Goal: Information Seeking & Learning: Find specific fact

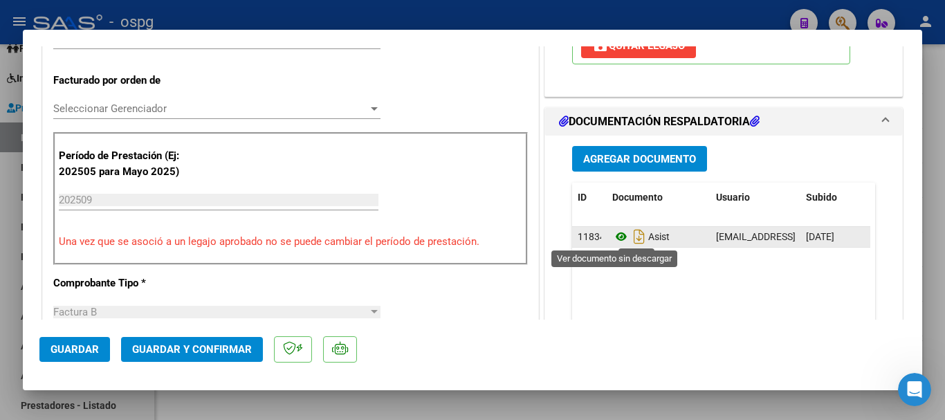
click at [616, 232] on icon at bounding box center [621, 236] width 18 height 17
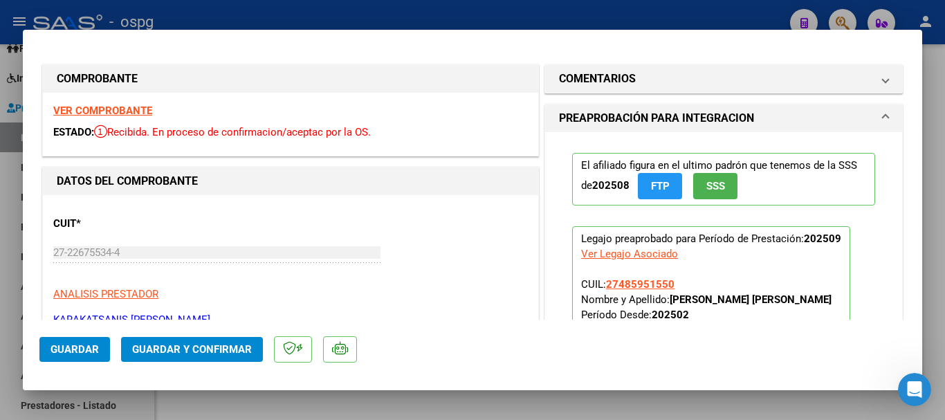
click at [123, 110] on strong "VER COMPROBANTE" at bounding box center [102, 110] width 99 height 12
click at [124, 113] on strong "VER COMPROBANTE" at bounding box center [102, 110] width 99 height 12
click at [404, 8] on div at bounding box center [472, 210] width 945 height 420
type input "$ 0,00"
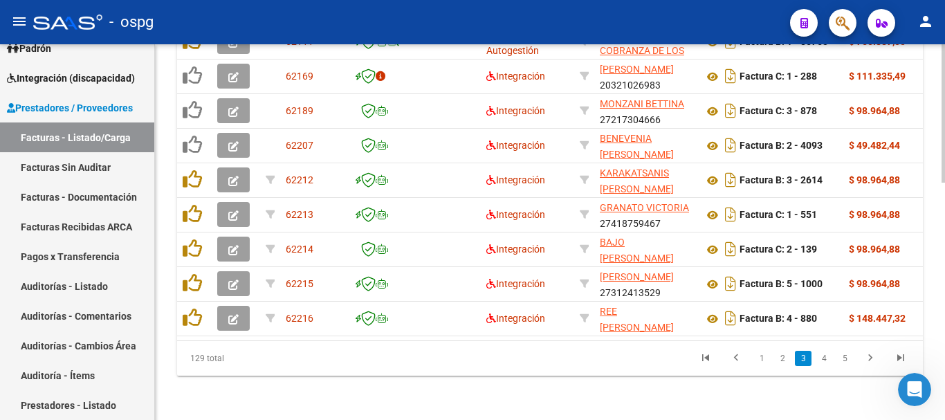
scroll to position [642, 0]
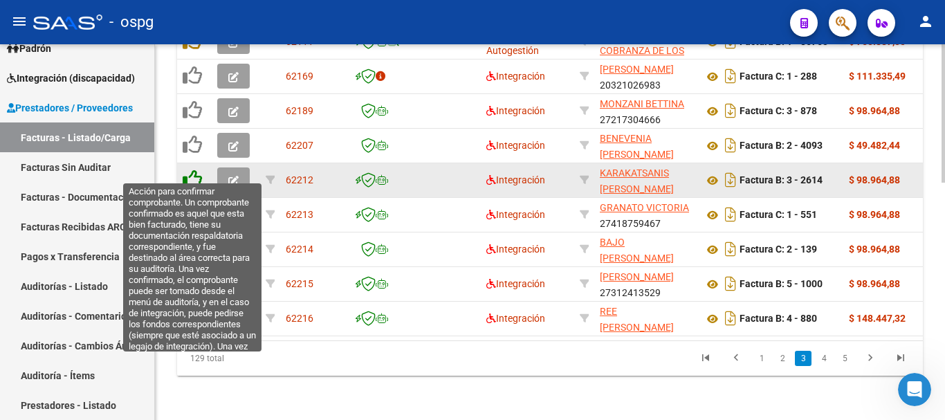
click at [194, 176] on icon at bounding box center [192, 178] width 19 height 19
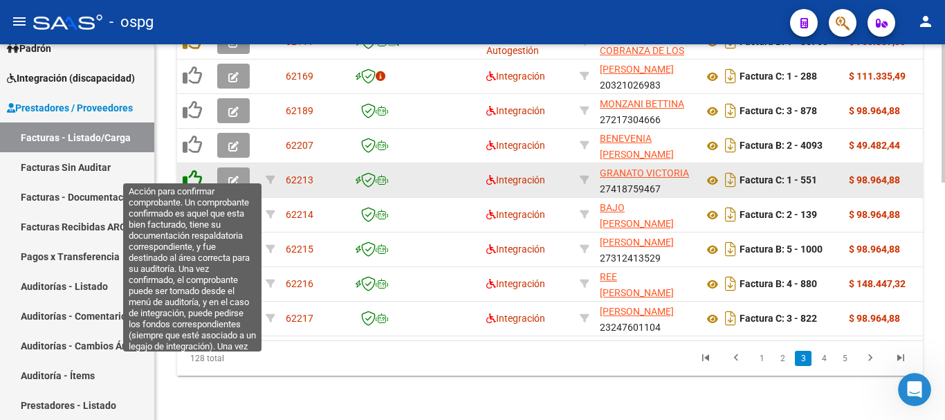
click at [187, 169] on icon at bounding box center [192, 178] width 19 height 19
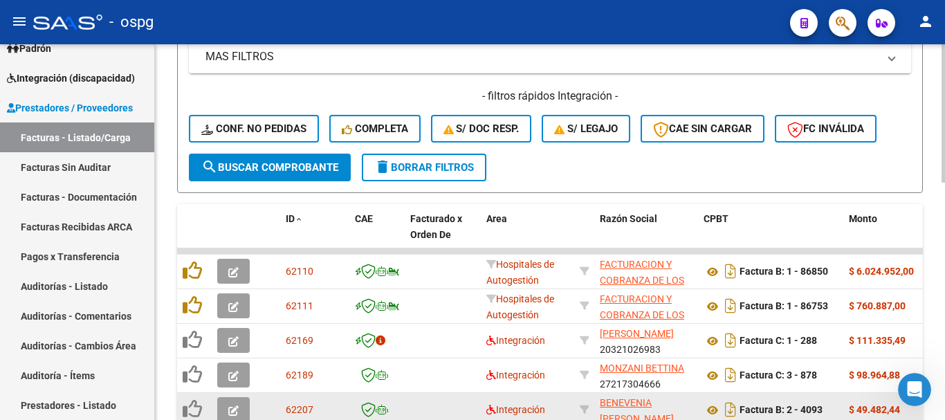
scroll to position [365, 0]
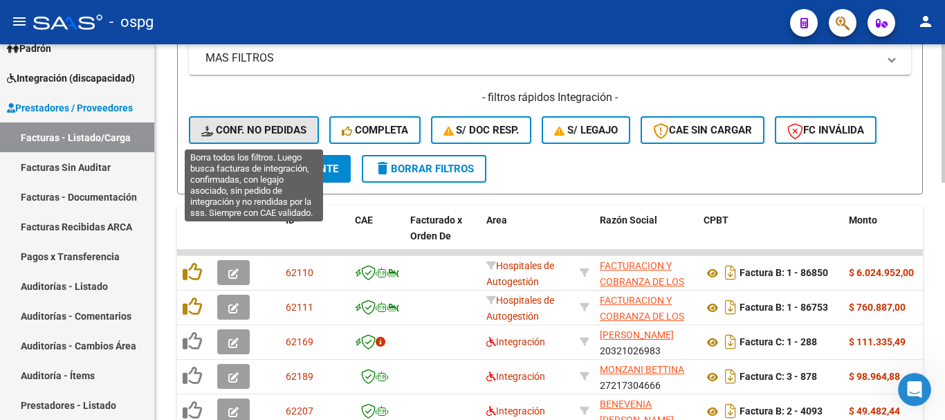
click at [260, 117] on button "Conf. no pedidas" at bounding box center [254, 130] width 130 height 28
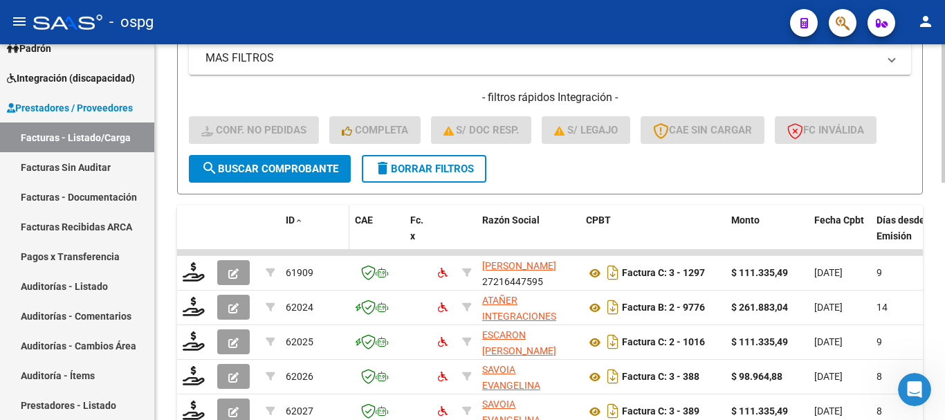
click at [288, 220] on span "ID" at bounding box center [290, 219] width 9 height 11
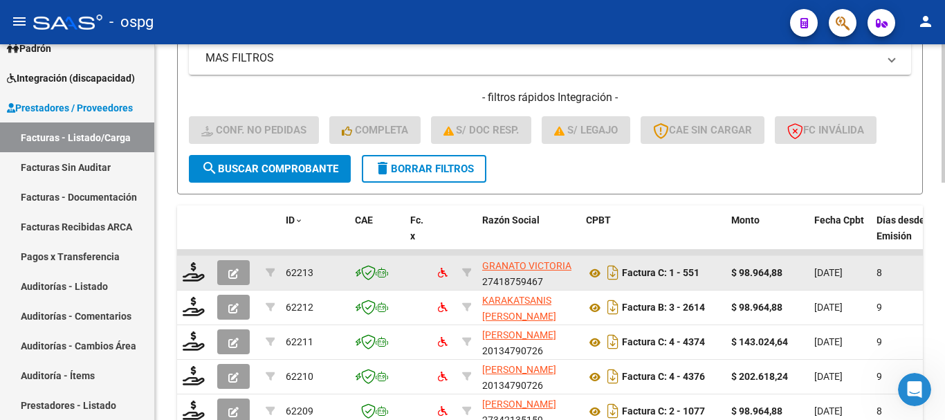
click at [238, 271] on icon "button" at bounding box center [233, 273] width 10 height 10
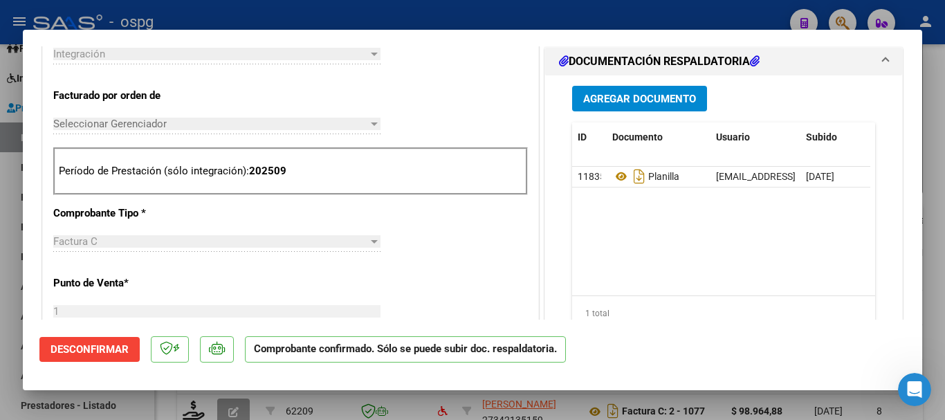
scroll to position [346, 0]
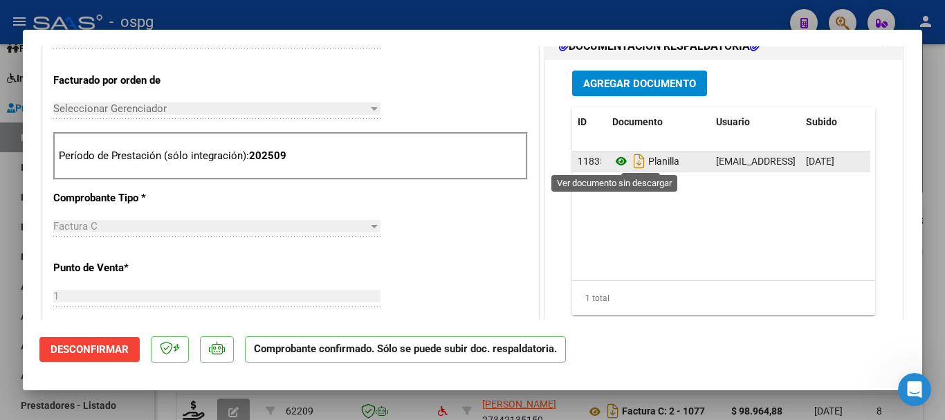
click at [615, 158] on icon at bounding box center [621, 161] width 18 height 17
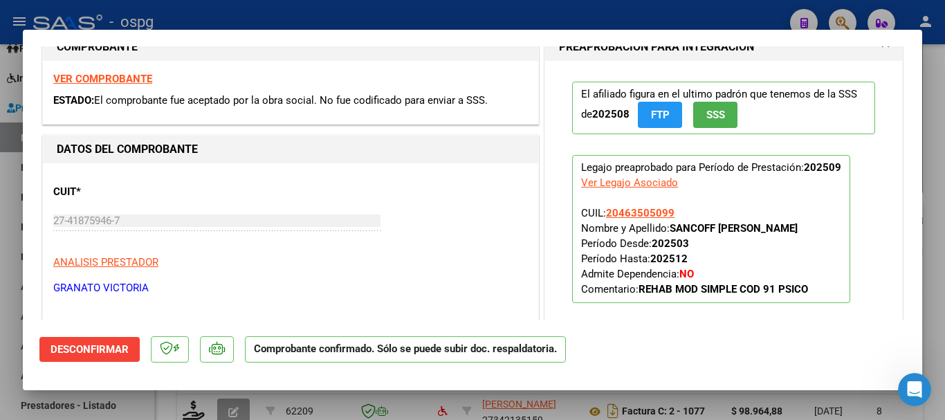
scroll to position [0, 0]
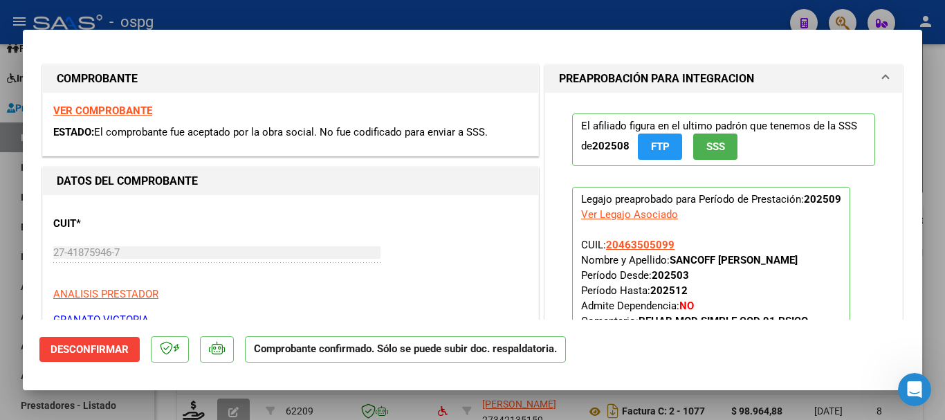
click at [122, 114] on strong "VER COMPROBANTE" at bounding box center [102, 110] width 99 height 12
click at [315, 9] on div at bounding box center [472, 210] width 945 height 420
type input "$ 0,00"
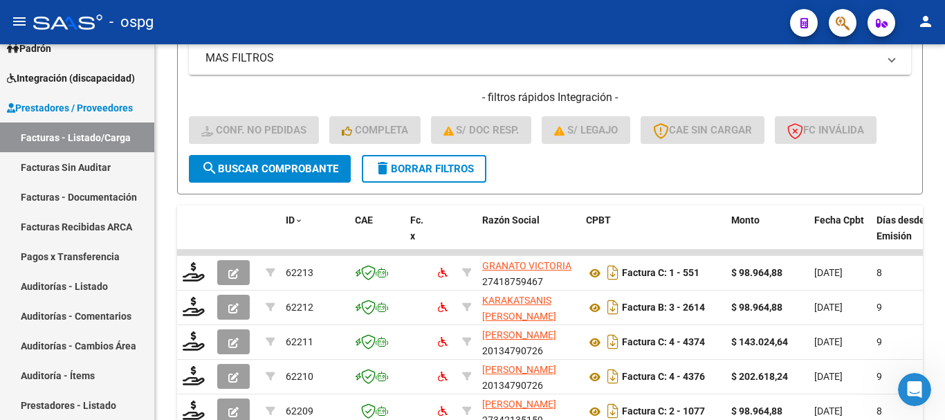
scroll to position [365, 0]
click at [394, 169] on span "delete Borrar Filtros" at bounding box center [424, 169] width 100 height 12
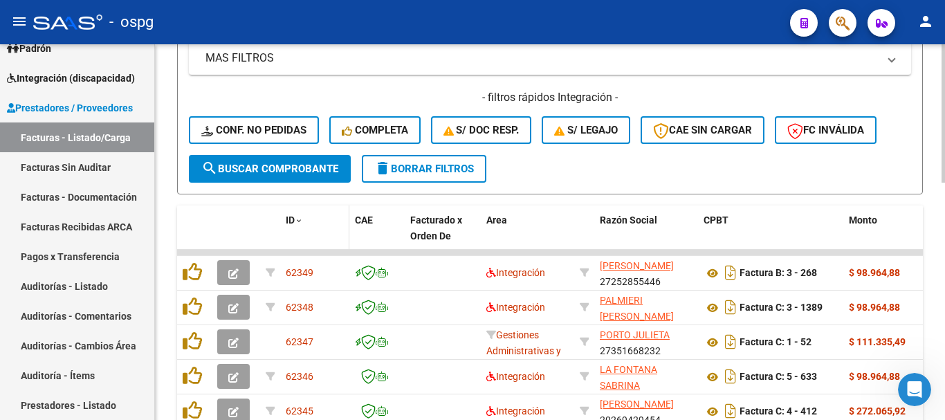
click at [295, 223] on span at bounding box center [299, 222] width 8 height 10
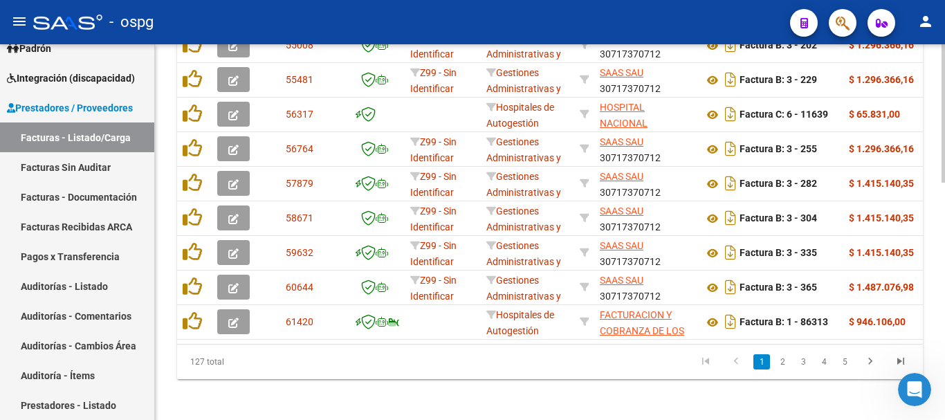
scroll to position [642, 0]
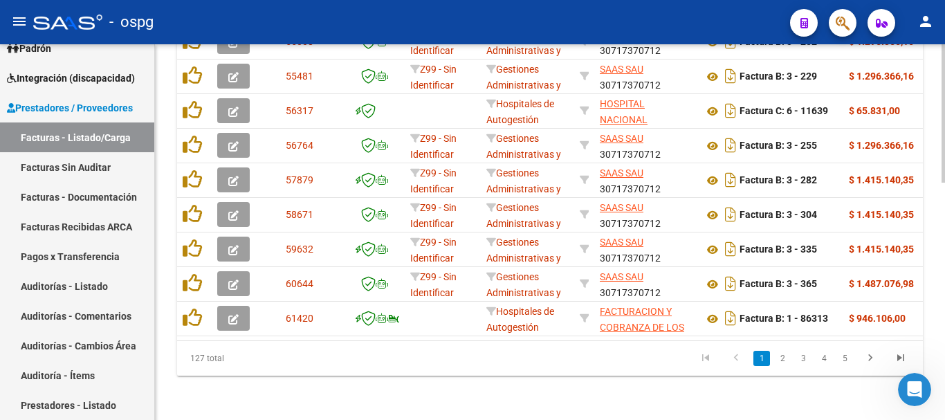
click at [814, 357] on li "4" at bounding box center [824, 359] width 21 height 24
click at [808, 357] on link "3" at bounding box center [803, 358] width 17 height 15
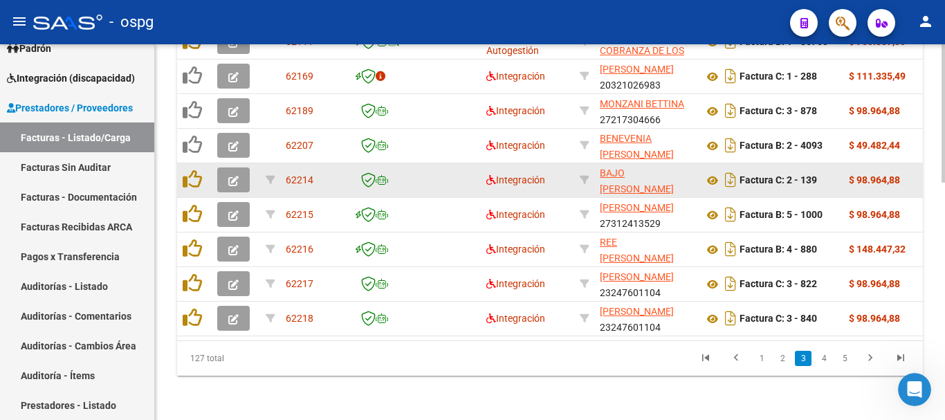
click at [227, 171] on button "button" at bounding box center [233, 179] width 33 height 25
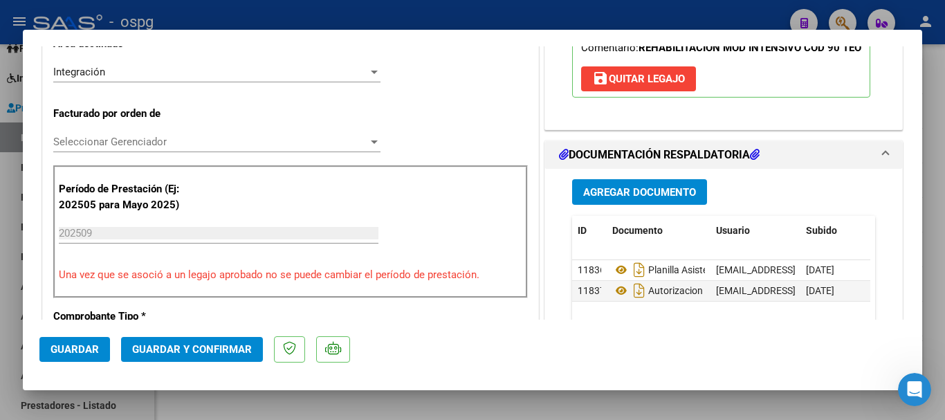
scroll to position [346, 0]
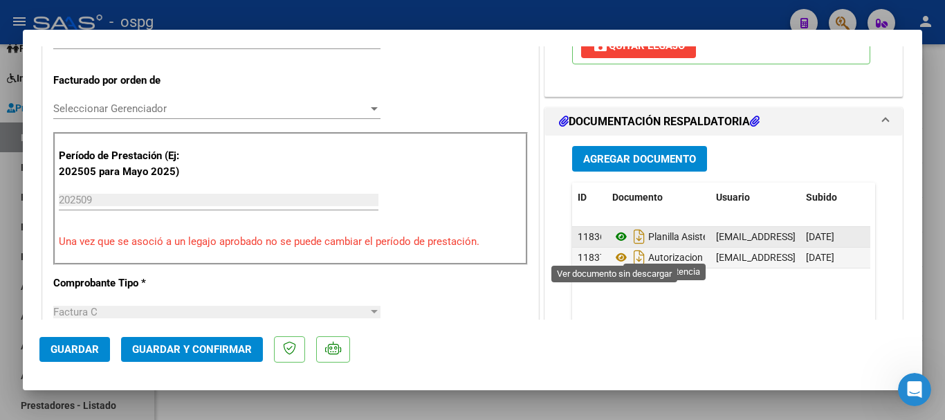
click at [617, 245] on icon at bounding box center [621, 236] width 18 height 17
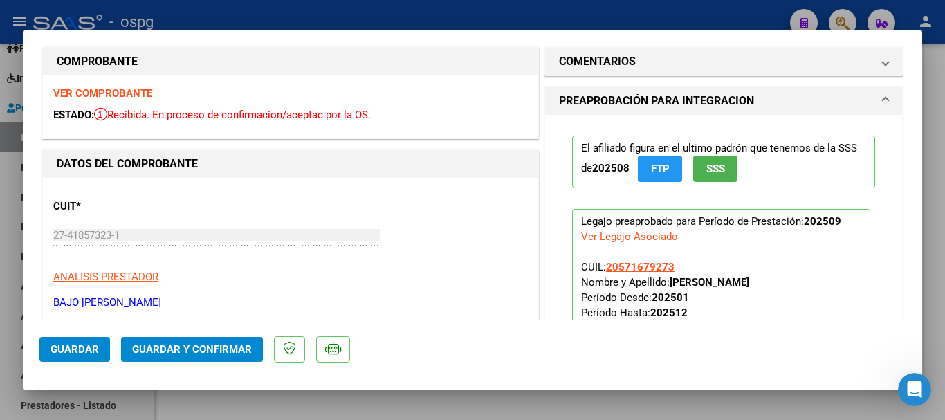
scroll to position [0, 0]
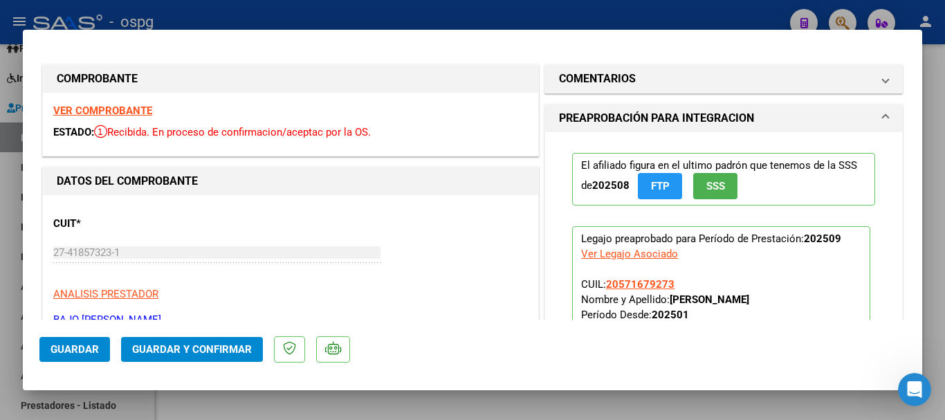
click at [140, 111] on strong "VER COMPROBANTE" at bounding box center [102, 110] width 99 height 12
click at [243, 11] on div at bounding box center [472, 210] width 945 height 420
type input "$ 0,00"
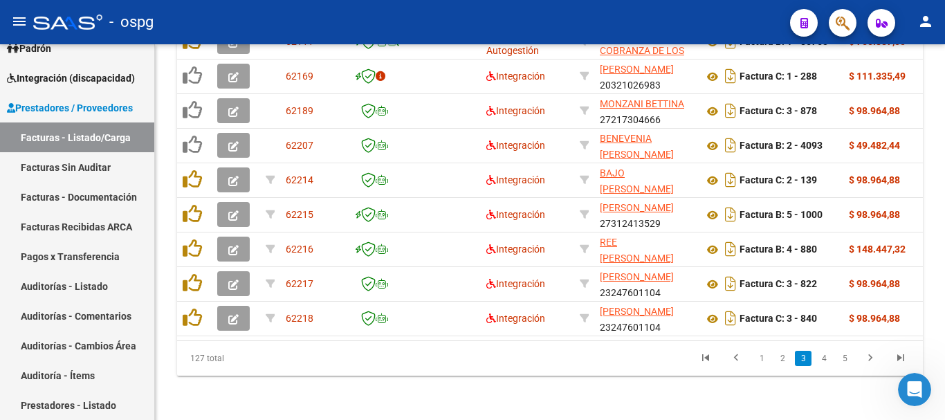
scroll to position [642, 0]
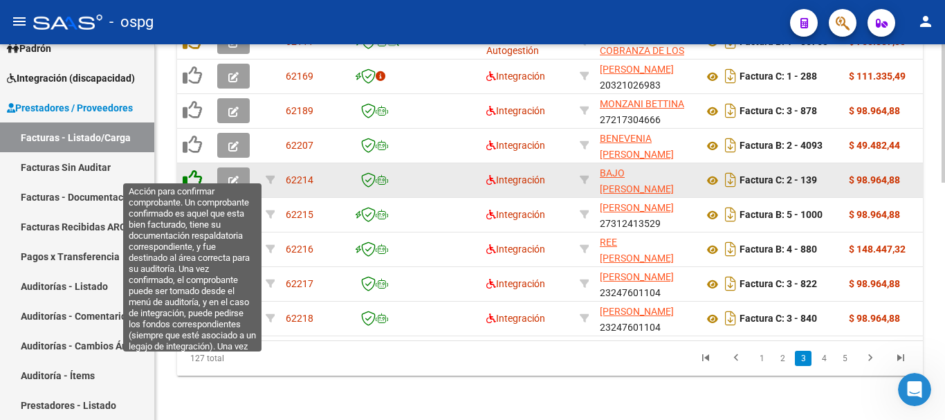
click at [187, 169] on icon at bounding box center [192, 178] width 19 height 19
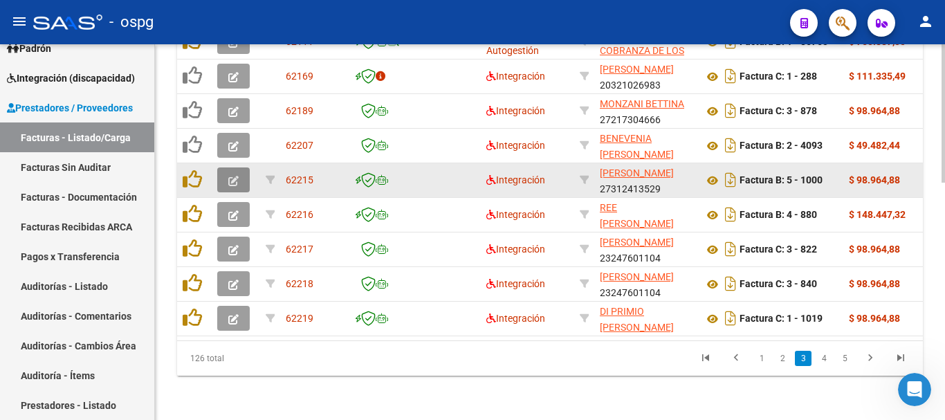
click at [239, 167] on button "button" at bounding box center [233, 179] width 33 height 25
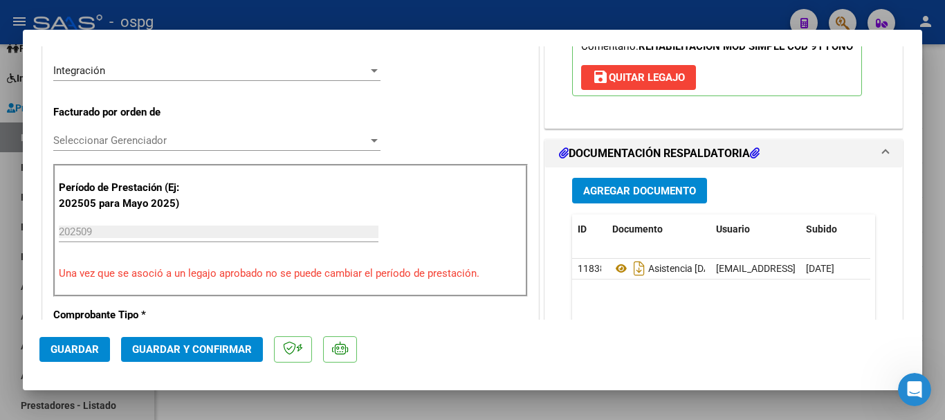
scroll to position [346, 0]
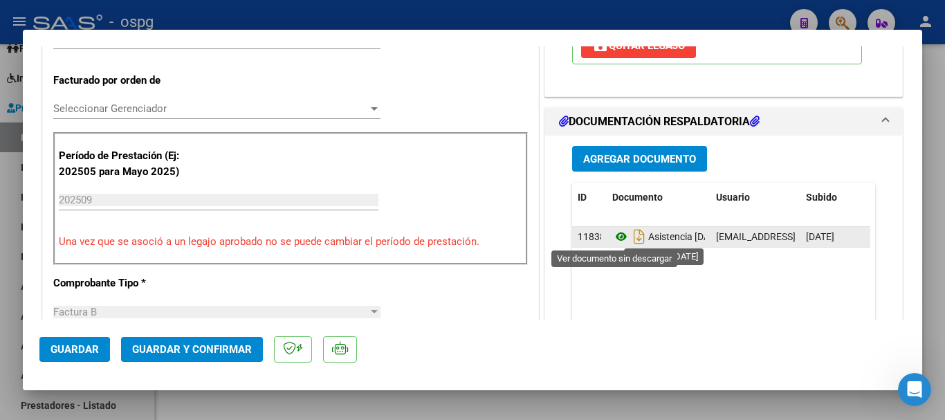
click at [612, 236] on icon at bounding box center [621, 236] width 18 height 17
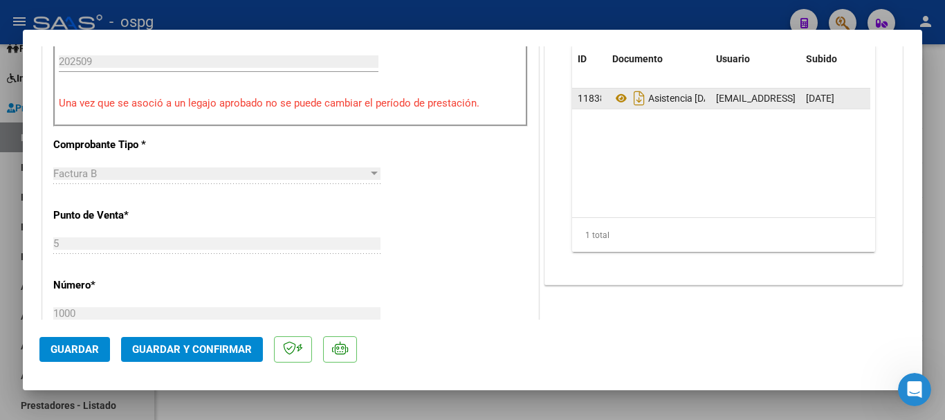
scroll to position [415, 0]
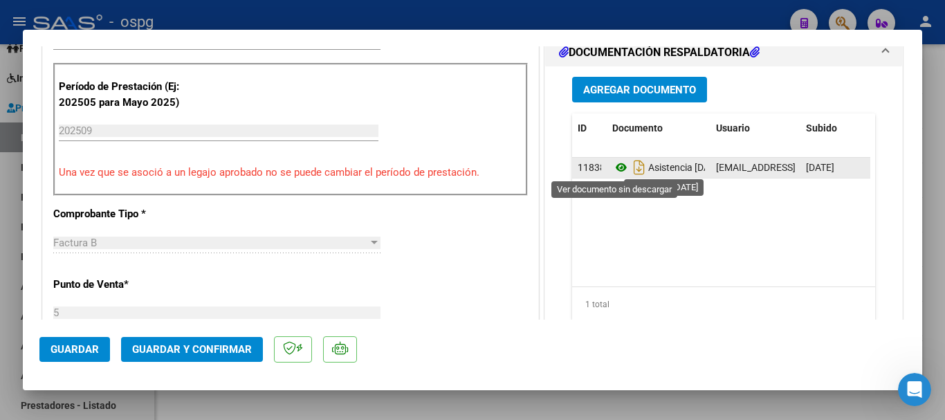
click at [612, 165] on icon at bounding box center [621, 167] width 18 height 17
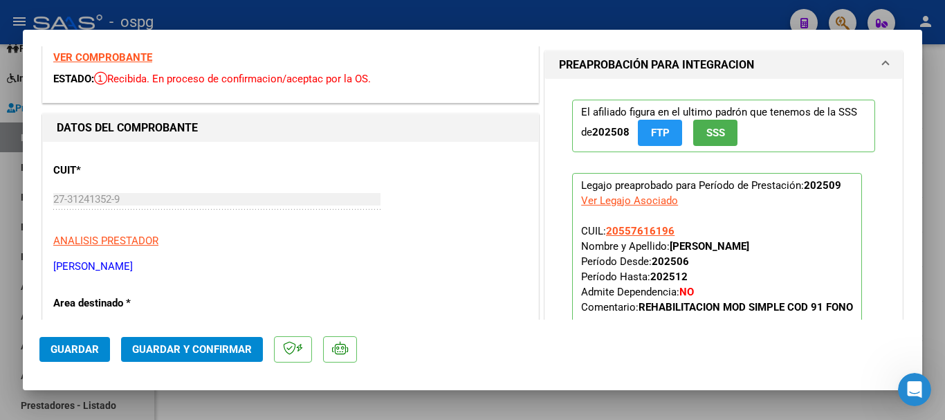
scroll to position [0, 0]
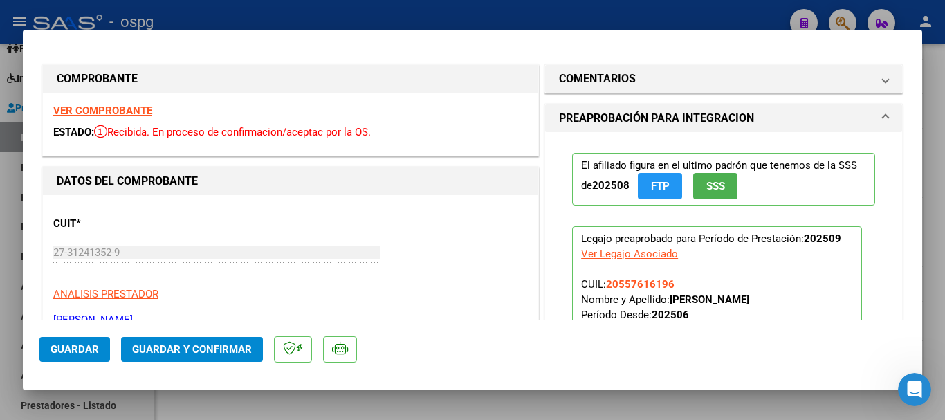
click at [149, 112] on strong "VER COMPROBANTE" at bounding box center [102, 110] width 99 height 12
click at [397, 7] on div at bounding box center [472, 210] width 945 height 420
type input "$ 0,00"
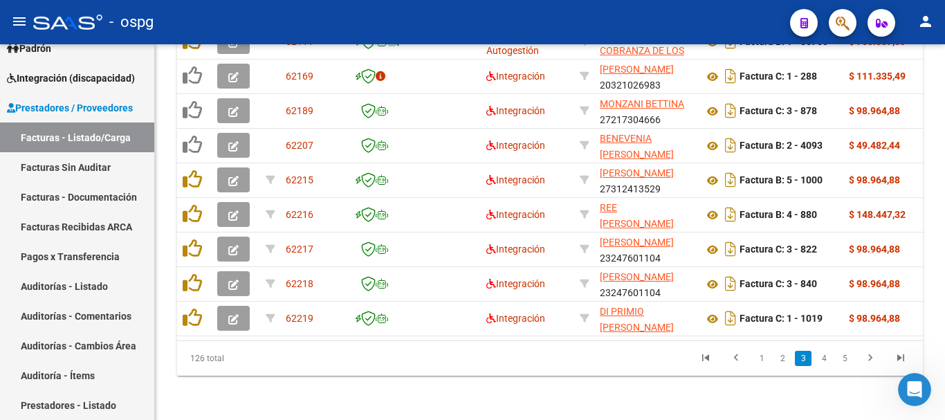
scroll to position [642, 0]
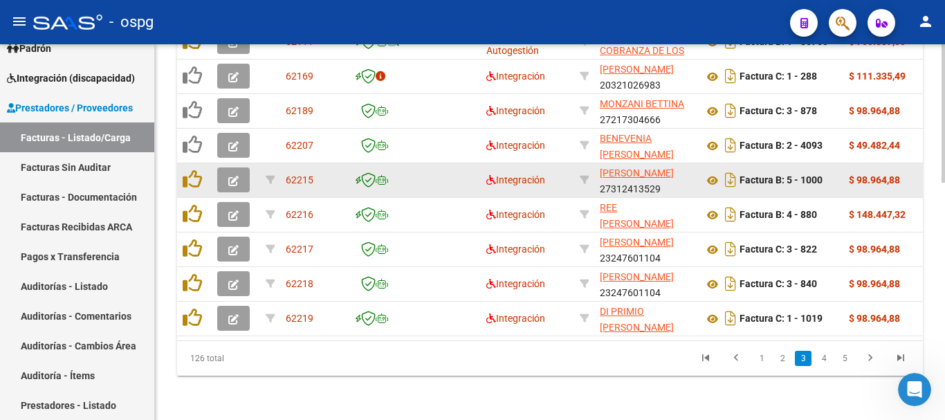
click at [226, 172] on button "button" at bounding box center [233, 179] width 33 height 25
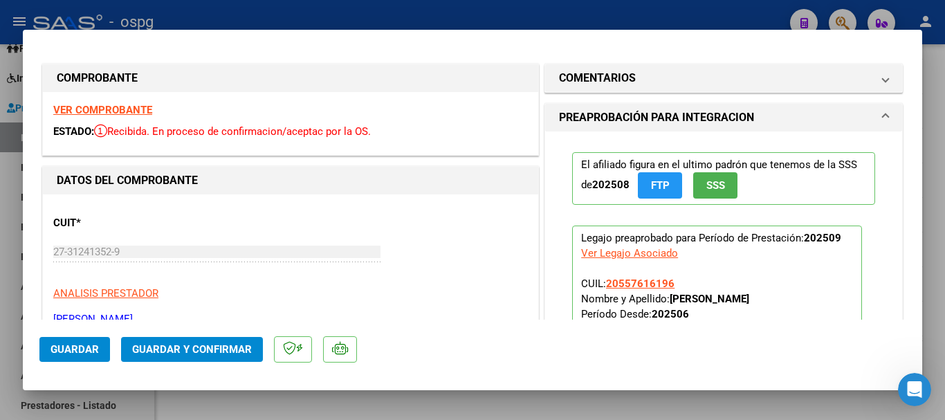
scroll to position [0, 0]
click at [214, 19] on div at bounding box center [472, 210] width 945 height 420
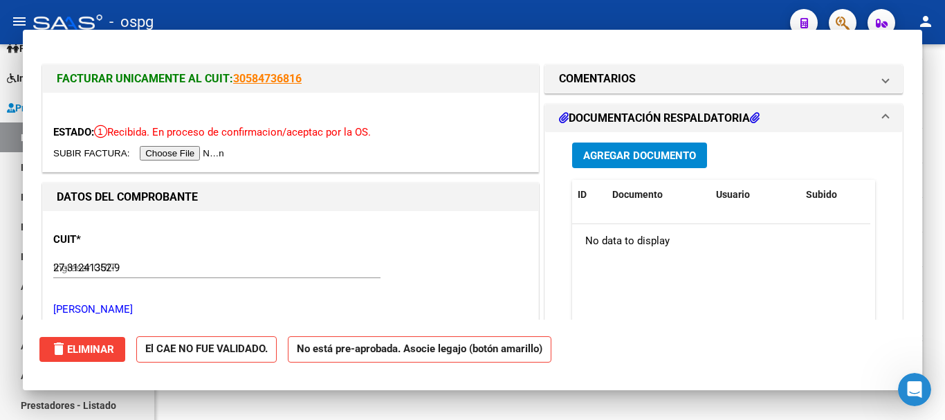
type input "$ 0,00"
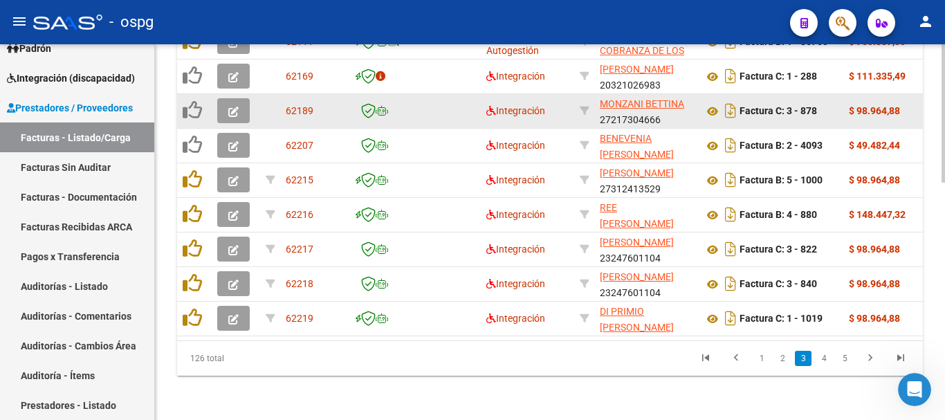
scroll to position [642, 0]
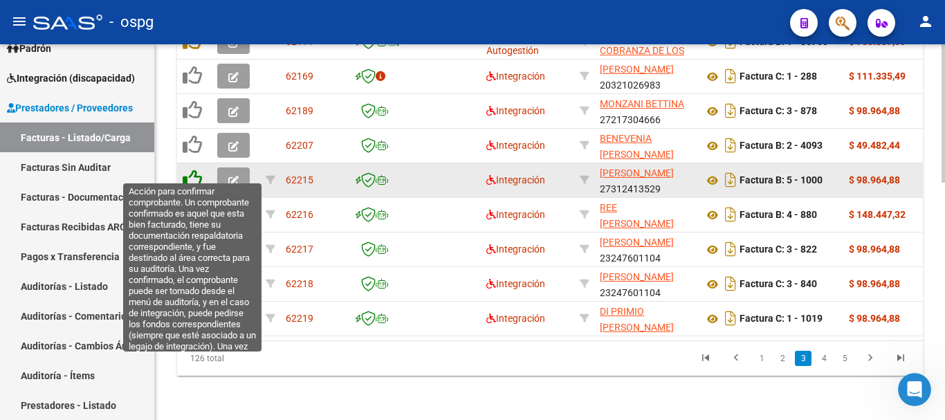
click at [198, 169] on icon at bounding box center [192, 178] width 19 height 19
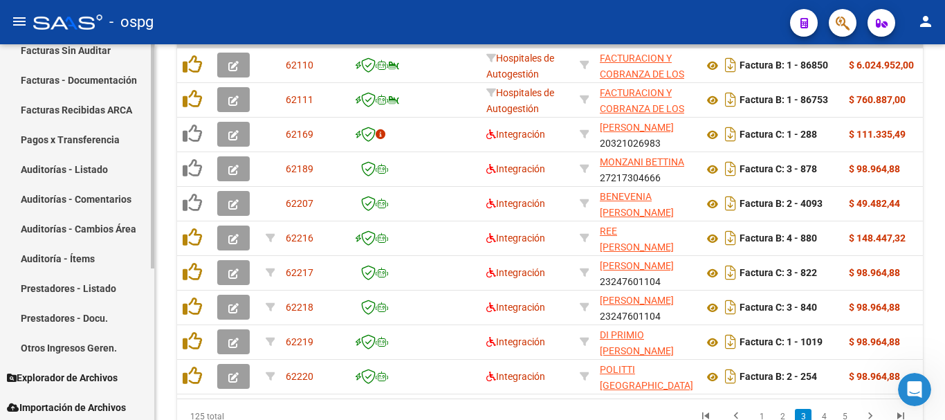
scroll to position [255, 0]
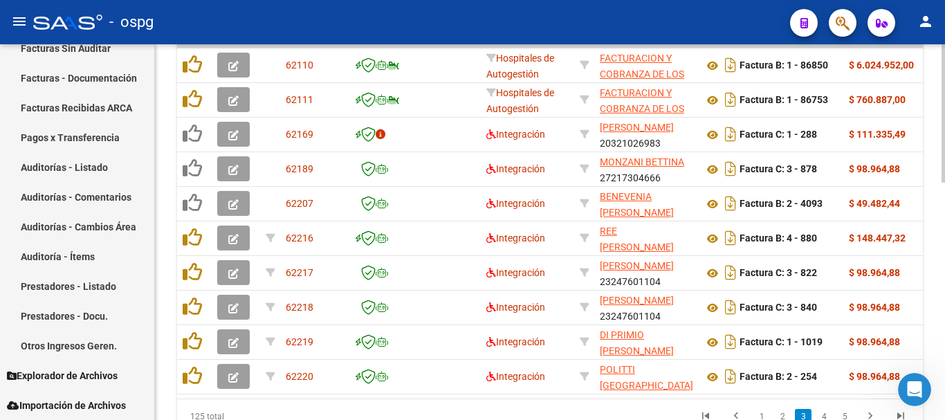
click at [428, 397] on datatable-body "62110 Hospitales de Autogestión FACTURACION Y COBRANZA DE LOS EFECTORES PUBLICO…" at bounding box center [550, 220] width 746 height 356
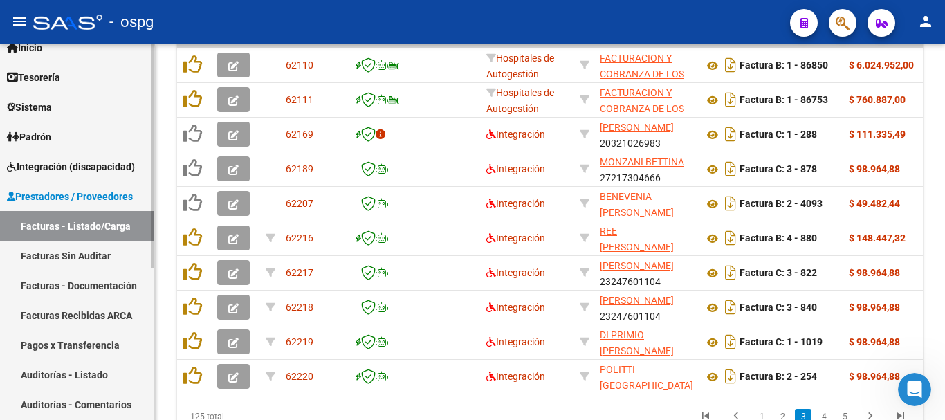
click at [74, 162] on span "Integración (discapacidad)" at bounding box center [71, 166] width 128 height 15
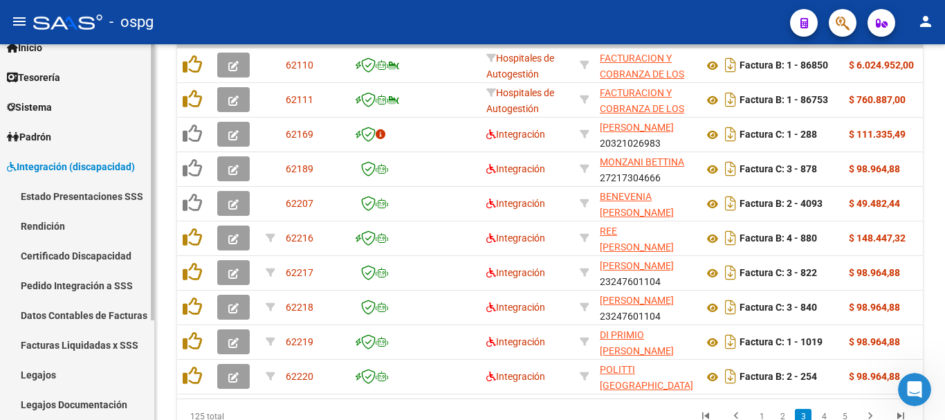
scroll to position [136, 0]
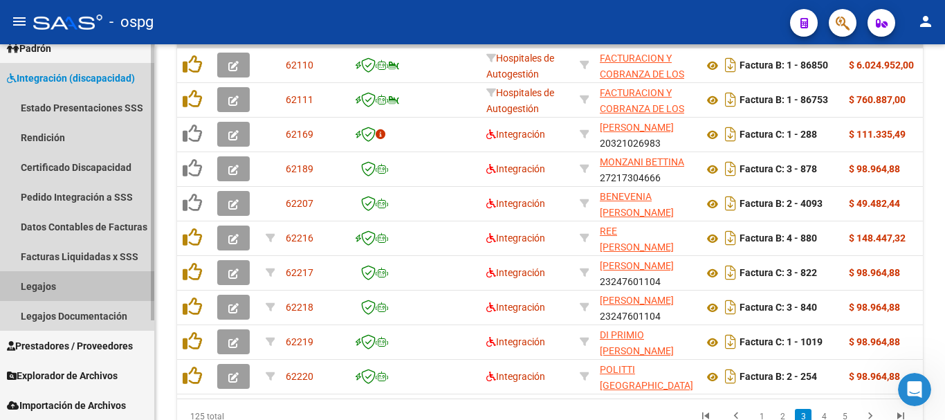
click at [53, 279] on link "Legajos" at bounding box center [77, 286] width 154 height 30
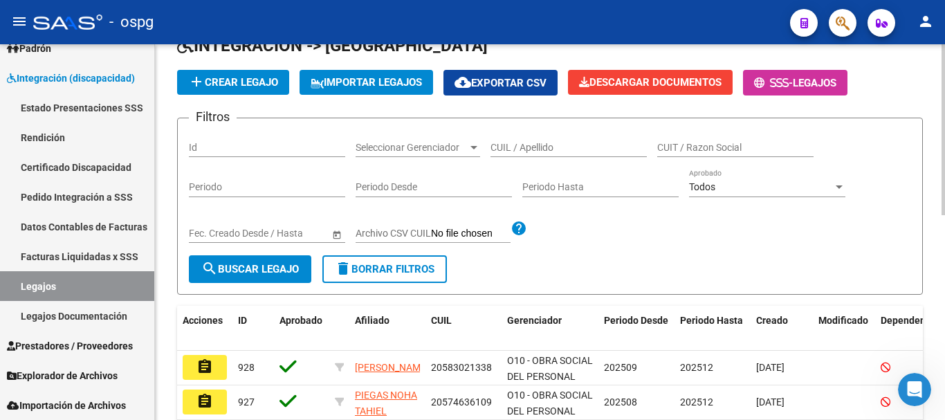
scroll to position [35, 0]
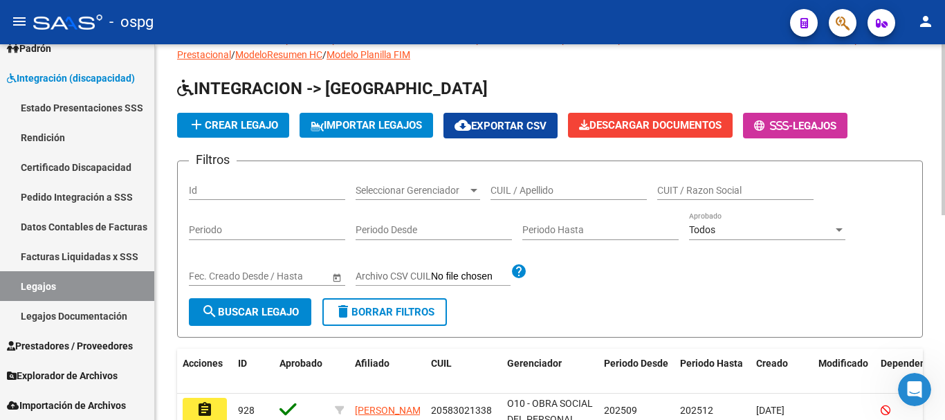
click at [591, 181] on div "CUIL / Apellido" at bounding box center [568, 186] width 156 height 28
type input "SEPULVEDA"
click at [271, 304] on button "search Buscar Legajo" at bounding box center [250, 312] width 122 height 28
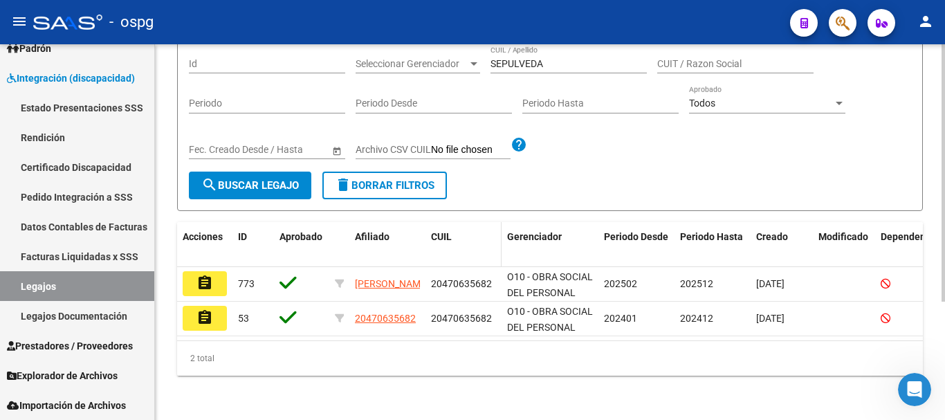
scroll to position [173, 0]
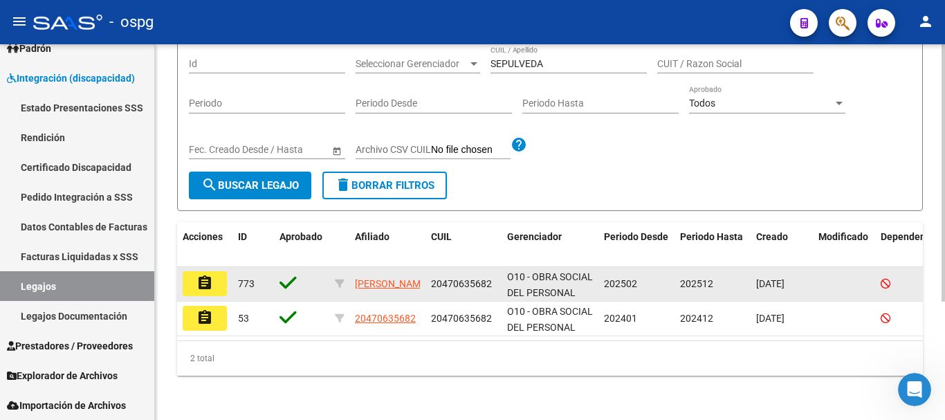
click at [213, 273] on button "assignment" at bounding box center [205, 283] width 44 height 25
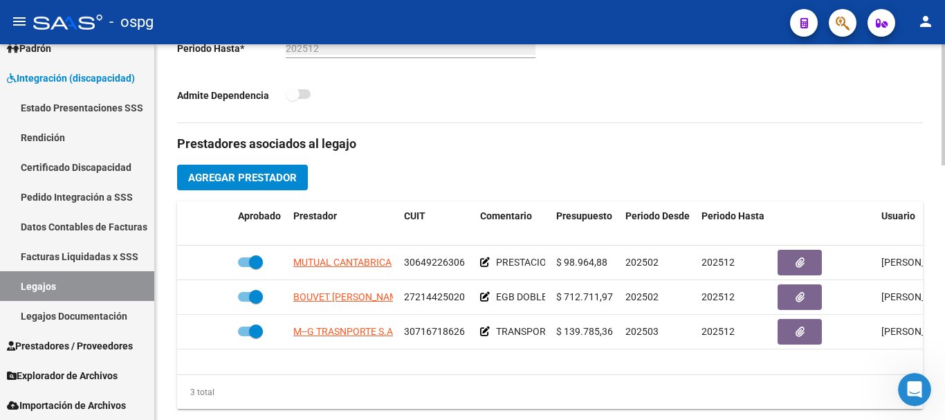
scroll to position [484, 0]
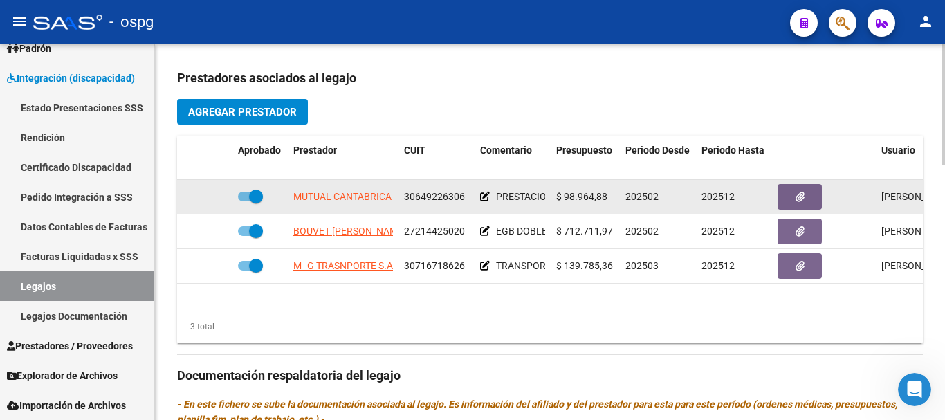
click at [485, 196] on icon at bounding box center [485, 197] width 10 height 10
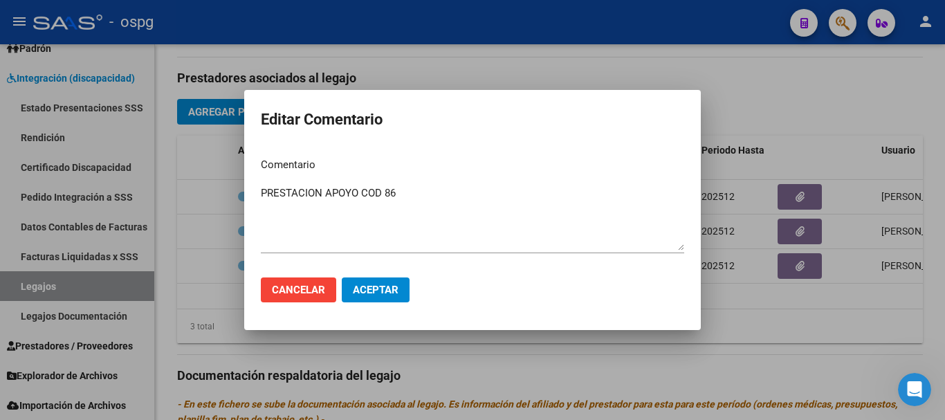
click at [762, 137] on div at bounding box center [472, 210] width 945 height 420
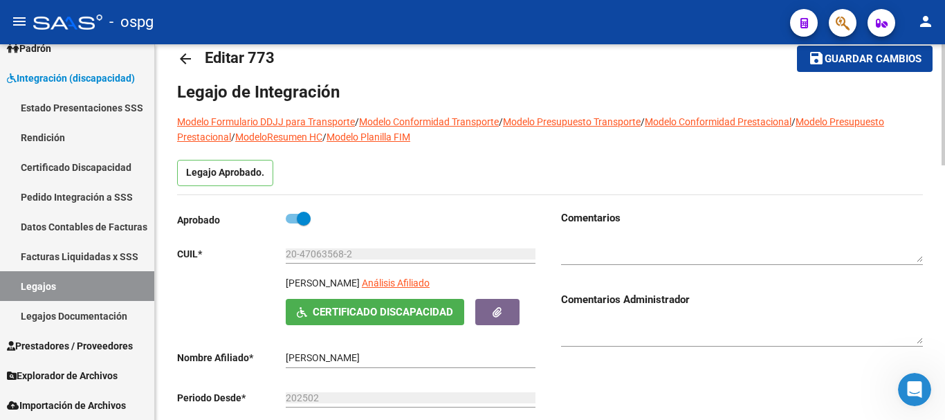
scroll to position [0, 0]
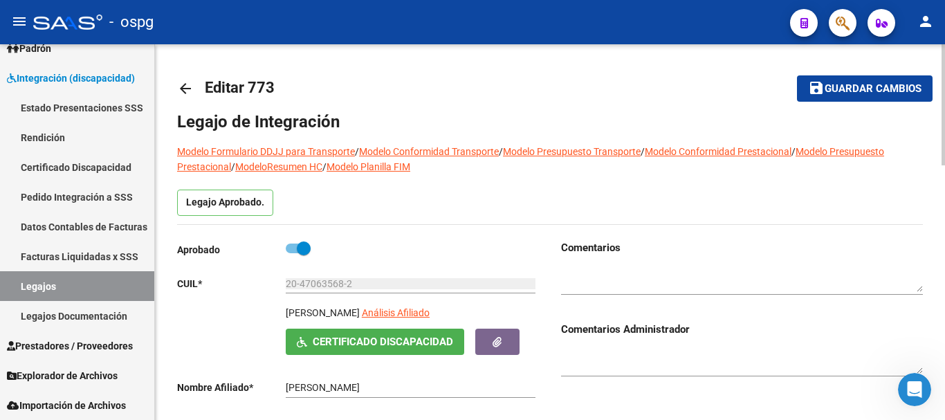
click at [182, 89] on mat-icon "arrow_back" at bounding box center [185, 88] width 17 height 17
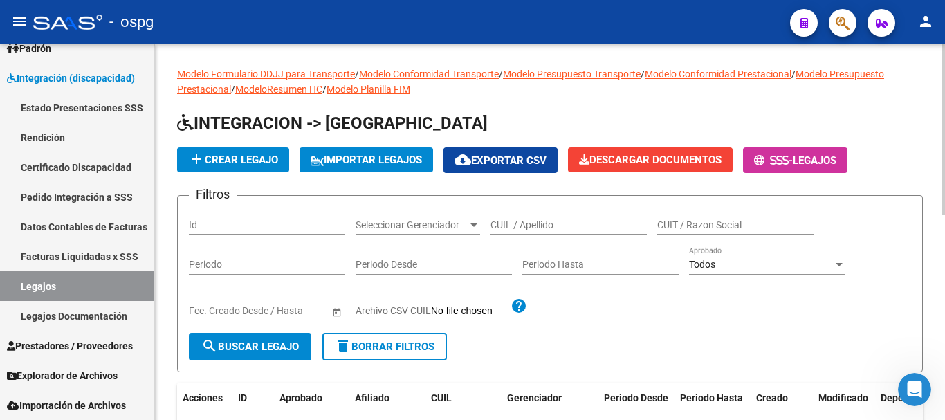
click at [575, 226] on input "CUIL / Apellido" at bounding box center [568, 225] width 156 height 12
type input "SEPULVEDA"
click at [273, 345] on span "search Buscar Legajo" at bounding box center [250, 346] width 98 height 12
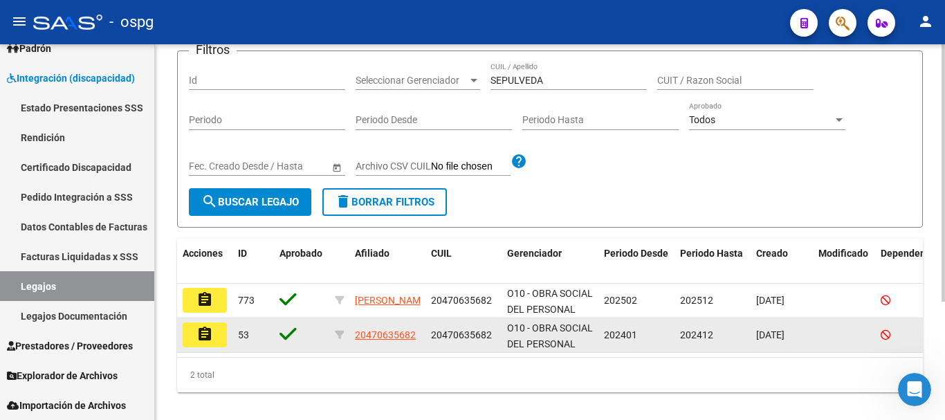
scroll to position [173, 0]
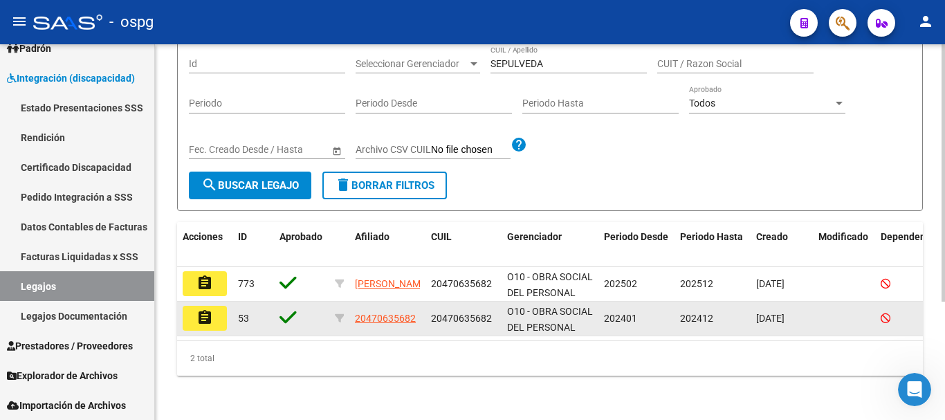
click at [205, 309] on mat-icon "assignment" at bounding box center [204, 317] width 17 height 17
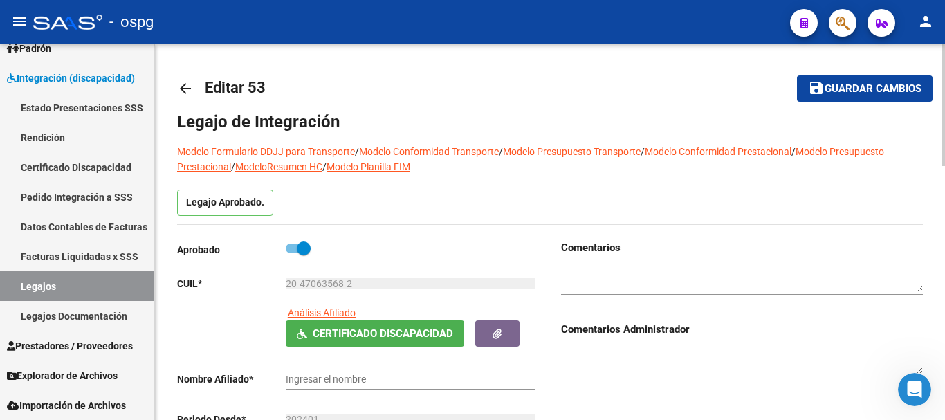
type input "[PERSON_NAME]"
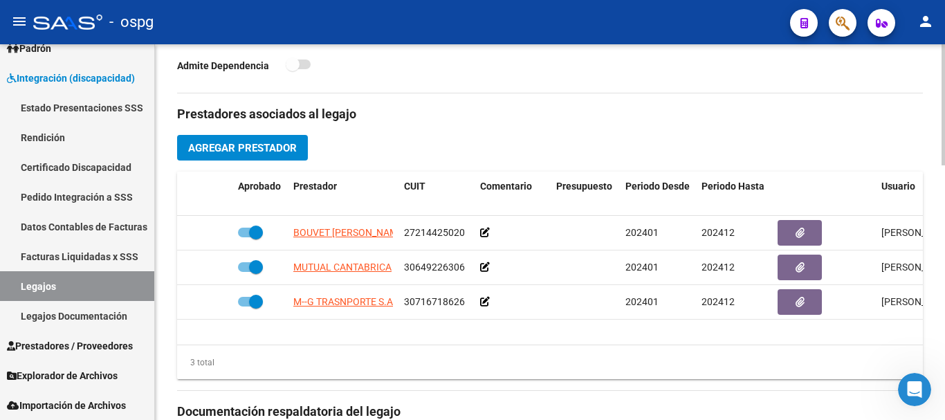
scroll to position [484, 0]
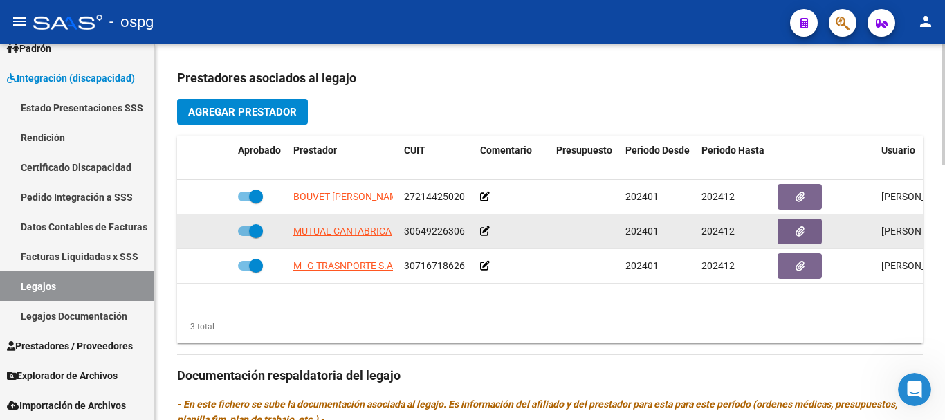
drag, startPoint x: 466, startPoint y: 232, endPoint x: 404, endPoint y: 234, distance: 62.3
click at [404, 234] on div "30649226306" at bounding box center [436, 231] width 65 height 16
copy span "30649226306"
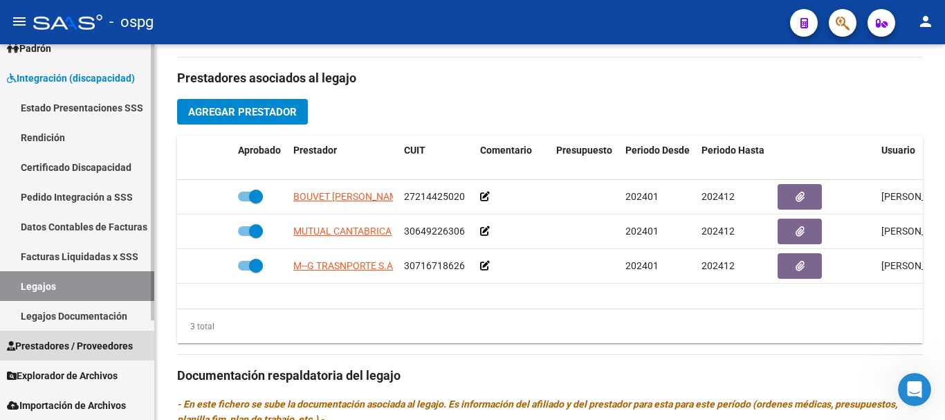
click at [65, 341] on span "Prestadores / Proveedores" at bounding box center [70, 345] width 126 height 15
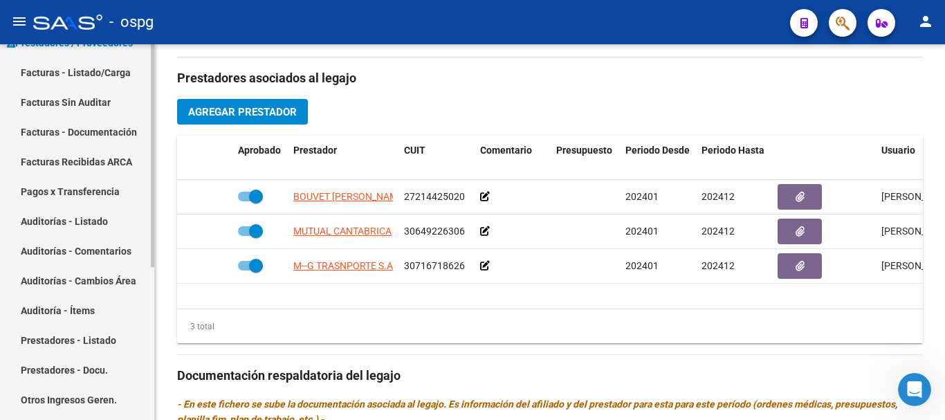
scroll to position [255, 0]
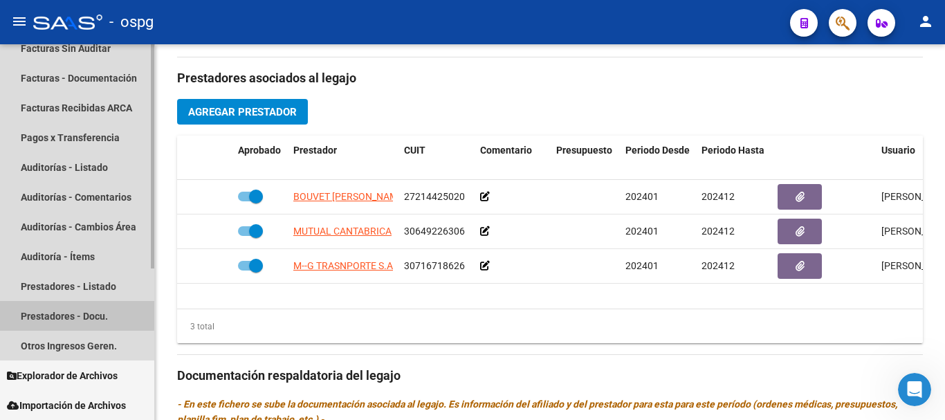
click at [48, 313] on link "Prestadores - Docu." at bounding box center [77, 316] width 154 height 30
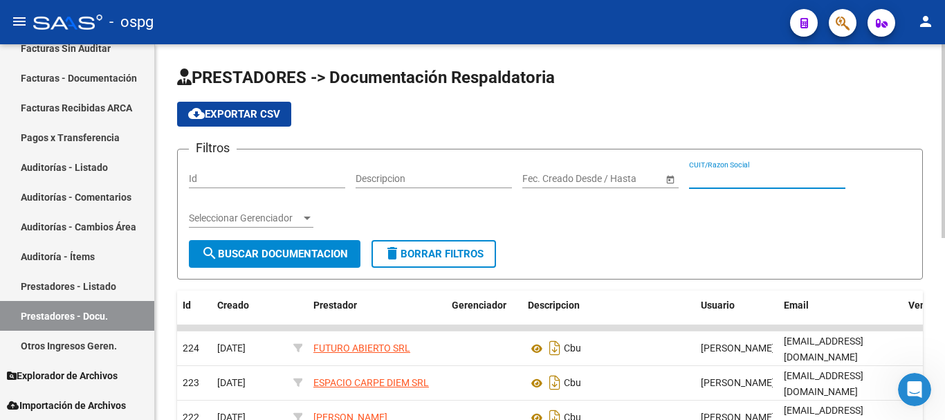
paste input "30649226306"
click at [331, 248] on span "search Buscar Documentacion" at bounding box center [274, 254] width 147 height 12
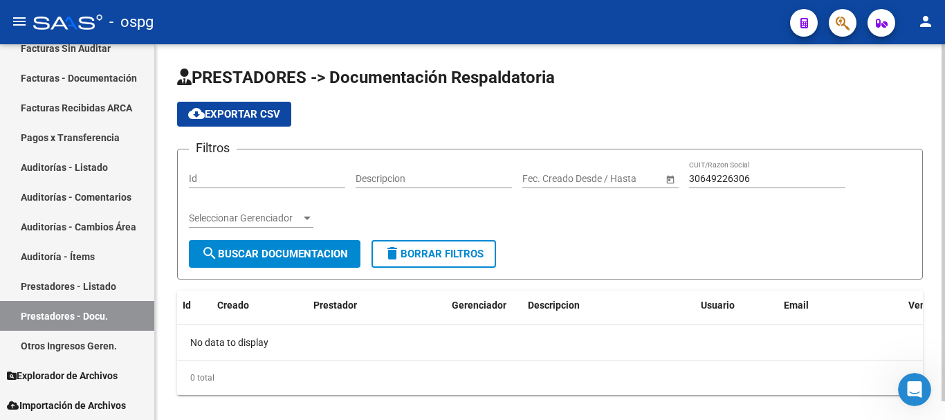
click at [698, 177] on input "30649226306" at bounding box center [767, 179] width 156 height 12
click at [747, 174] on input "30-649226306" at bounding box center [767, 179] width 156 height 12
type input "30-64922630-6"
click at [329, 252] on span "search Buscar Documentacion" at bounding box center [274, 254] width 147 height 12
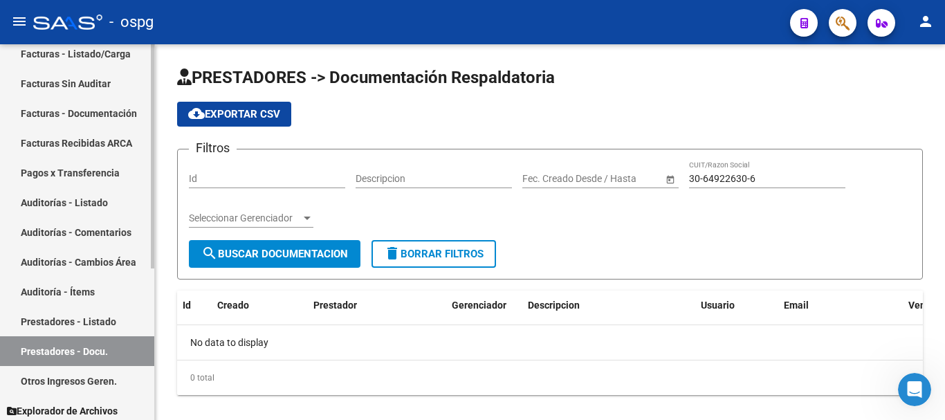
scroll to position [185, 0]
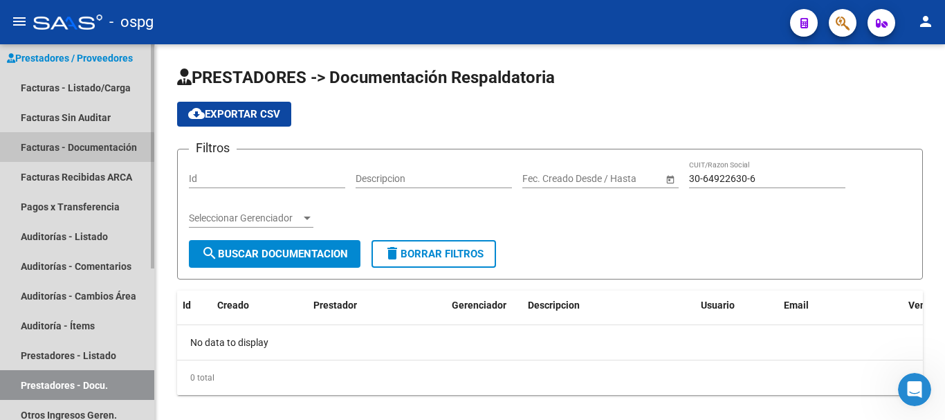
click at [73, 154] on link "Facturas - Documentación" at bounding box center [77, 147] width 154 height 30
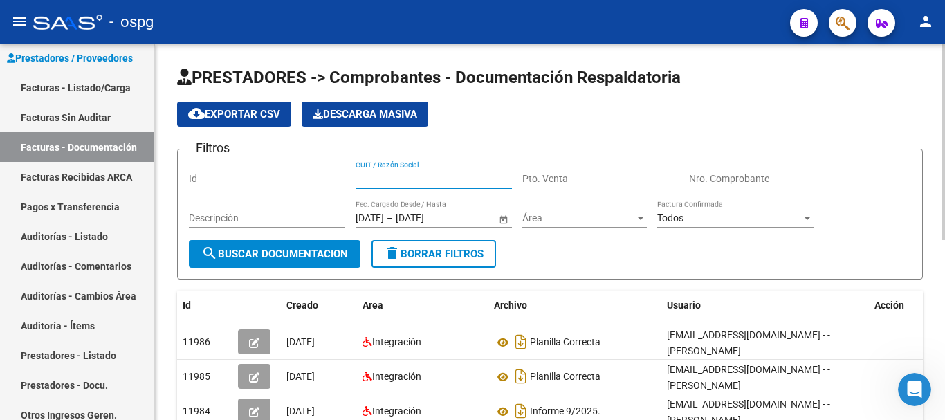
paste input "30649226306"
type input "30649226306"
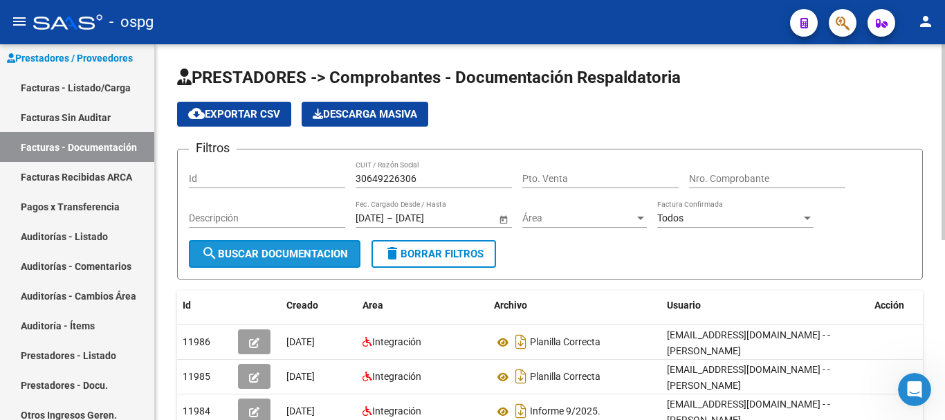
click at [294, 253] on span "search Buscar Documentacion" at bounding box center [274, 254] width 147 height 12
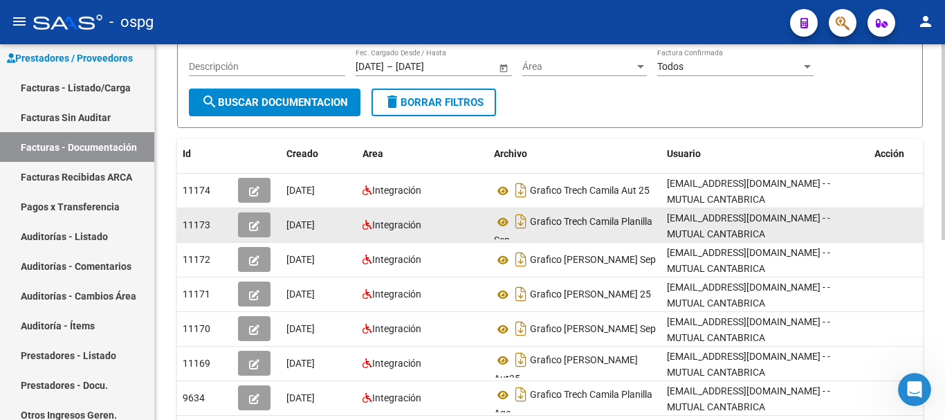
scroll to position [208, 0]
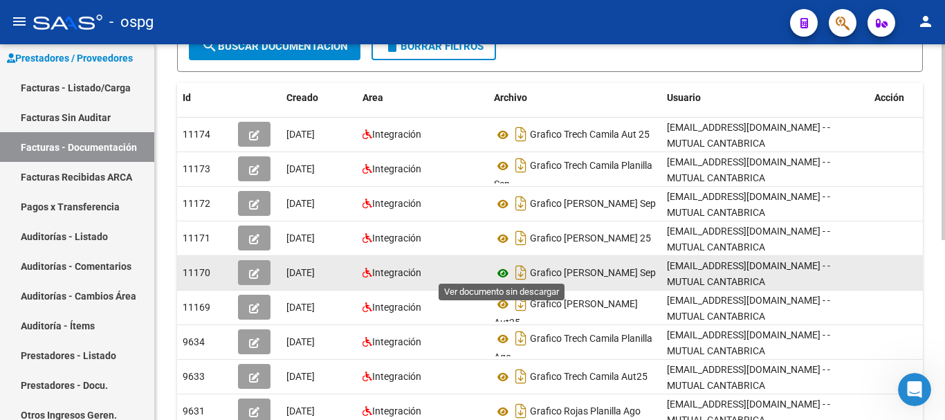
click at [505, 267] on icon at bounding box center [503, 273] width 18 height 17
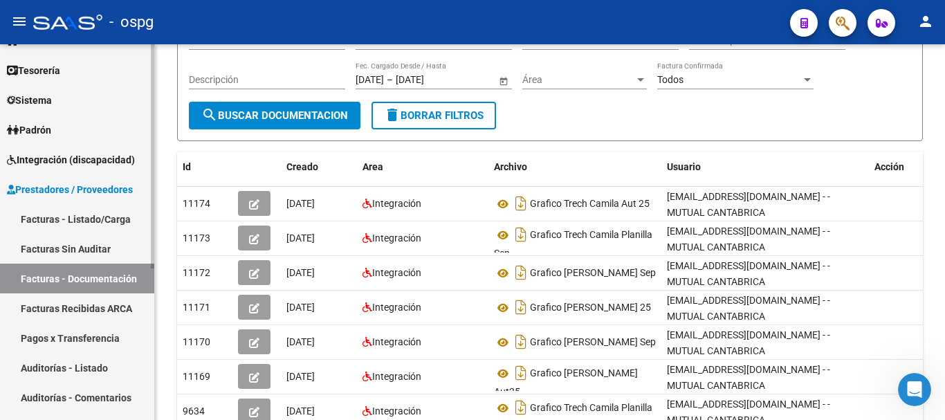
scroll to position [47, 0]
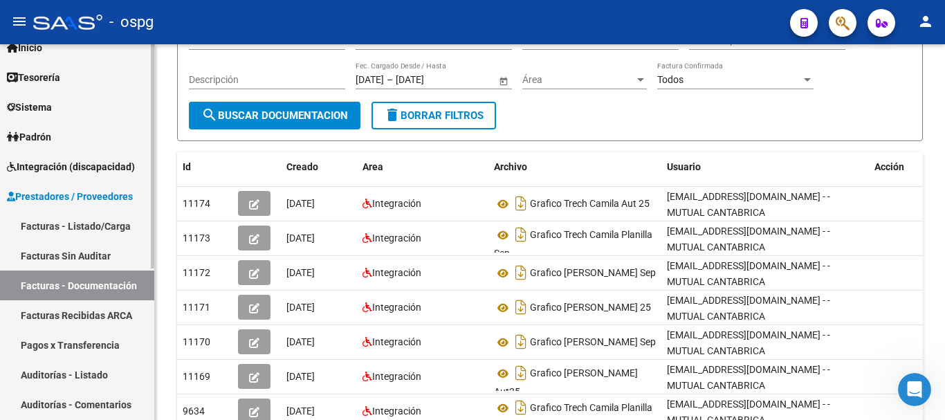
click at [76, 160] on span "Integración (discapacidad)" at bounding box center [71, 166] width 128 height 15
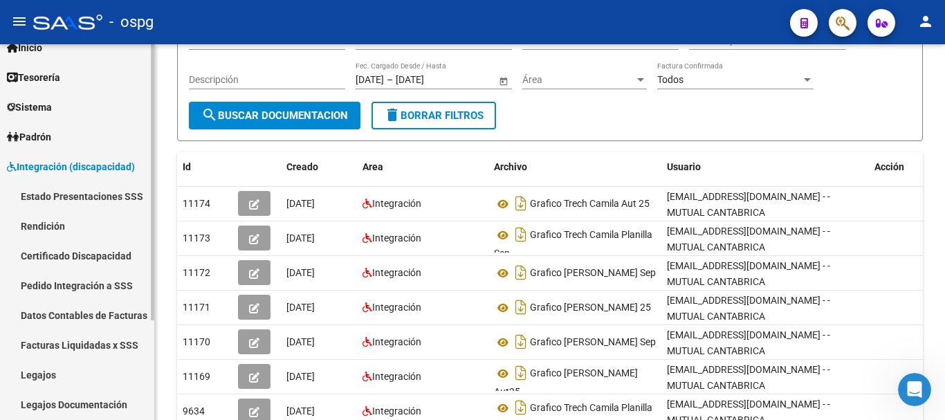
click at [51, 287] on link "Pedido Integración a SSS" at bounding box center [77, 286] width 154 height 30
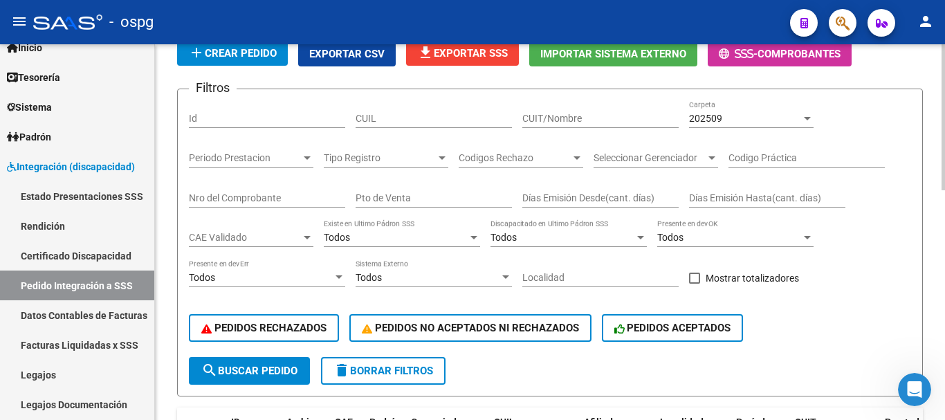
scroll to position [69, 0]
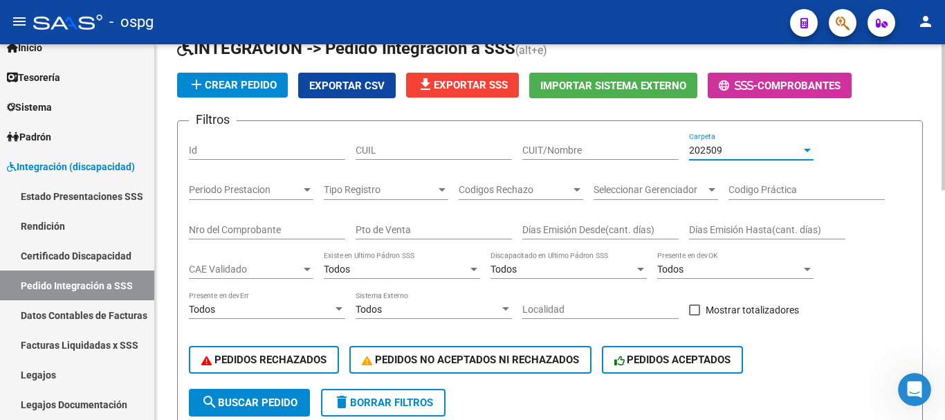
click at [719, 154] on span "202509" at bounding box center [705, 150] width 33 height 11
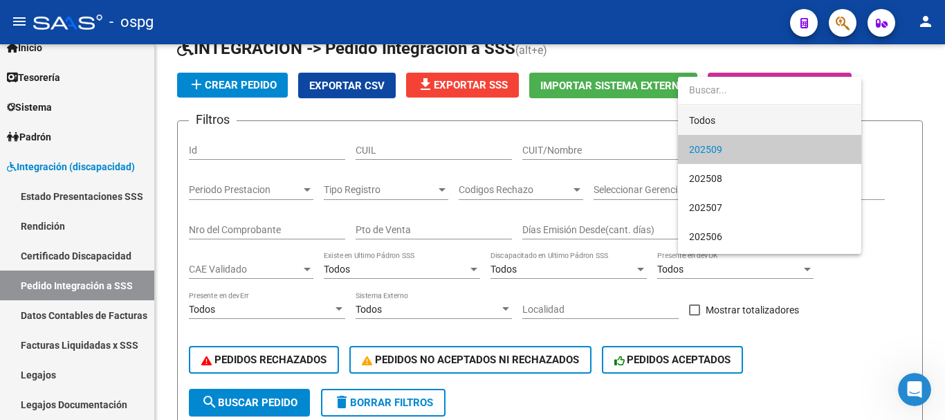
click at [710, 121] on span "Todos" at bounding box center [769, 120] width 161 height 29
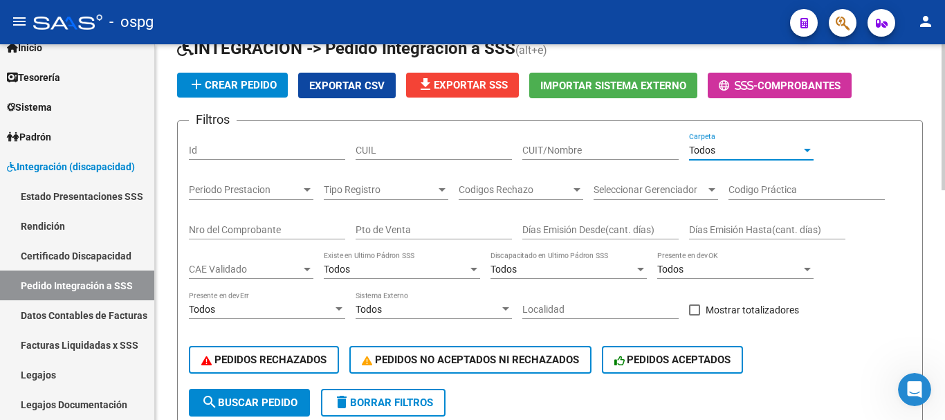
click at [574, 145] on input "CUIT/Nombre" at bounding box center [600, 151] width 156 height 12
paste input "30649226306"
type input "30649226306"
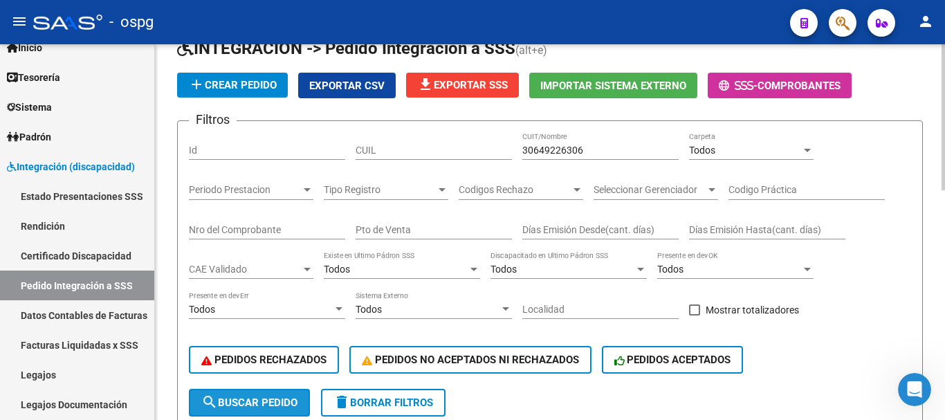
click at [264, 401] on span "search Buscar Pedido" at bounding box center [249, 402] width 96 height 12
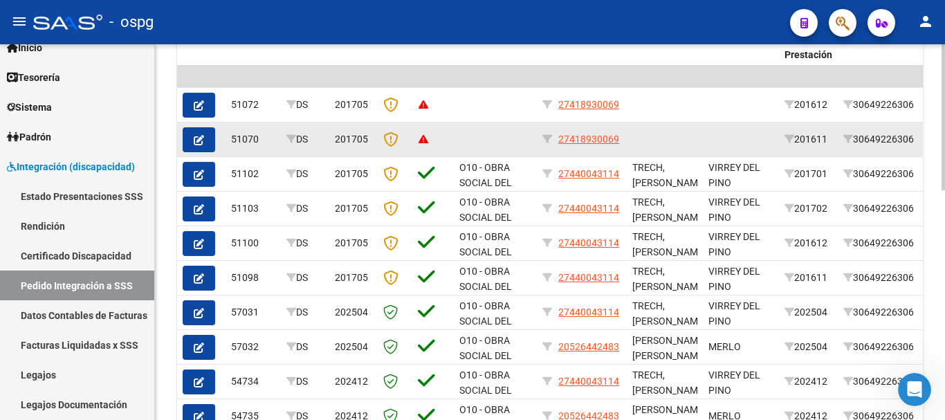
scroll to position [415, 0]
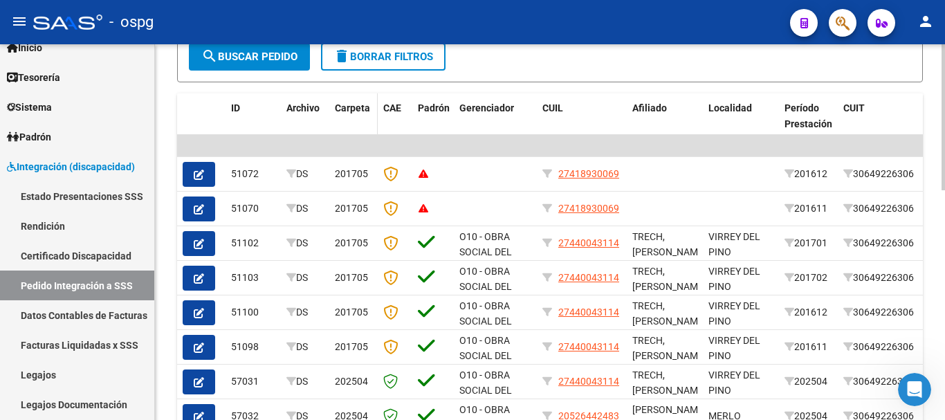
click at [340, 107] on span "Carpeta" at bounding box center [352, 107] width 35 height 11
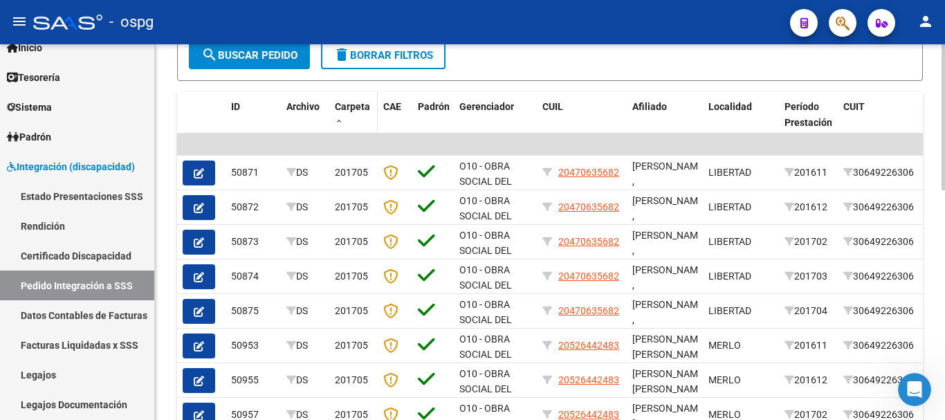
click at [339, 103] on span "Carpeta" at bounding box center [352, 106] width 35 height 11
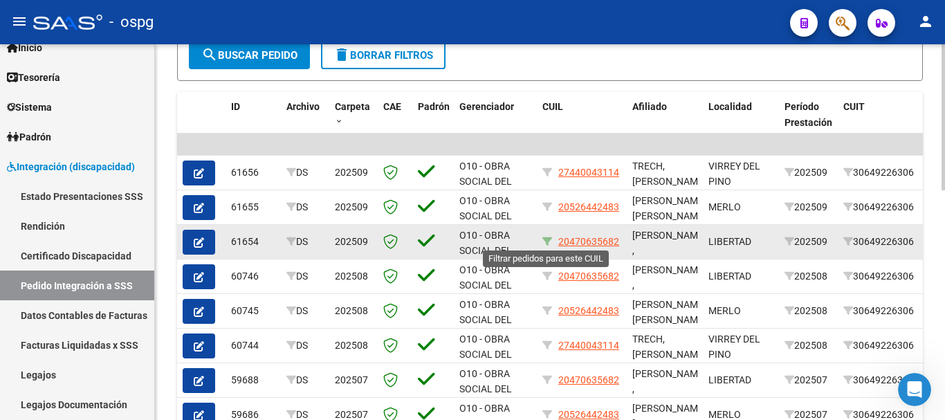
click at [549, 237] on icon at bounding box center [547, 242] width 10 height 10
type input "20470635682"
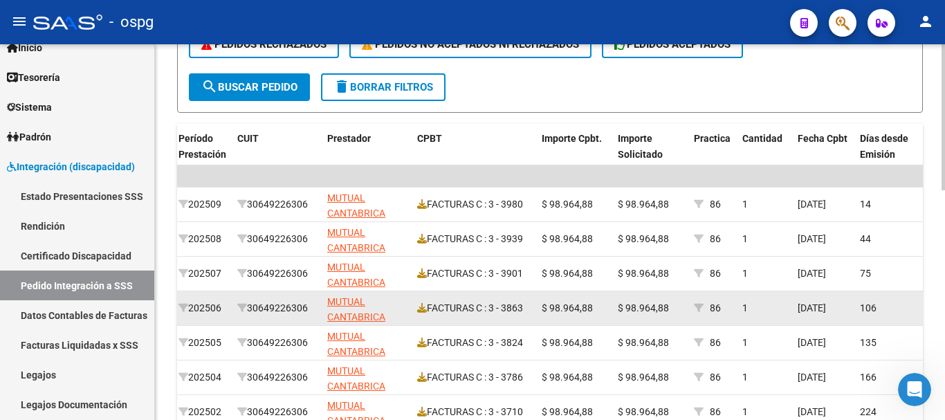
scroll to position [454, 0]
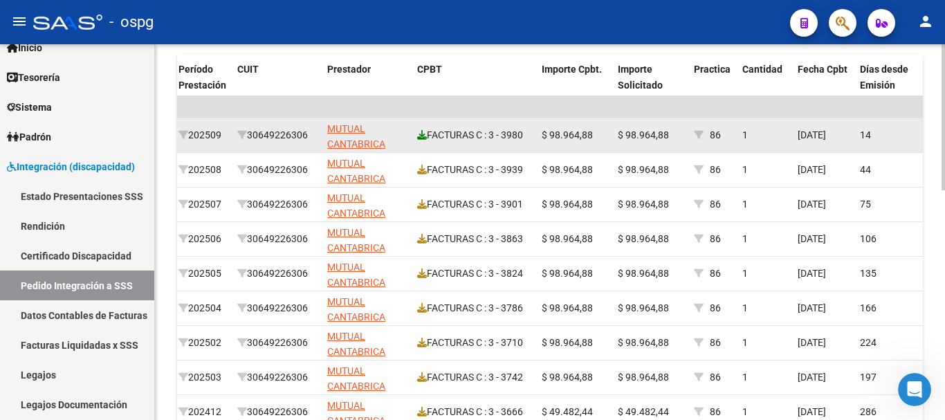
click at [422, 132] on icon at bounding box center [422, 135] width 10 height 10
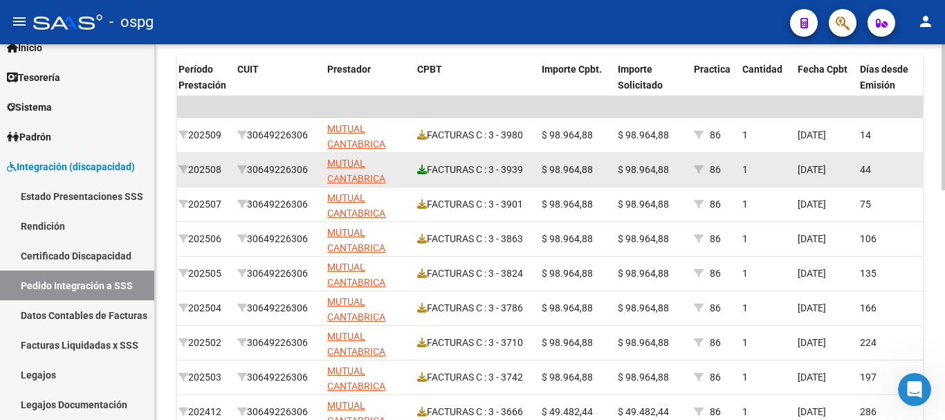
click at [420, 169] on icon at bounding box center [422, 170] width 10 height 10
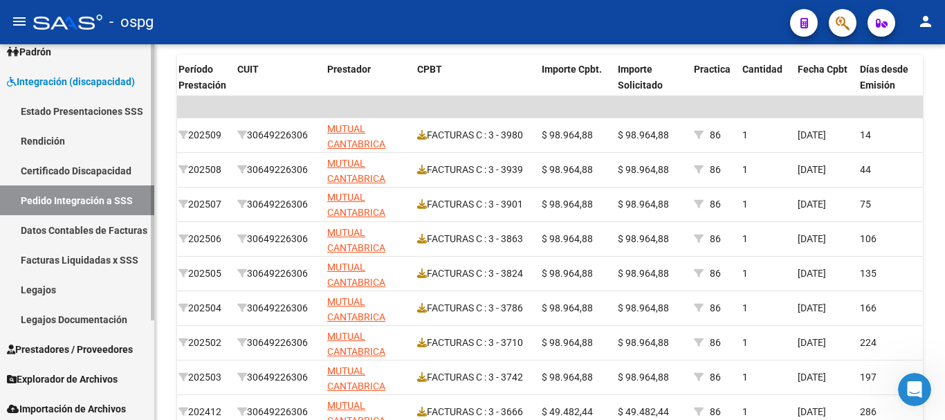
scroll to position [136, 0]
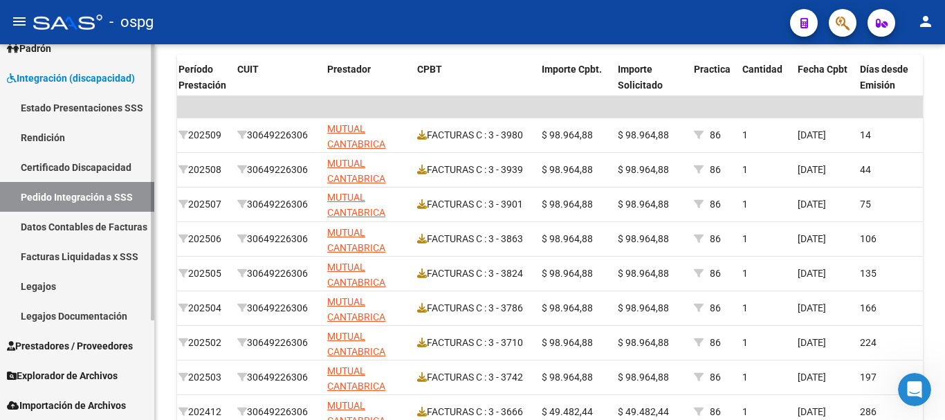
click at [69, 349] on span "Prestadores / Proveedores" at bounding box center [70, 345] width 126 height 15
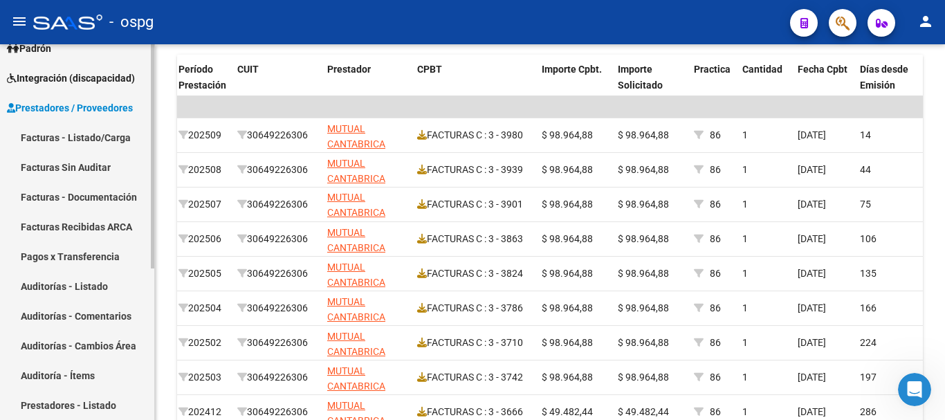
click at [64, 142] on link "Facturas - Listado/Carga" at bounding box center [77, 137] width 154 height 30
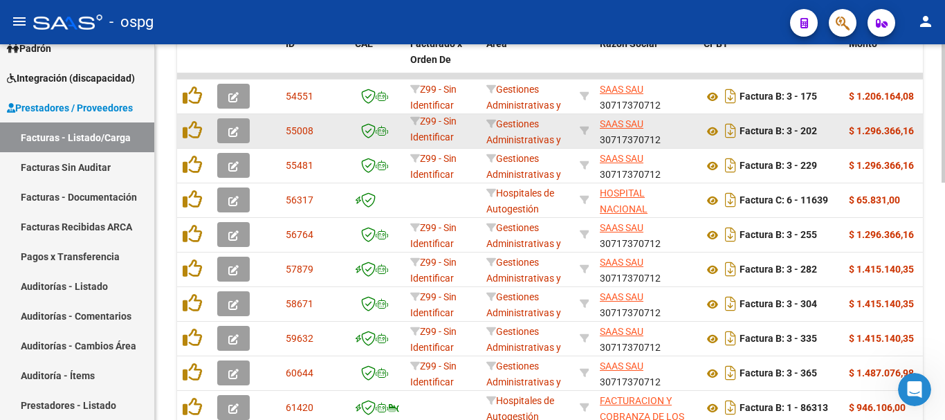
scroll to position [504, 0]
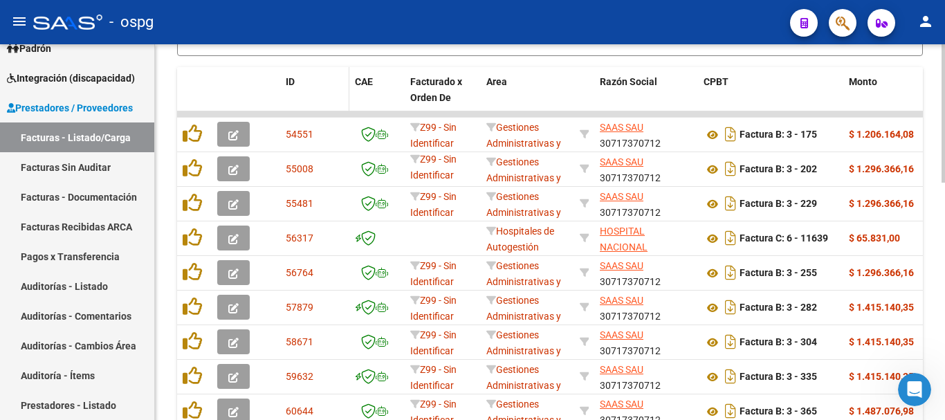
click at [288, 83] on span "ID" at bounding box center [290, 81] width 9 height 11
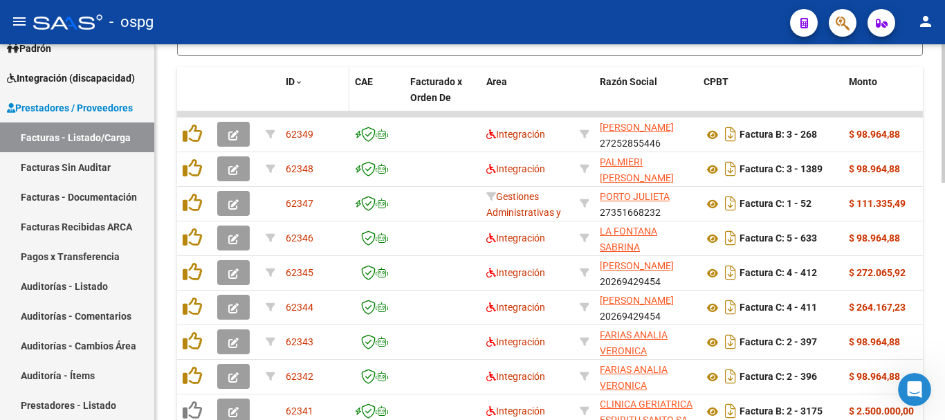
scroll to position [0, 0]
click at [288, 83] on span "ID" at bounding box center [290, 81] width 9 height 11
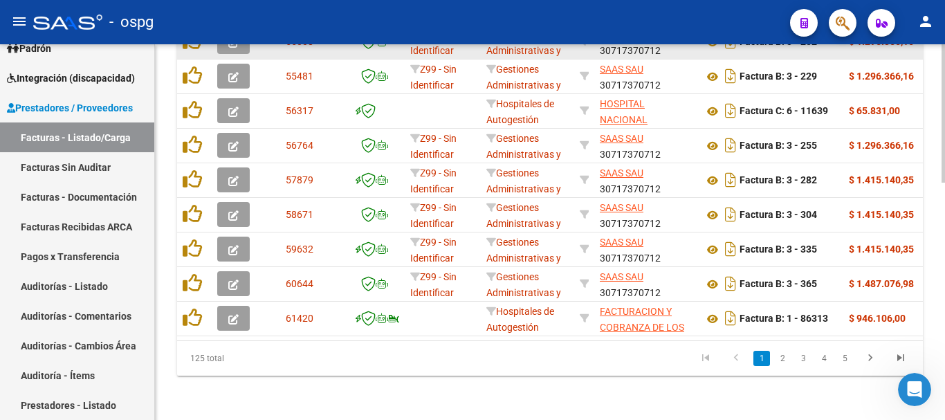
scroll to position [642, 0]
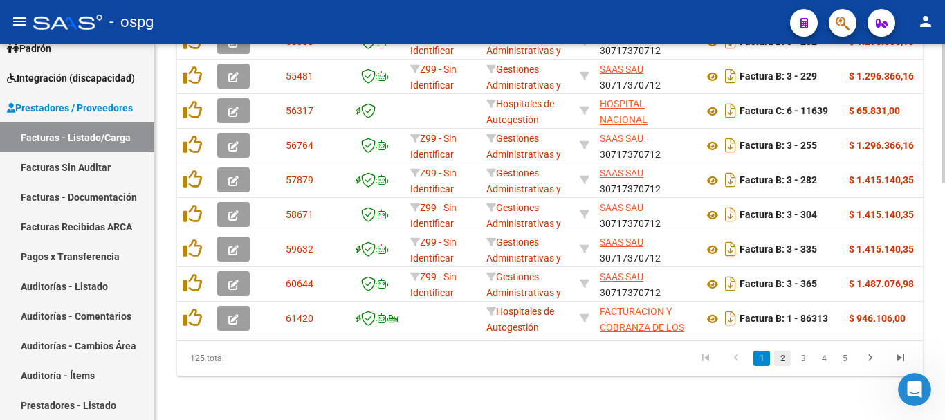
click at [785, 359] on link "2" at bounding box center [782, 358] width 17 height 15
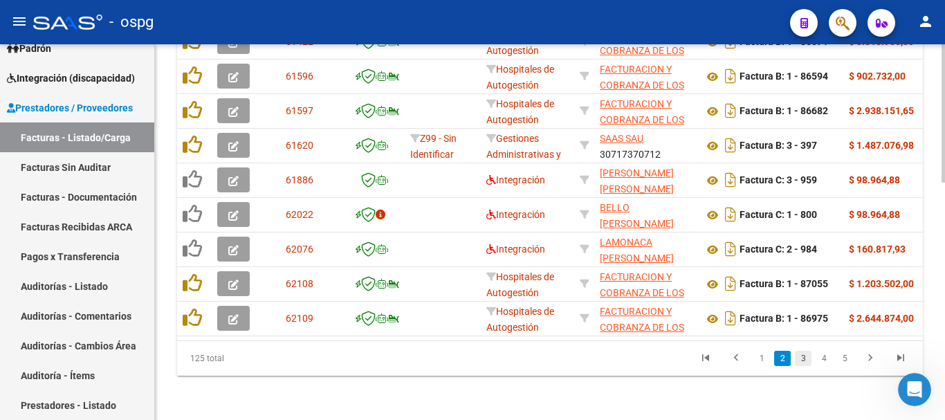
click at [806, 354] on link "3" at bounding box center [803, 358] width 17 height 15
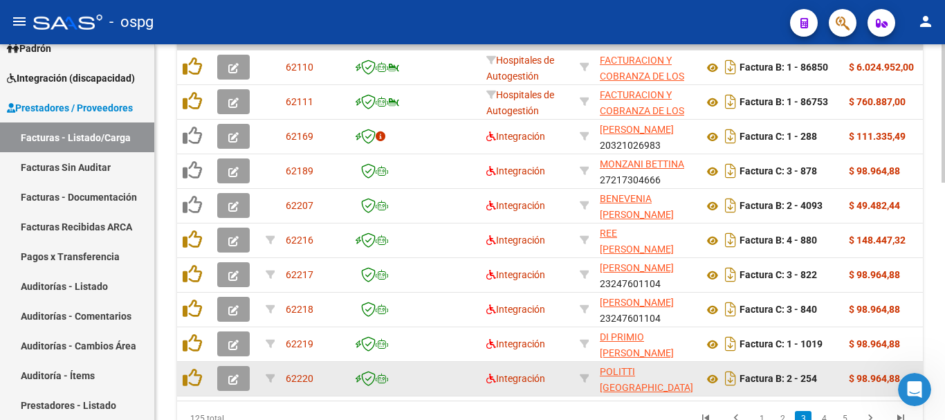
scroll to position [573, 0]
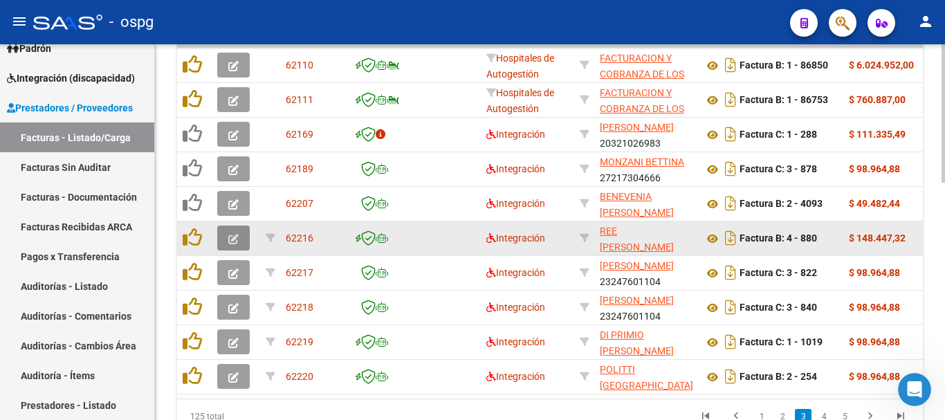
click at [227, 233] on button "button" at bounding box center [233, 238] width 33 height 25
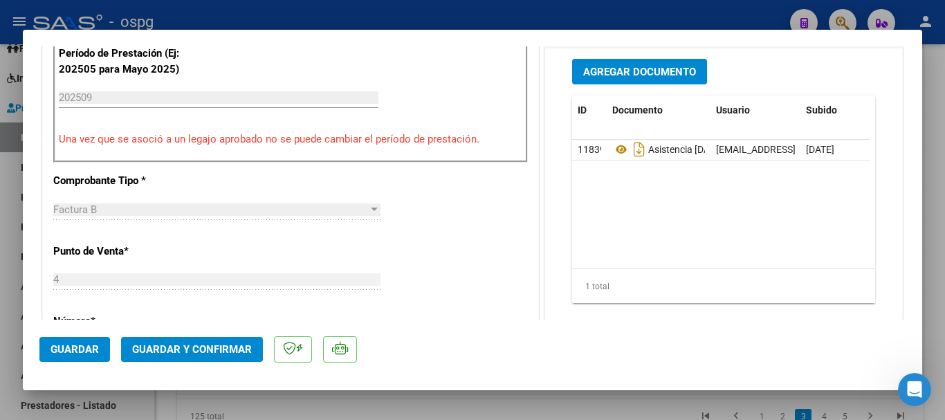
scroll to position [484, 0]
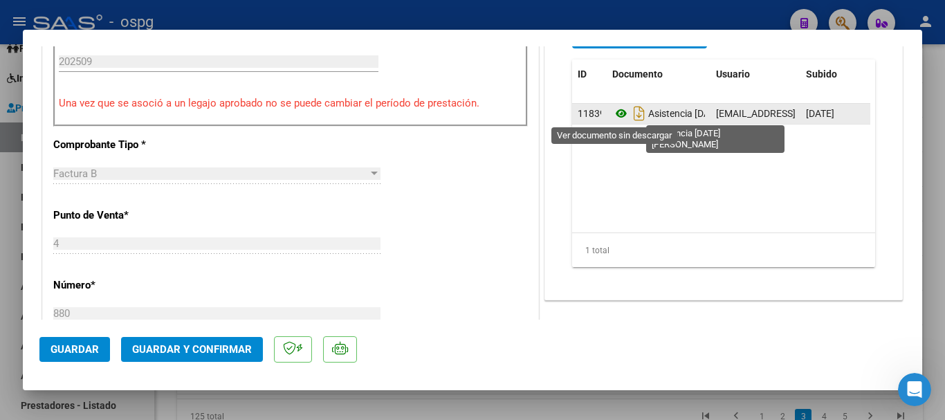
click at [620, 116] on icon at bounding box center [621, 113] width 18 height 17
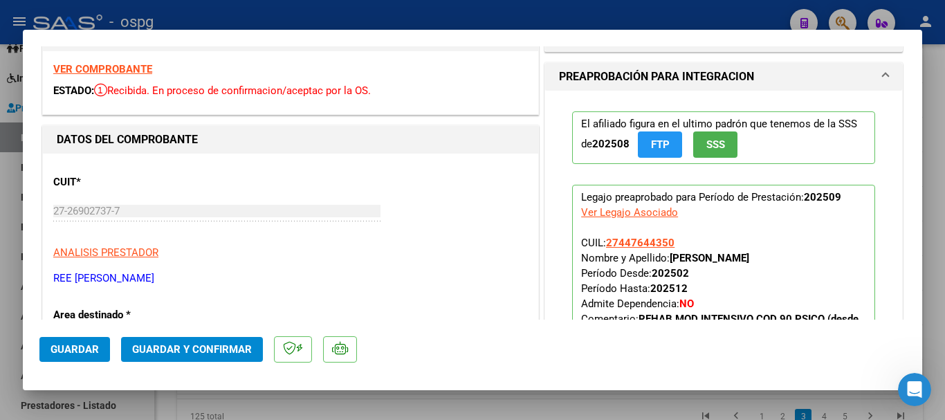
scroll to position [0, 0]
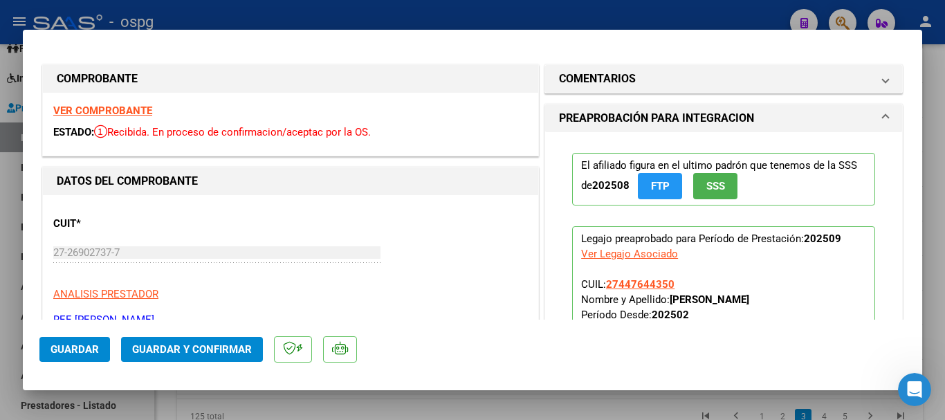
click at [135, 112] on strong "VER COMPROBANTE" at bounding box center [102, 110] width 99 height 12
click at [294, 11] on div at bounding box center [472, 210] width 945 height 420
type input "$ 0,00"
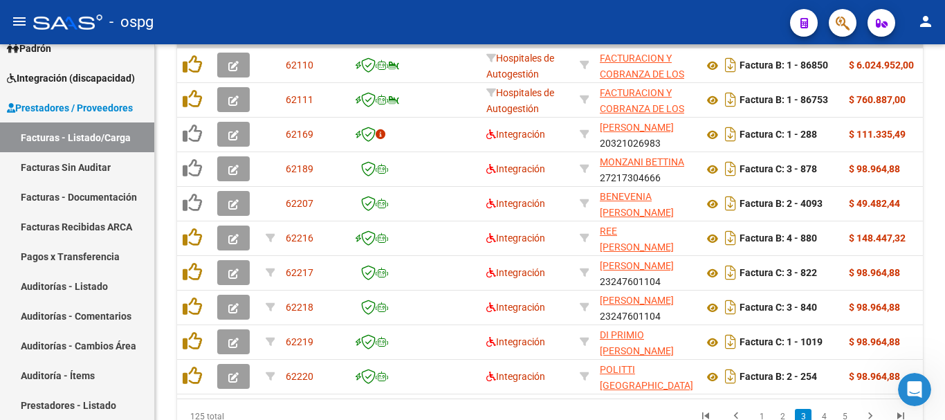
scroll to position [573, 0]
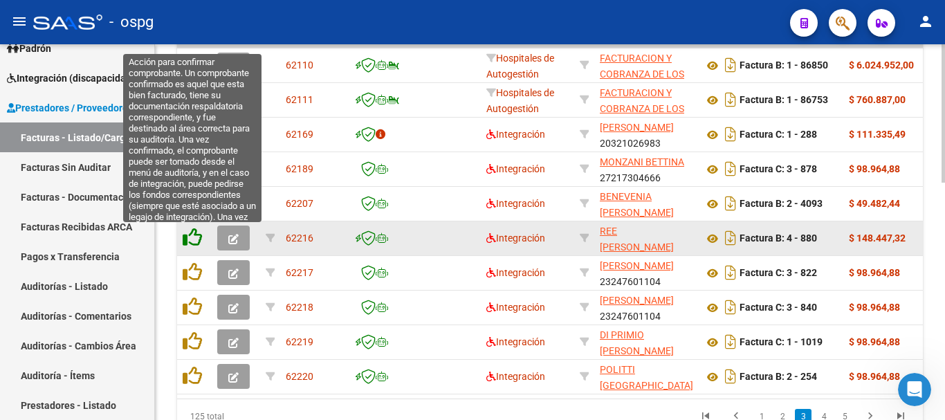
click at [185, 234] on icon at bounding box center [192, 237] width 19 height 19
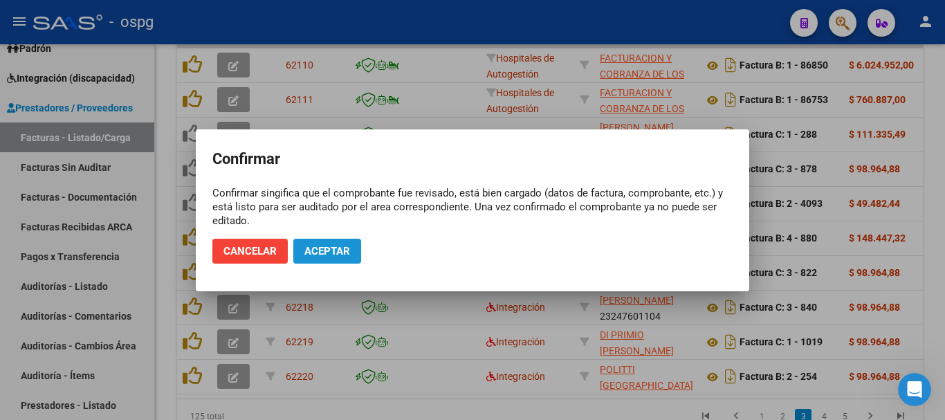
click at [319, 259] on button "Aceptar" at bounding box center [327, 251] width 68 height 25
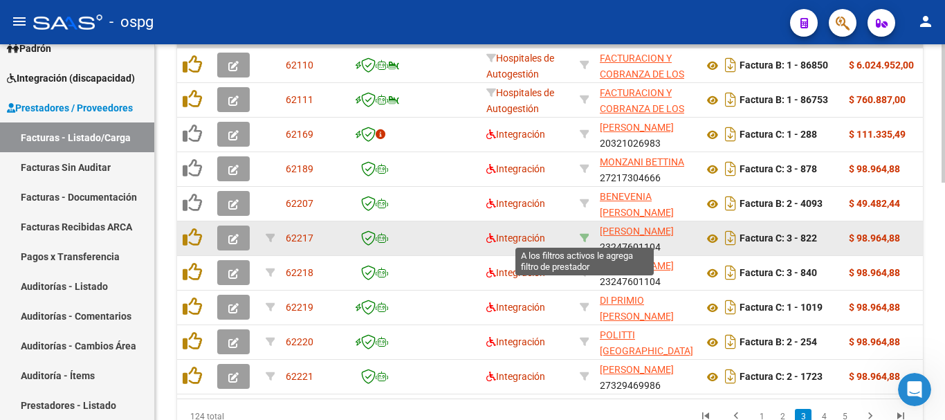
click at [583, 235] on icon at bounding box center [585, 238] width 10 height 10
type input "23247601104"
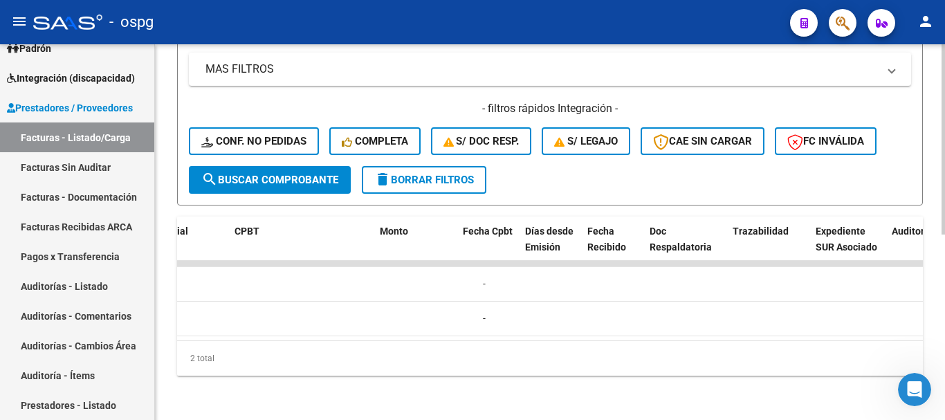
scroll to position [0, 0]
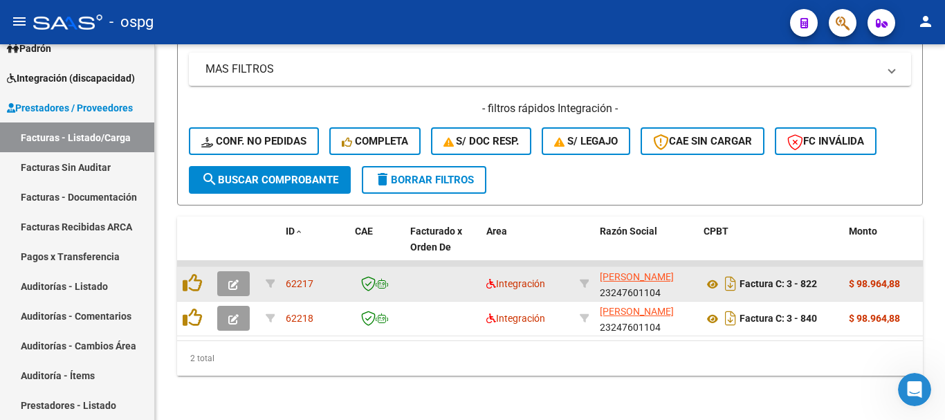
click at [226, 271] on button "button" at bounding box center [233, 283] width 33 height 25
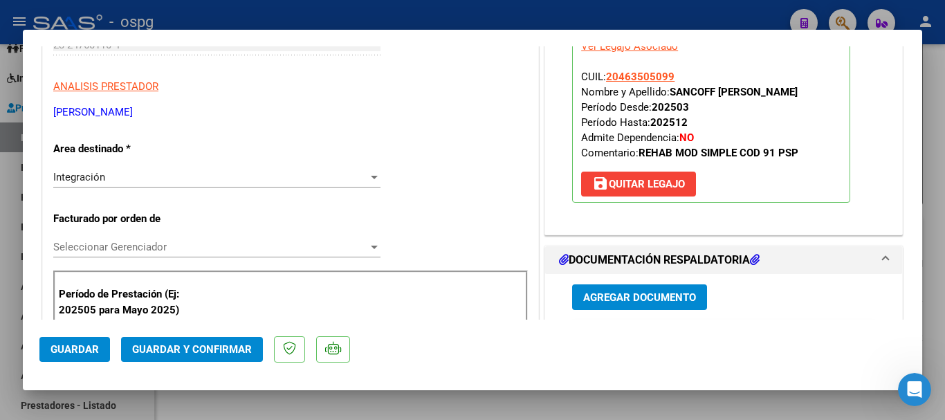
scroll to position [277, 0]
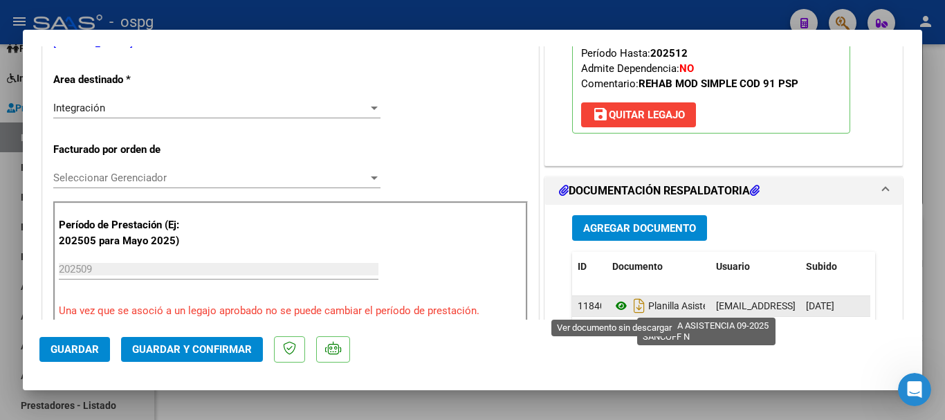
click at [616, 305] on icon at bounding box center [621, 305] width 18 height 17
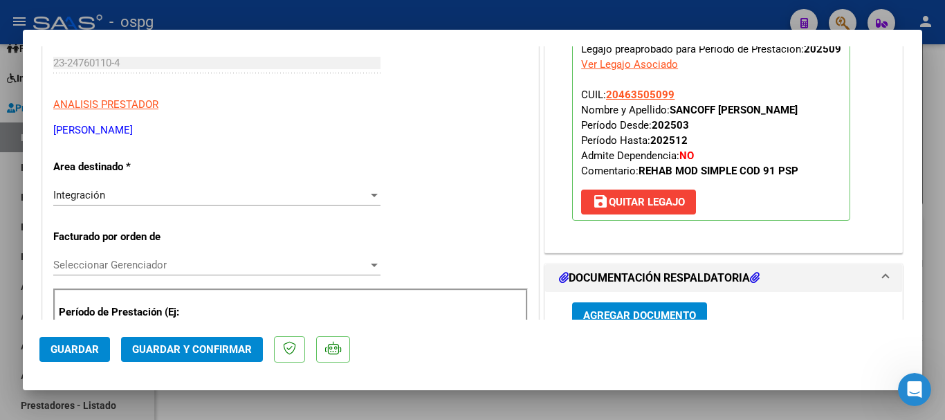
scroll to position [0, 0]
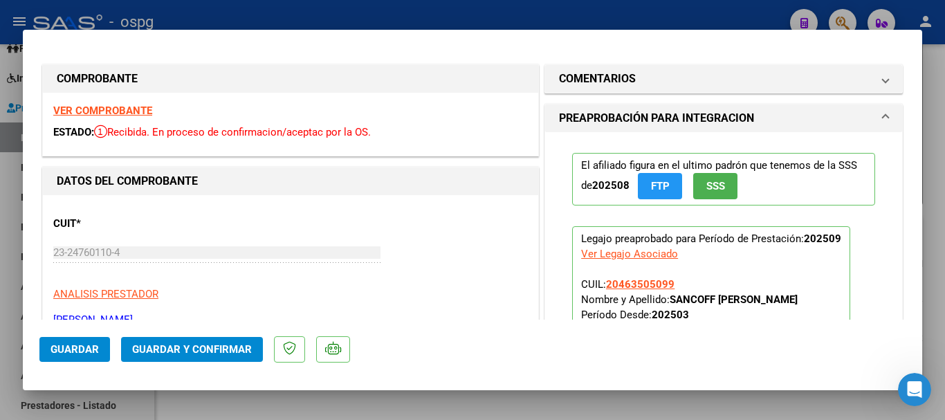
click at [122, 109] on strong "VER COMPROBANTE" at bounding box center [102, 110] width 99 height 12
click at [77, 111] on strong "VER COMPROBANTE" at bounding box center [102, 110] width 99 height 12
click at [362, 12] on div at bounding box center [472, 210] width 945 height 420
type input "$ 0,00"
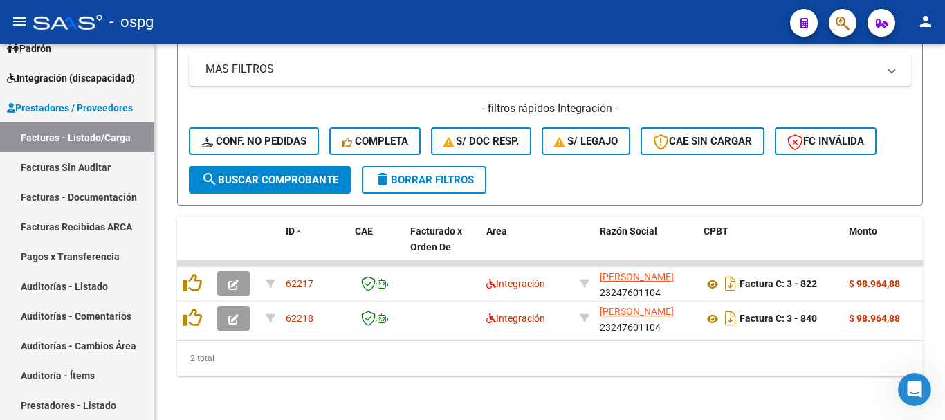
scroll to position [365, 0]
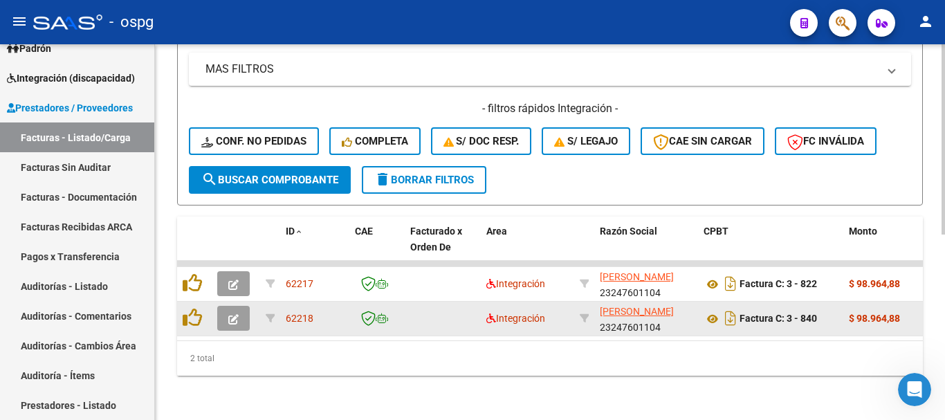
click at [227, 306] on button "button" at bounding box center [233, 318] width 33 height 25
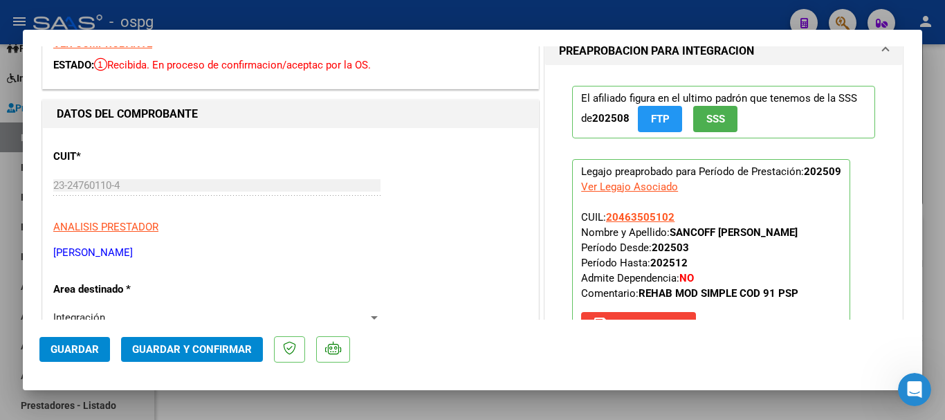
scroll to position [0, 0]
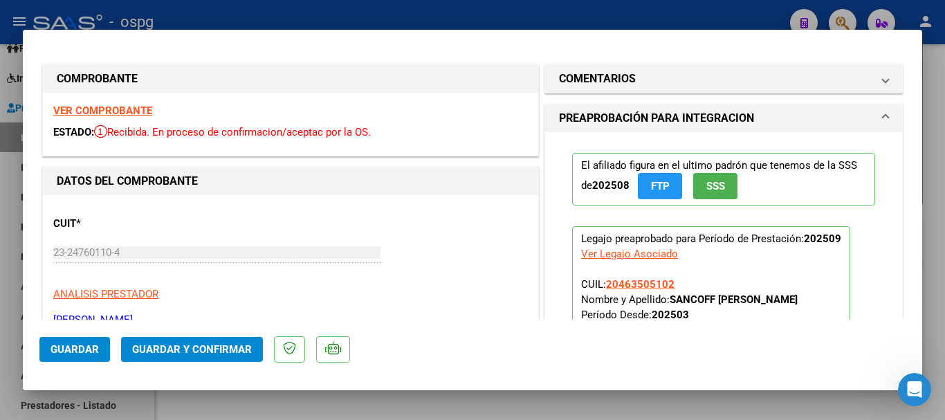
click at [111, 116] on strong "VER COMPROBANTE" at bounding box center [102, 110] width 99 height 12
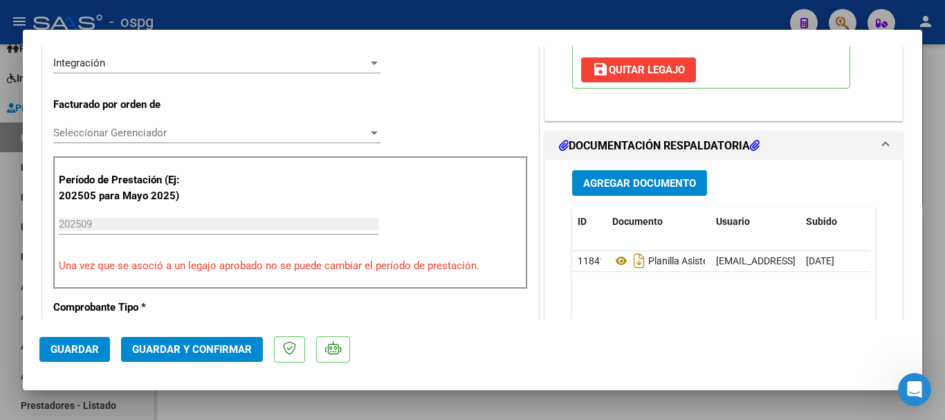
scroll to position [346, 0]
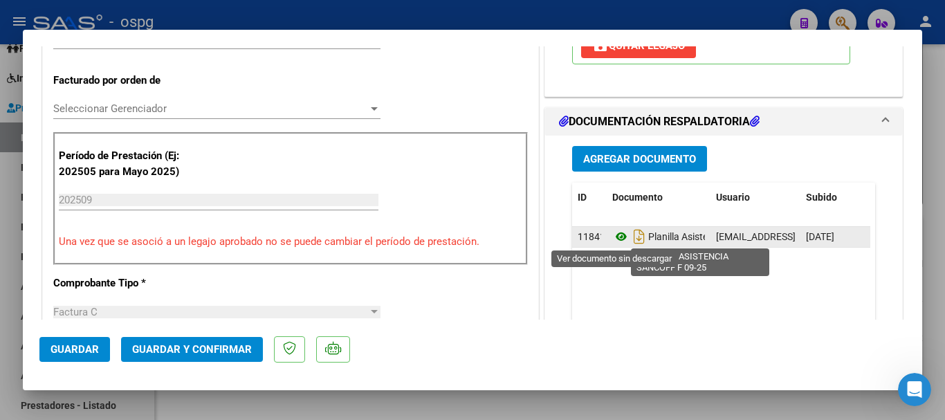
click at [612, 234] on icon at bounding box center [621, 236] width 18 height 17
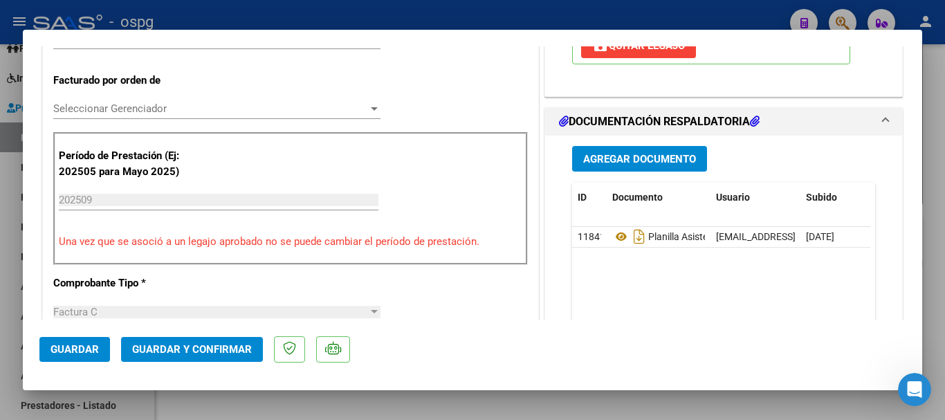
click at [356, 15] on div at bounding box center [472, 210] width 945 height 420
type input "$ 0,00"
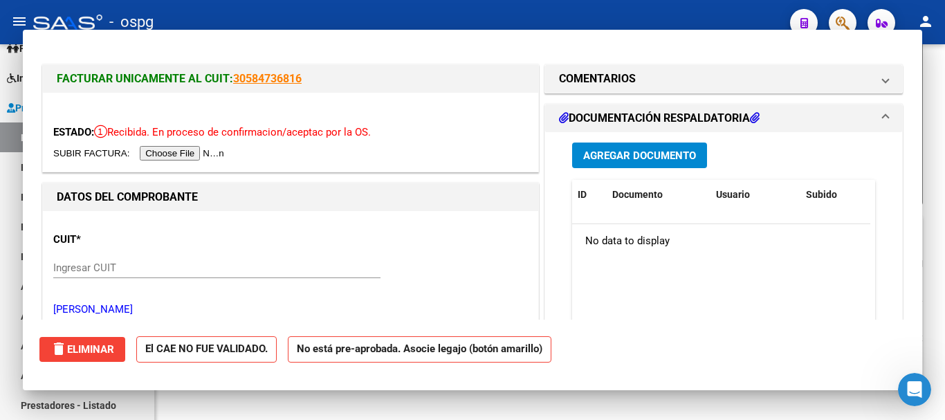
scroll to position [365, 0]
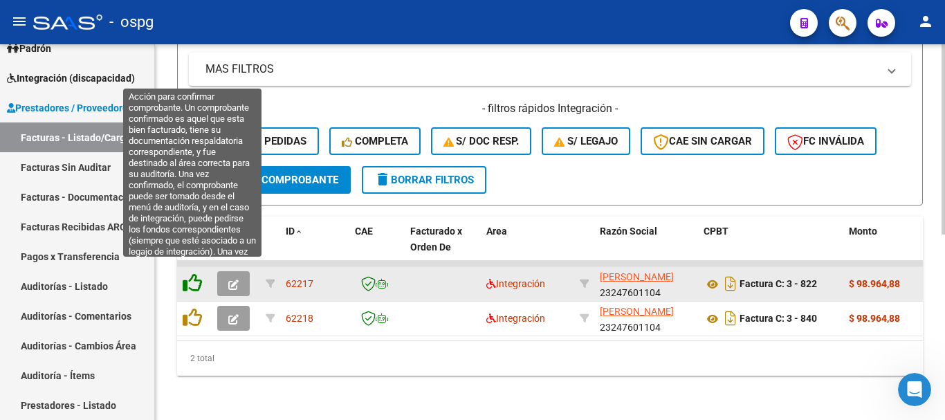
click at [194, 276] on icon at bounding box center [192, 282] width 19 height 19
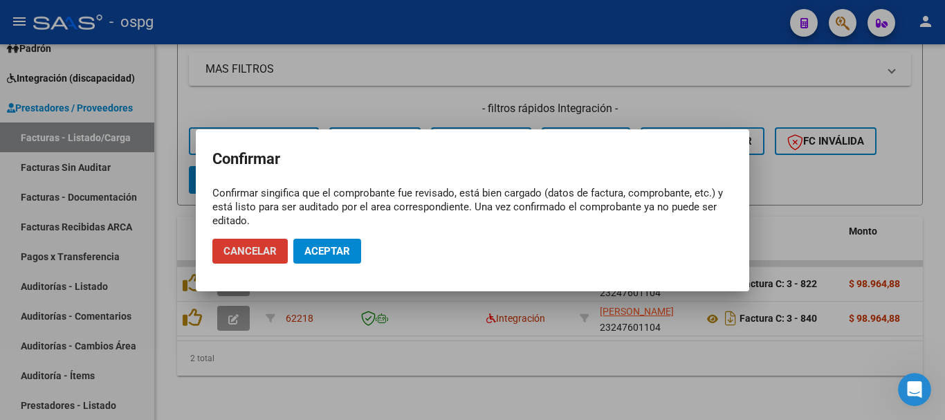
click at [302, 247] on button "Aceptar" at bounding box center [327, 251] width 68 height 25
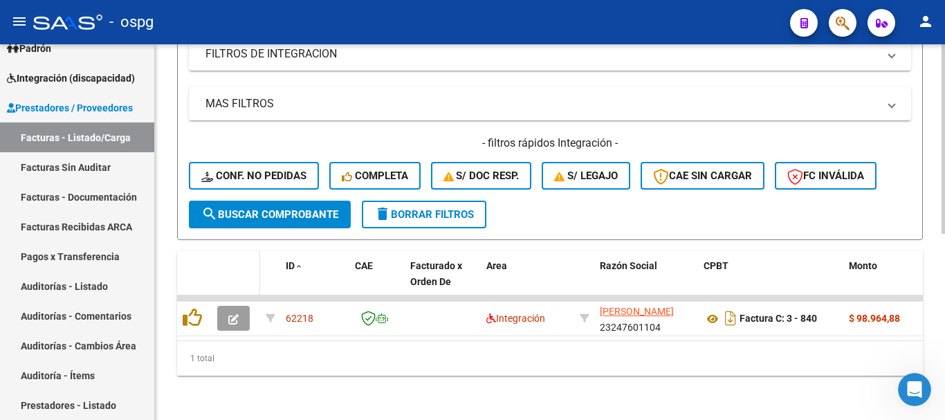
scroll to position [331, 0]
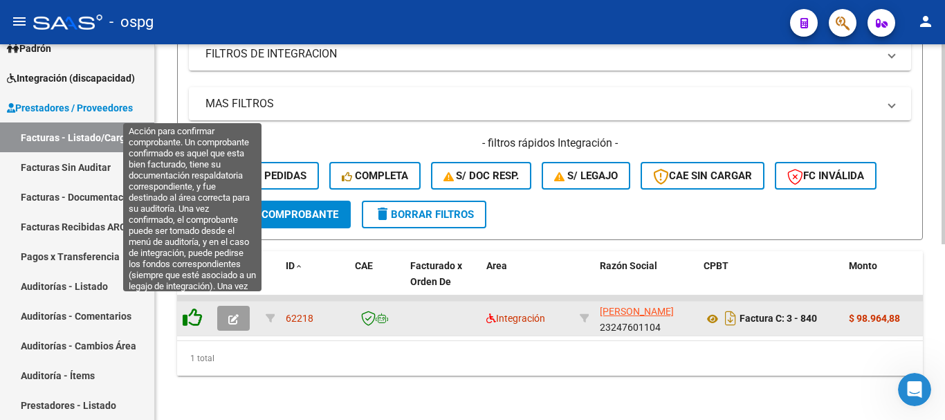
click at [197, 308] on icon at bounding box center [192, 317] width 19 height 19
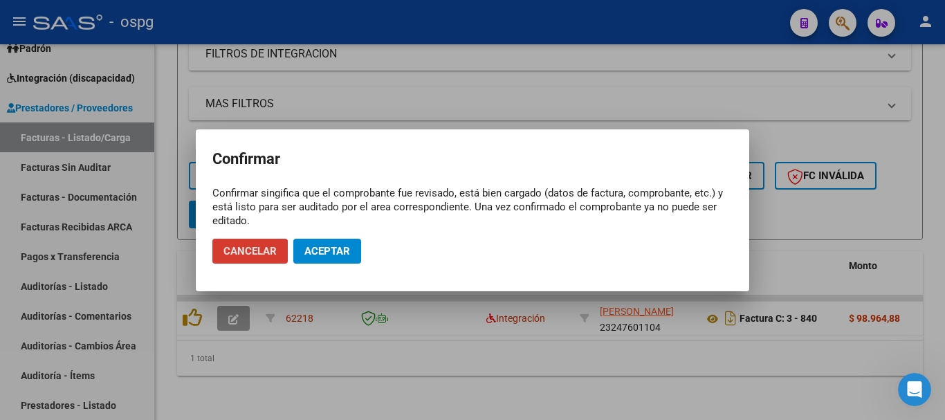
click at [329, 251] on span "Aceptar" at bounding box center [327, 251] width 46 height 12
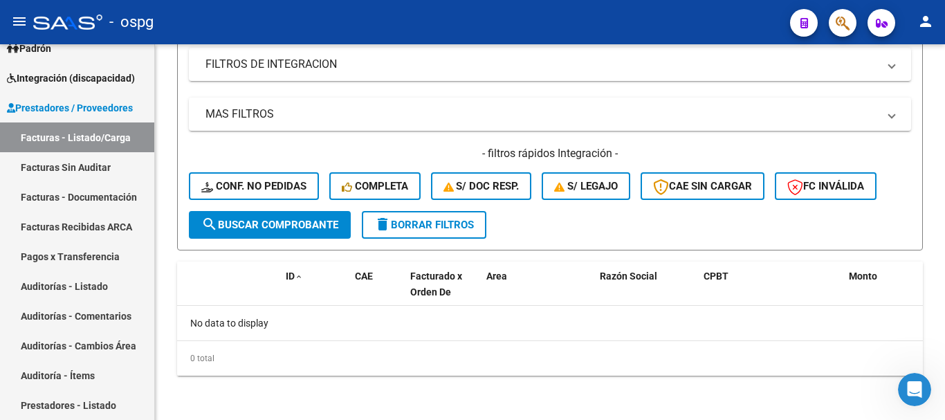
scroll to position [309, 0]
click at [434, 226] on span "delete Borrar Filtros" at bounding box center [424, 225] width 100 height 12
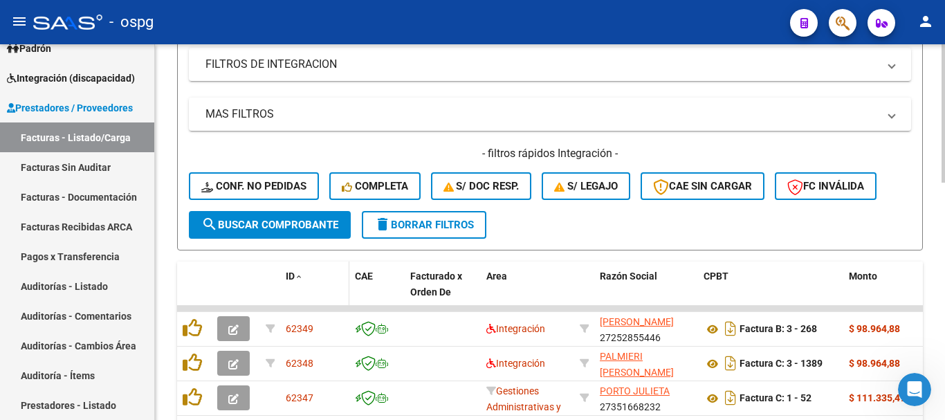
click at [293, 282] on div "ID" at bounding box center [315, 276] width 58 height 16
click at [293, 279] on span "ID" at bounding box center [290, 276] width 9 height 11
click at [293, 276] on span "ID" at bounding box center [290, 276] width 9 height 11
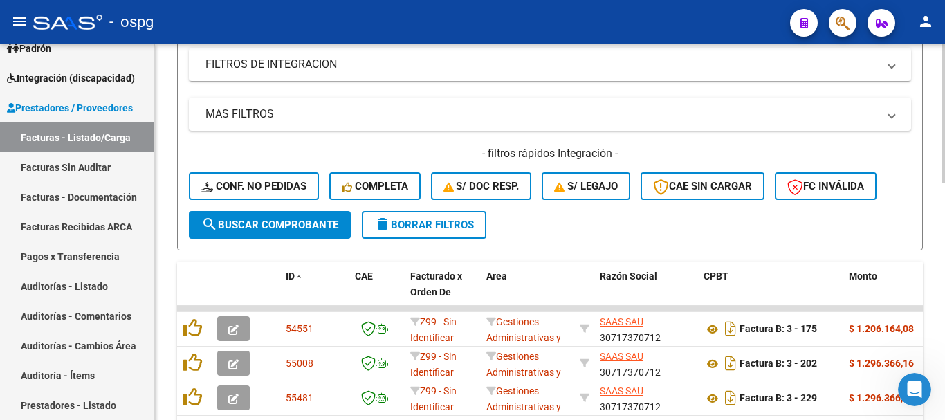
click at [293, 276] on span "ID" at bounding box center [290, 276] width 9 height 11
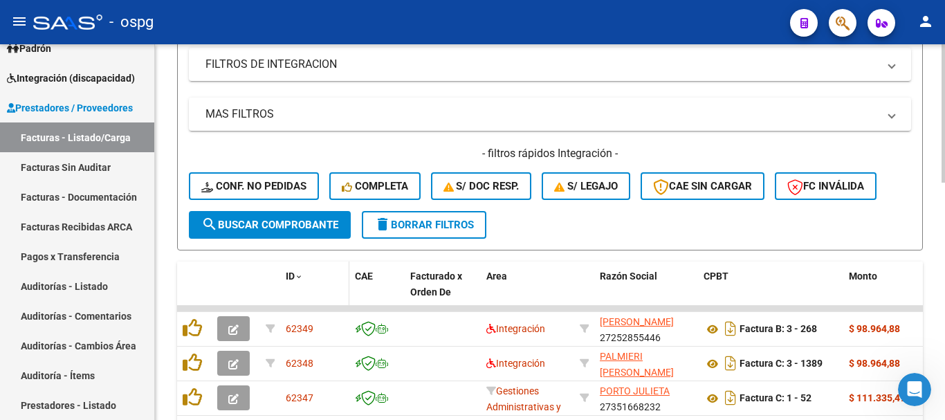
click at [293, 276] on span "ID" at bounding box center [290, 276] width 9 height 11
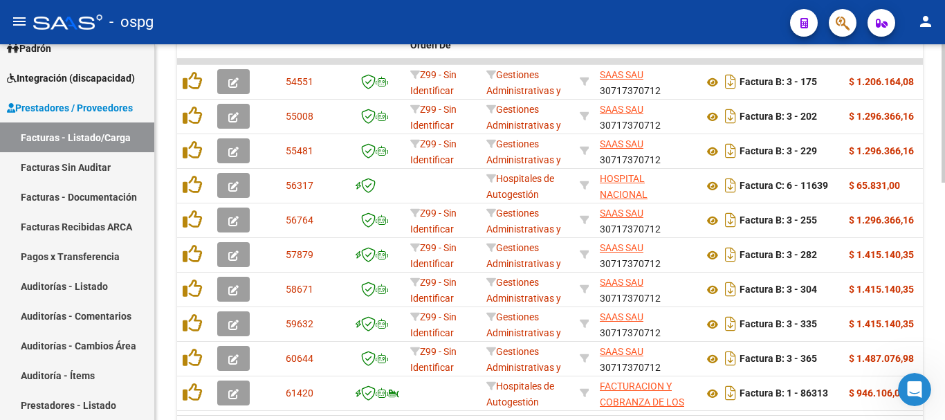
scroll to position [642, 0]
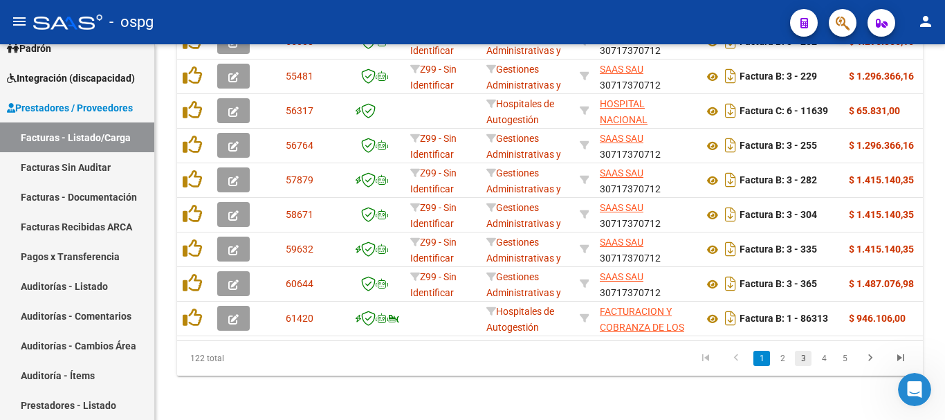
click at [809, 354] on link "3" at bounding box center [803, 358] width 17 height 15
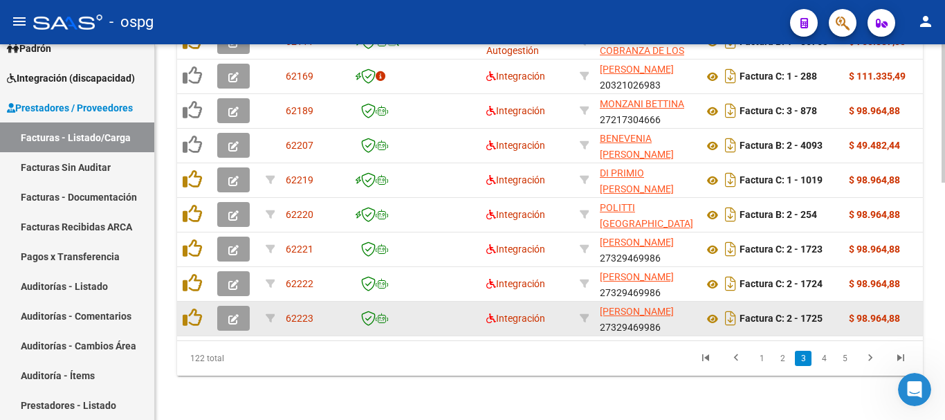
scroll to position [573, 0]
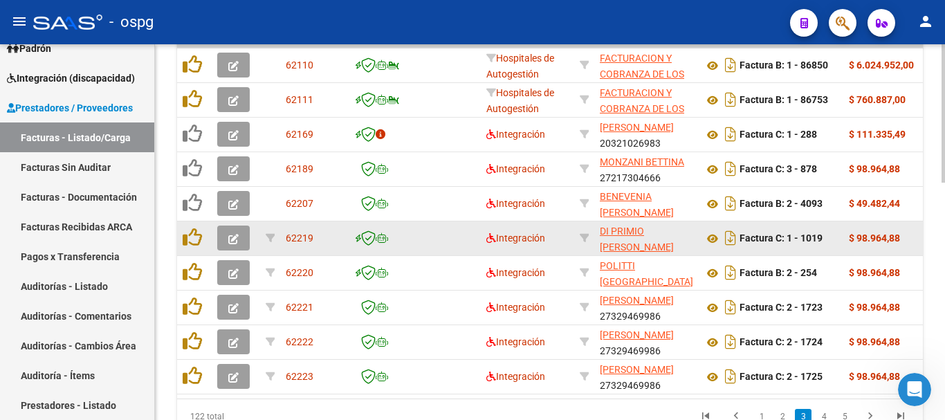
click at [233, 242] on icon "button" at bounding box center [233, 239] width 10 height 10
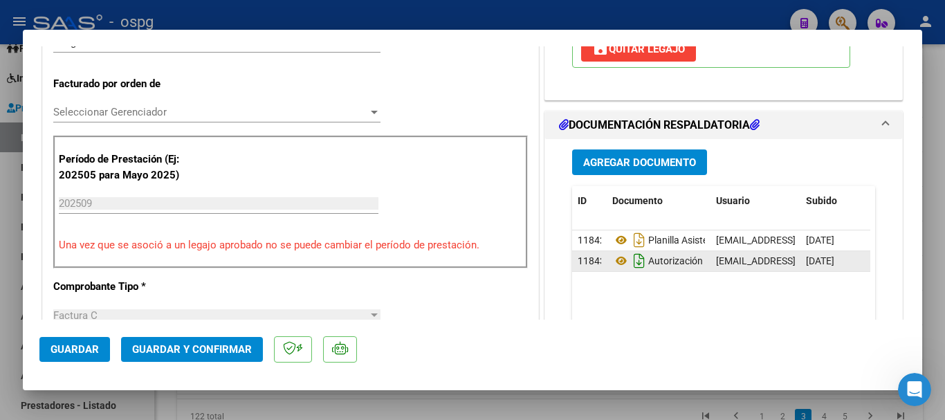
scroll to position [346, 0]
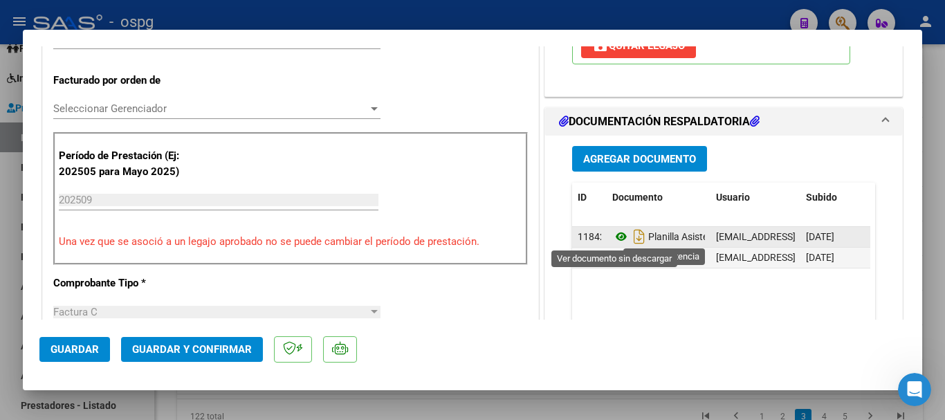
click at [618, 233] on icon at bounding box center [621, 236] width 18 height 17
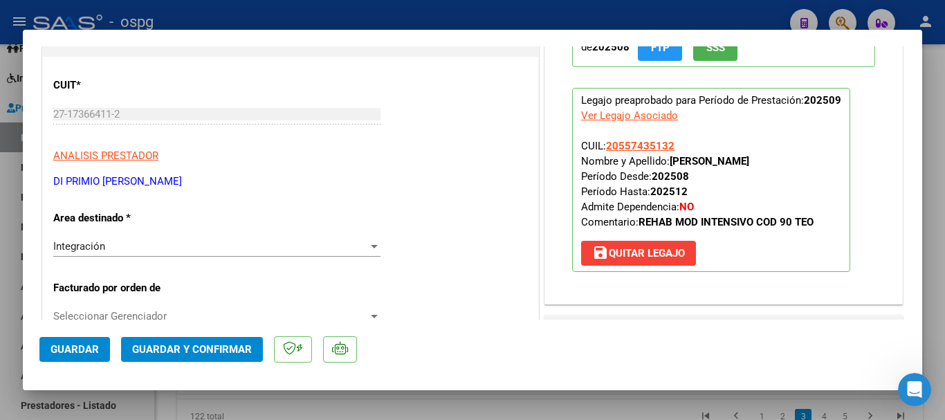
scroll to position [0, 0]
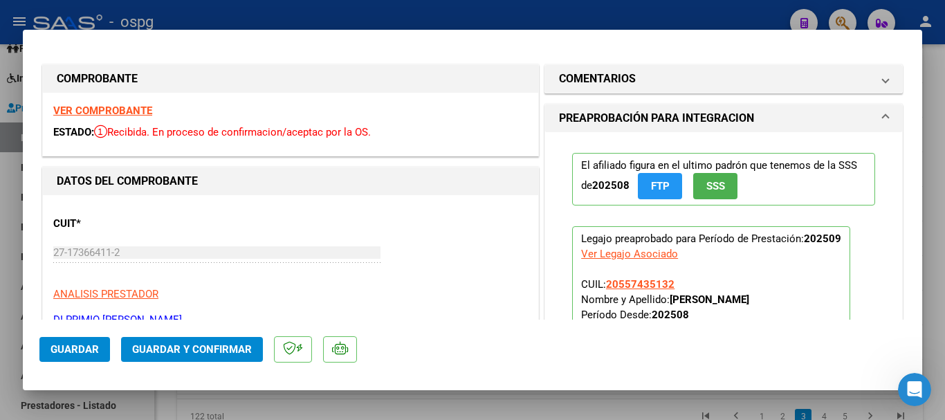
click at [113, 111] on strong "VER COMPROBANTE" at bounding box center [102, 110] width 99 height 12
click at [347, 13] on div at bounding box center [472, 210] width 945 height 420
type input "$ 0,00"
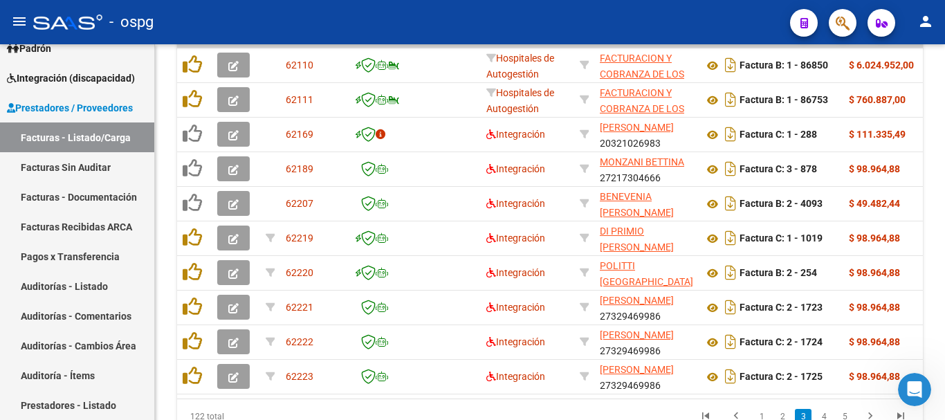
scroll to position [573, 0]
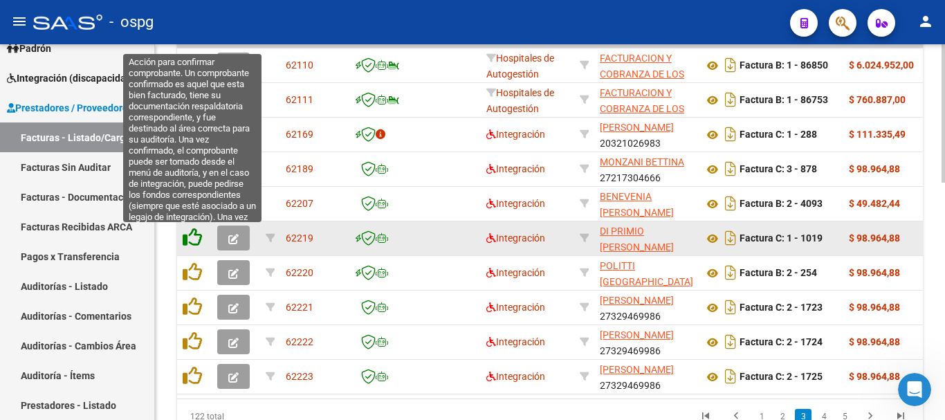
click at [201, 237] on icon at bounding box center [192, 237] width 19 height 19
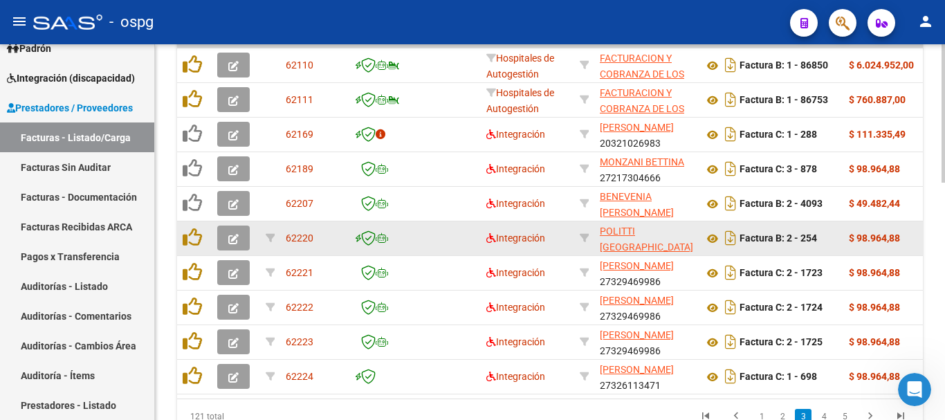
click at [236, 237] on icon "button" at bounding box center [233, 239] width 10 height 10
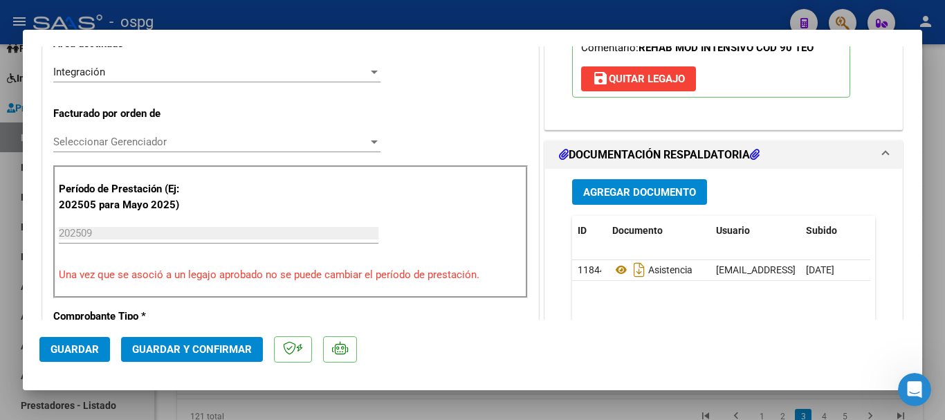
scroll to position [346, 0]
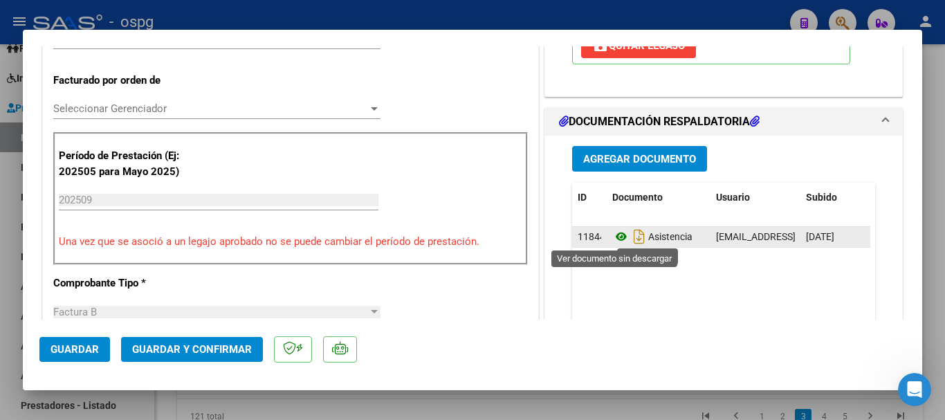
click at [615, 232] on icon at bounding box center [621, 236] width 18 height 17
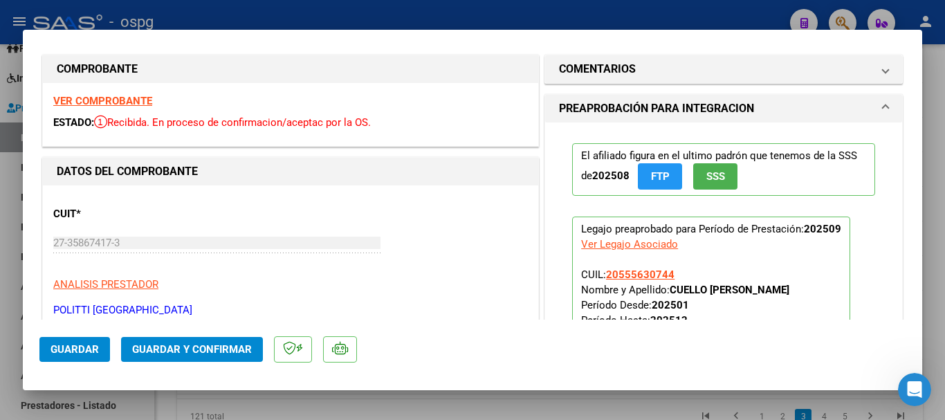
scroll to position [0, 0]
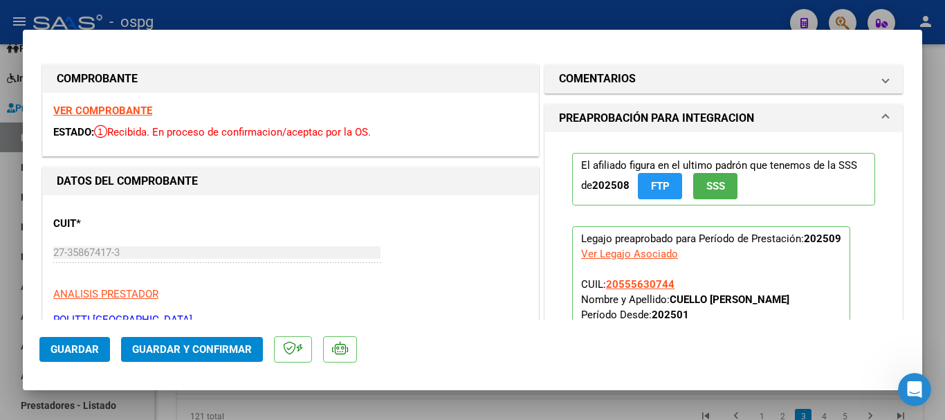
click at [111, 109] on strong "VER COMPROBANTE" at bounding box center [102, 110] width 99 height 12
click at [351, 12] on div at bounding box center [472, 210] width 945 height 420
type input "$ 0,00"
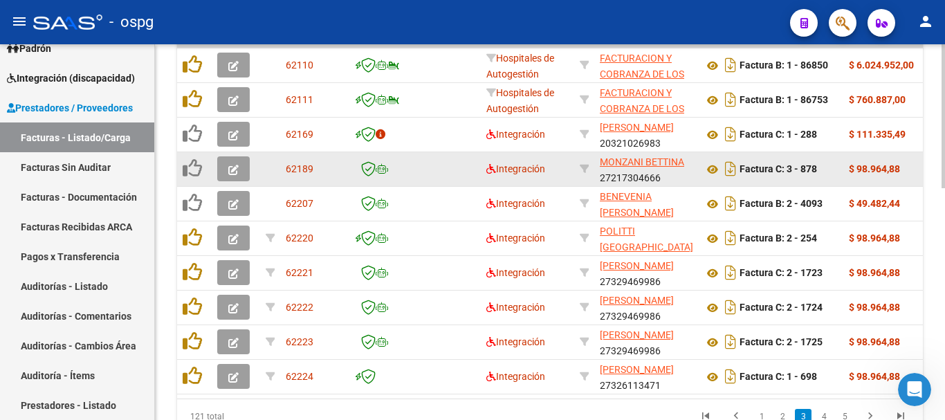
scroll to position [573, 0]
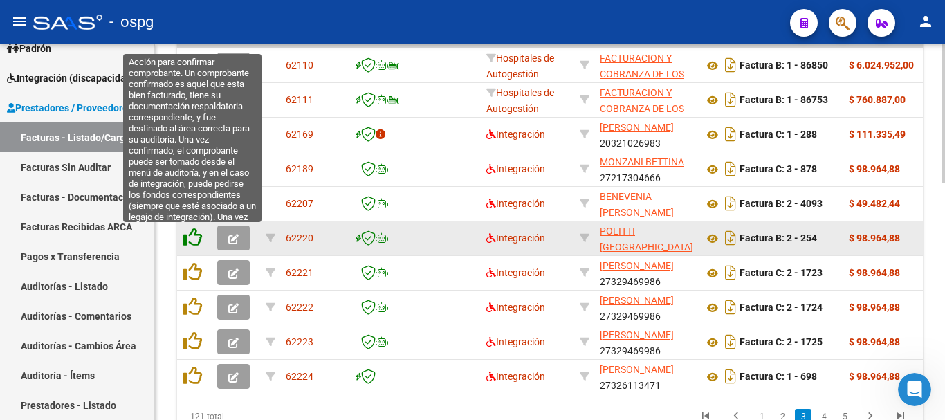
click at [194, 240] on icon at bounding box center [192, 237] width 19 height 19
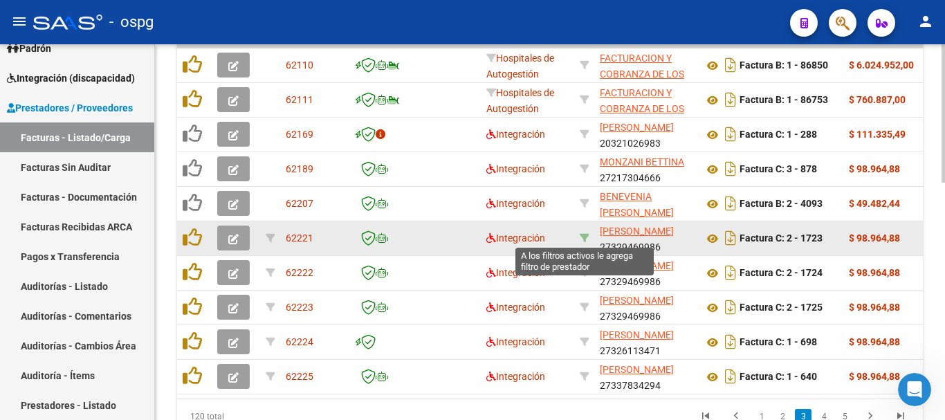
click at [588, 235] on icon at bounding box center [585, 238] width 10 height 10
type input "27329469986"
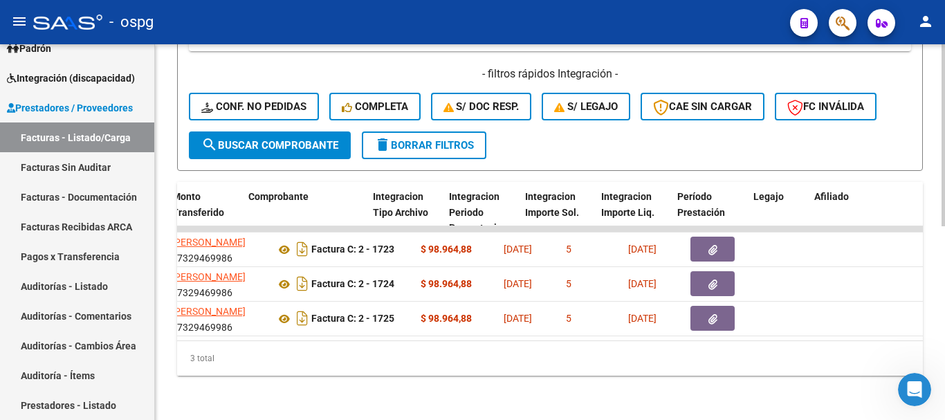
scroll to position [0, 0]
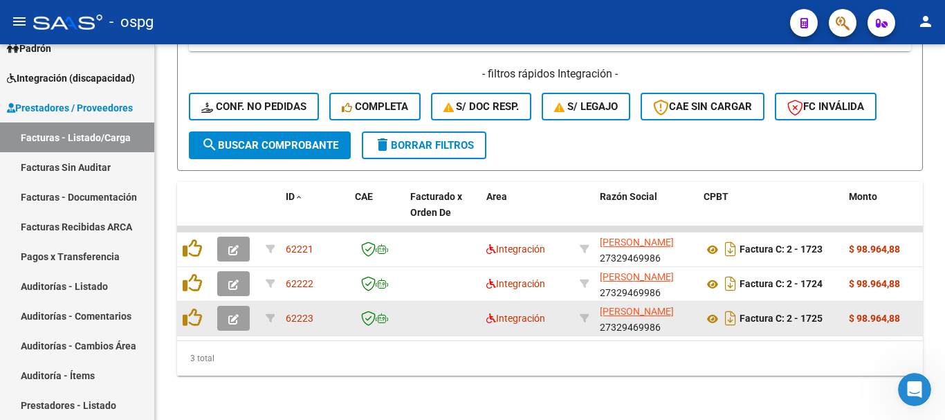
click at [221, 307] on button "button" at bounding box center [233, 318] width 33 height 25
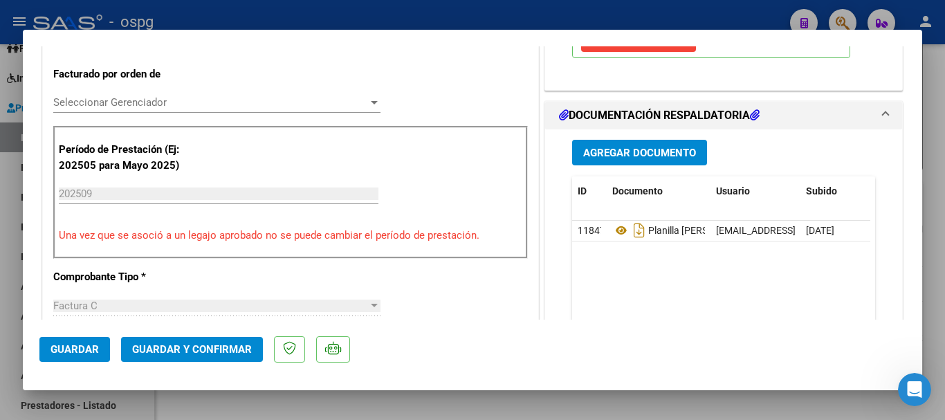
scroll to position [346, 0]
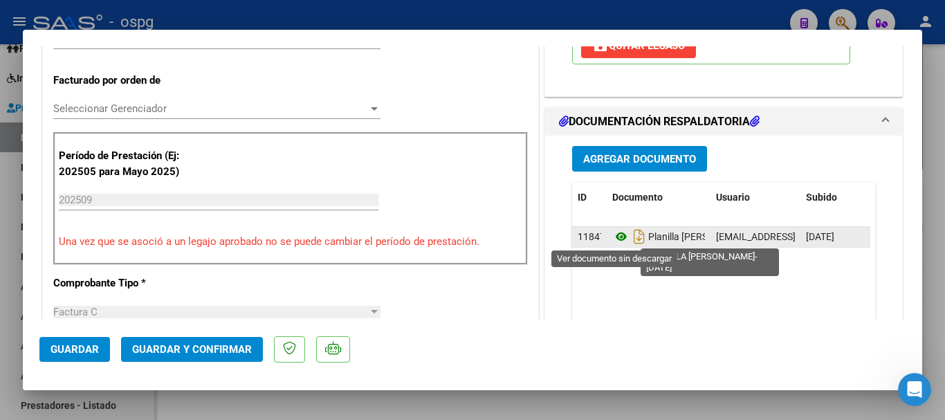
click at [614, 234] on icon at bounding box center [621, 236] width 18 height 17
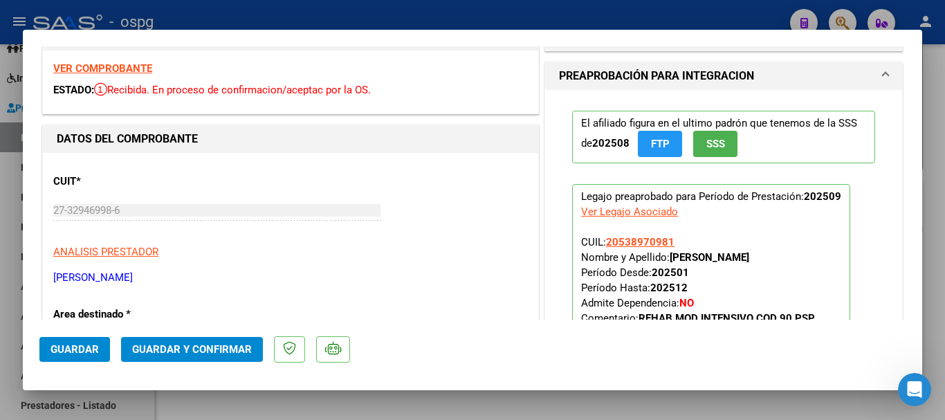
scroll to position [0, 0]
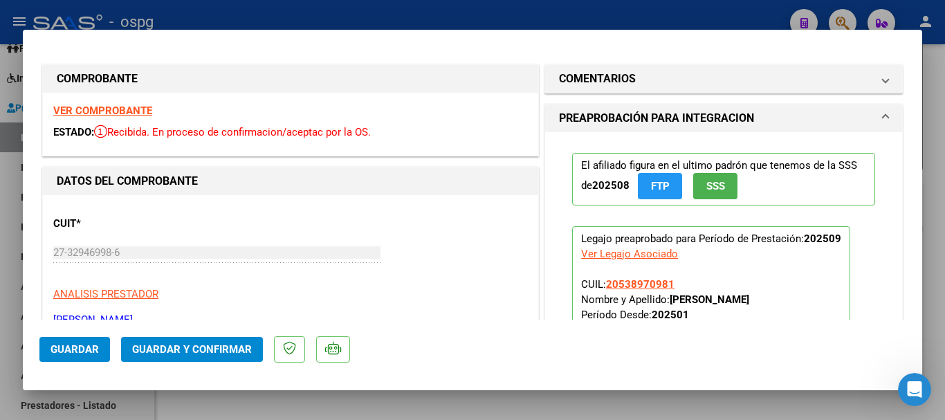
click at [104, 116] on strong "VER COMPROBANTE" at bounding box center [102, 110] width 99 height 12
click at [122, 110] on strong "VER COMPROBANTE" at bounding box center [102, 110] width 99 height 12
click at [426, 19] on div at bounding box center [472, 210] width 945 height 420
type input "$ 0,00"
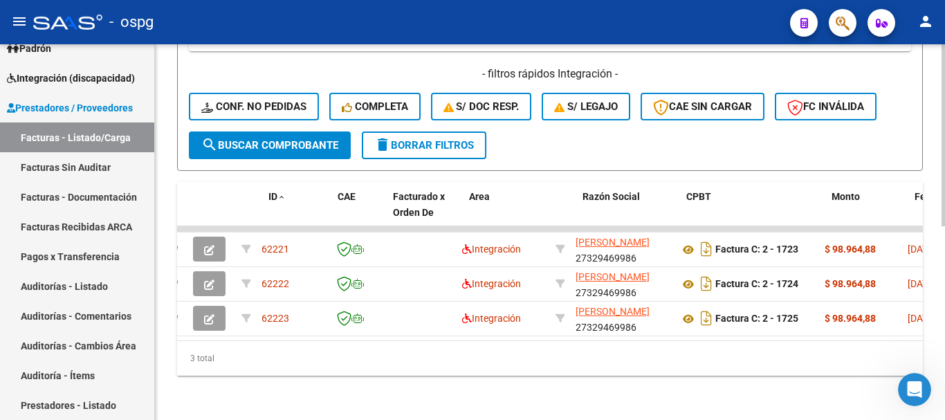
scroll to position [0, 7]
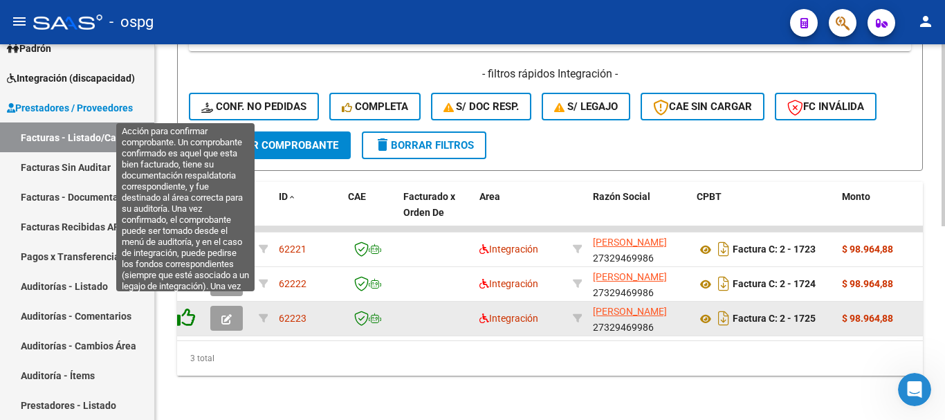
click at [187, 308] on icon at bounding box center [185, 317] width 19 height 19
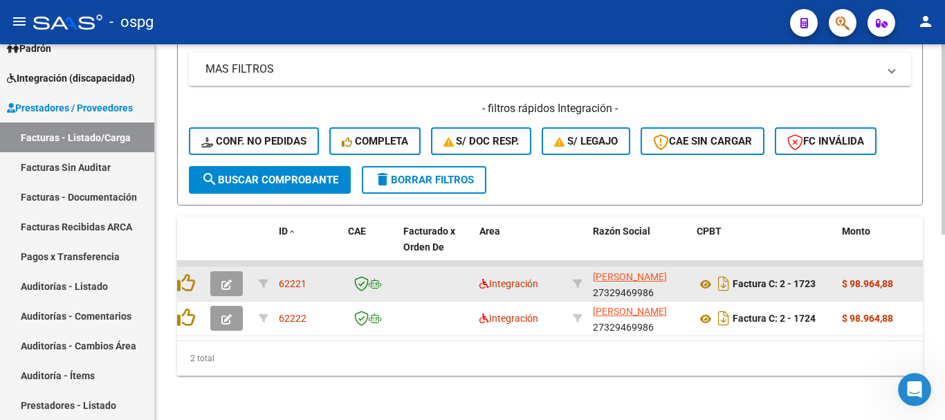
scroll to position [365, 0]
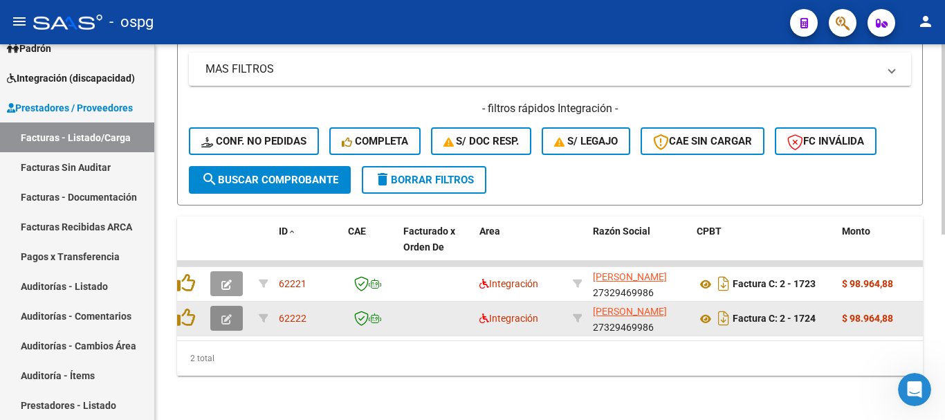
click at [231, 312] on span "button" at bounding box center [226, 318] width 10 height 12
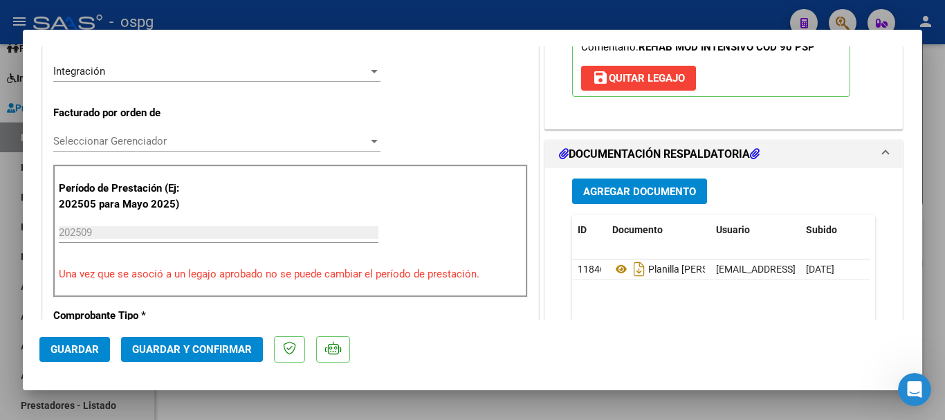
scroll to position [346, 0]
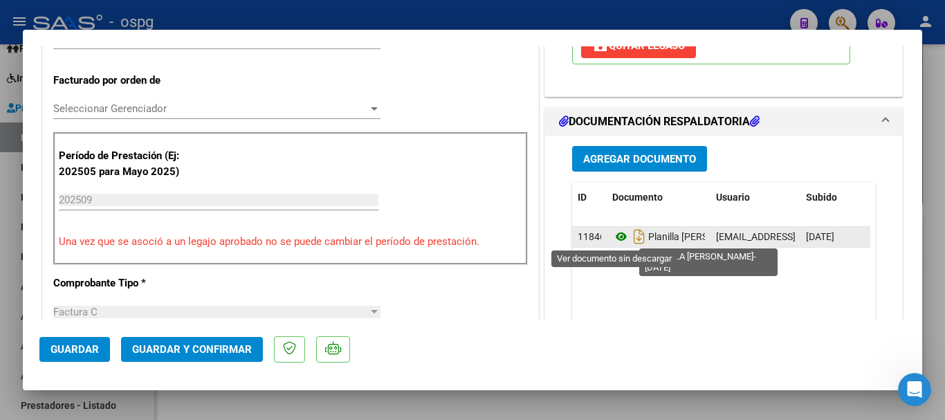
click at [618, 236] on icon at bounding box center [621, 236] width 18 height 17
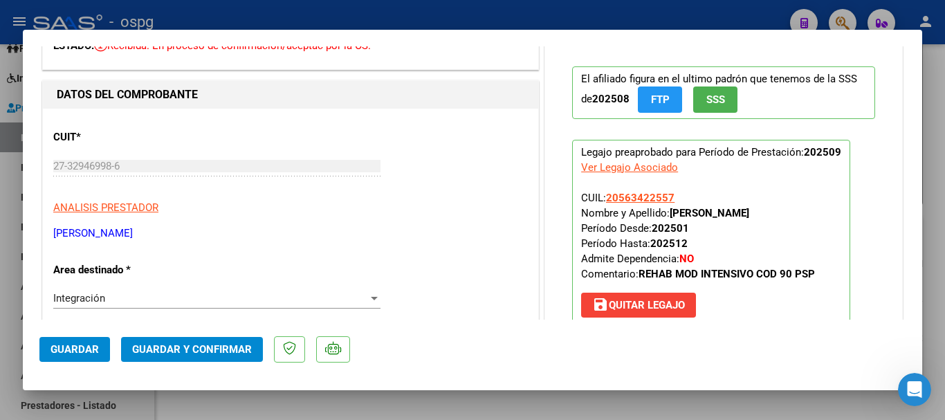
scroll to position [0, 0]
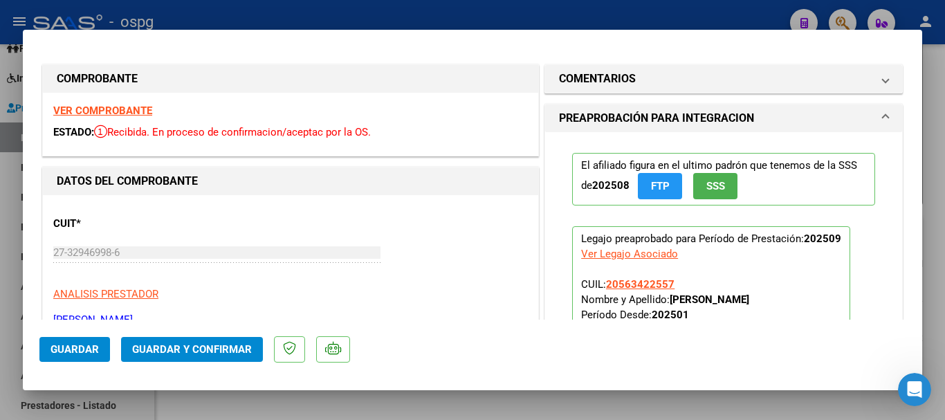
click at [68, 109] on strong "VER COMPROBANTE" at bounding box center [102, 110] width 99 height 12
click at [102, 111] on strong "VER COMPROBANTE" at bounding box center [102, 110] width 99 height 12
click at [340, 15] on div at bounding box center [472, 210] width 945 height 420
type input "$ 0,00"
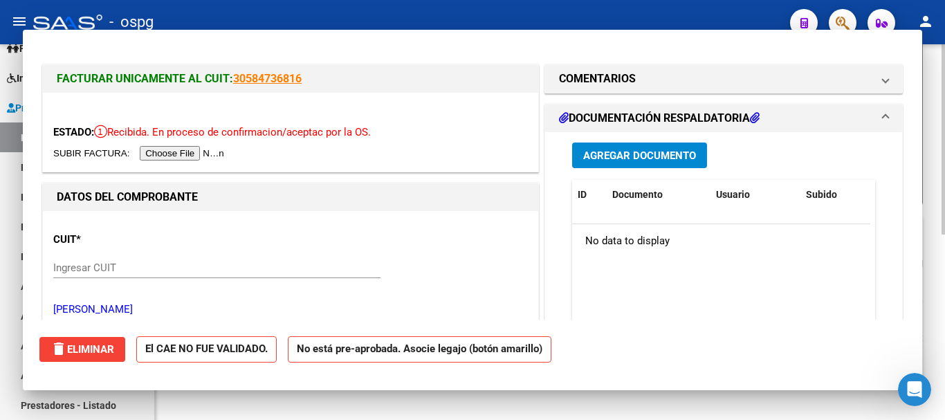
scroll to position [365, 0]
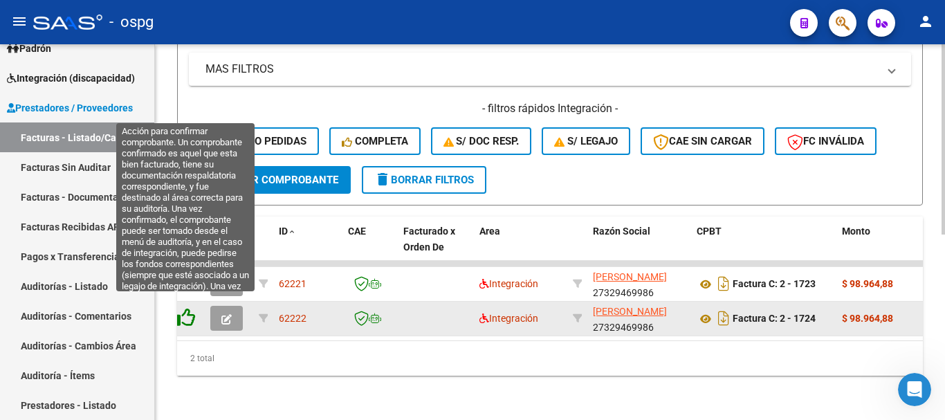
click at [187, 308] on icon at bounding box center [185, 317] width 19 height 19
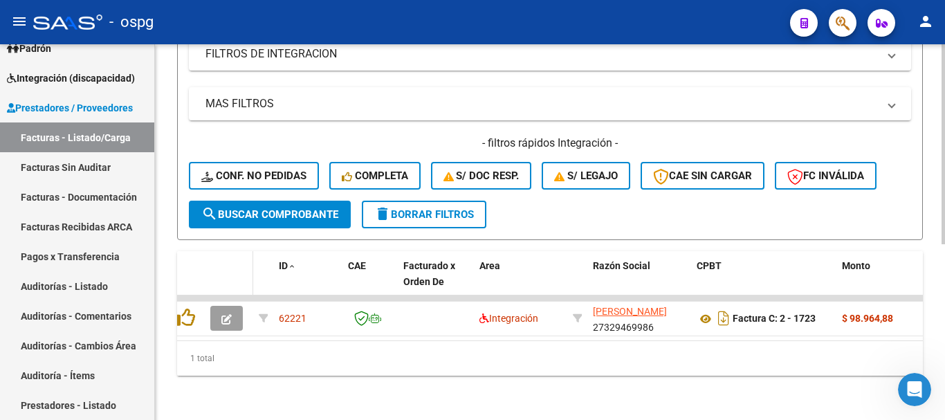
scroll to position [331, 0]
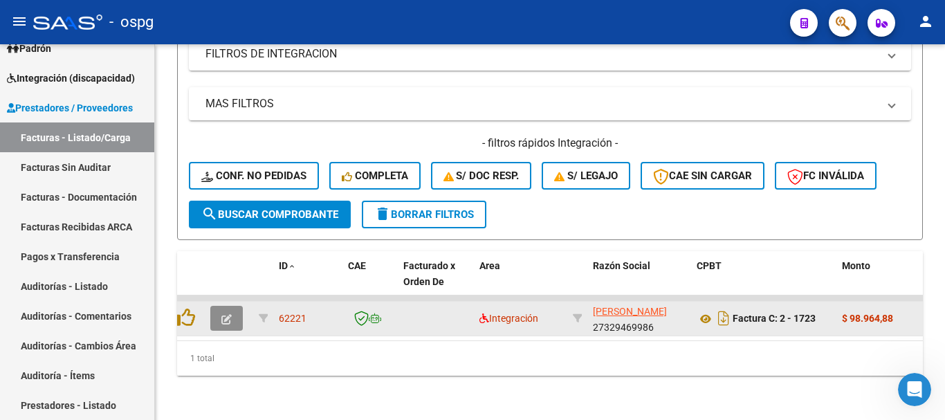
click at [225, 306] on button "button" at bounding box center [226, 318] width 33 height 25
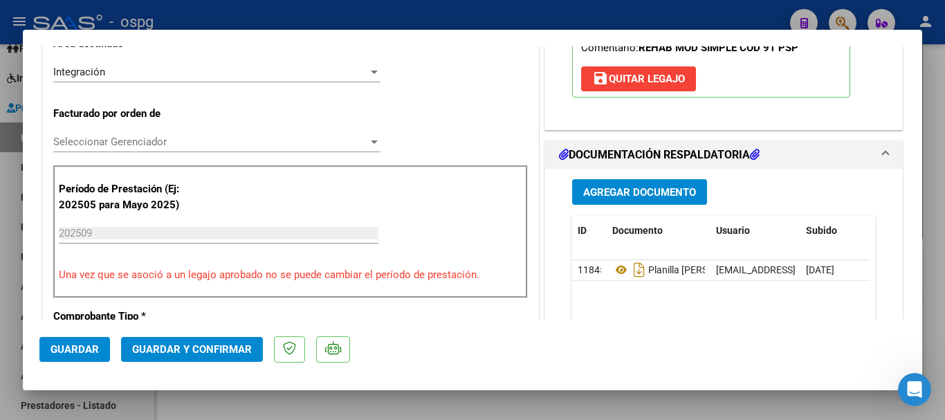
scroll to position [346, 0]
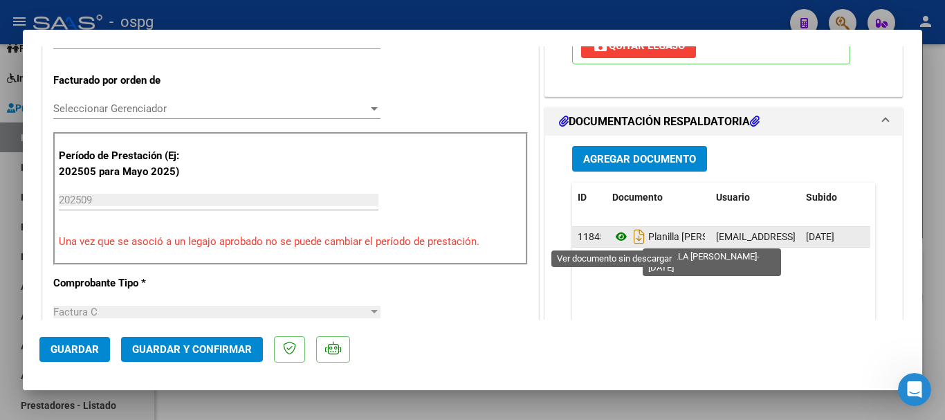
click at [612, 232] on icon at bounding box center [621, 236] width 18 height 17
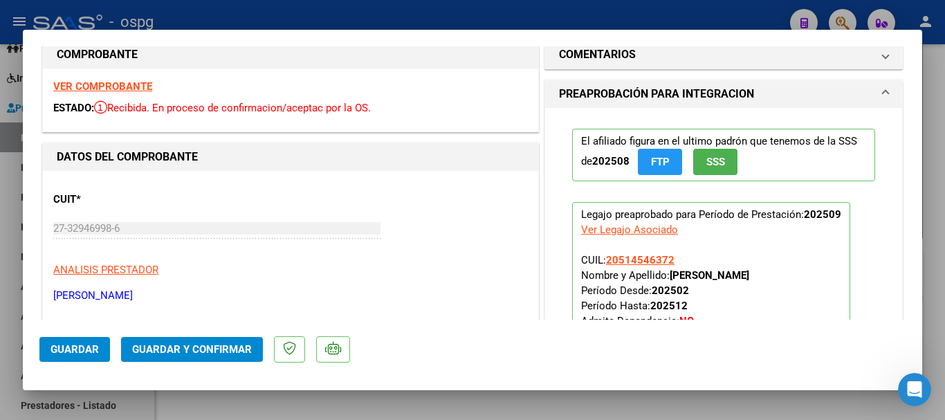
scroll to position [0, 0]
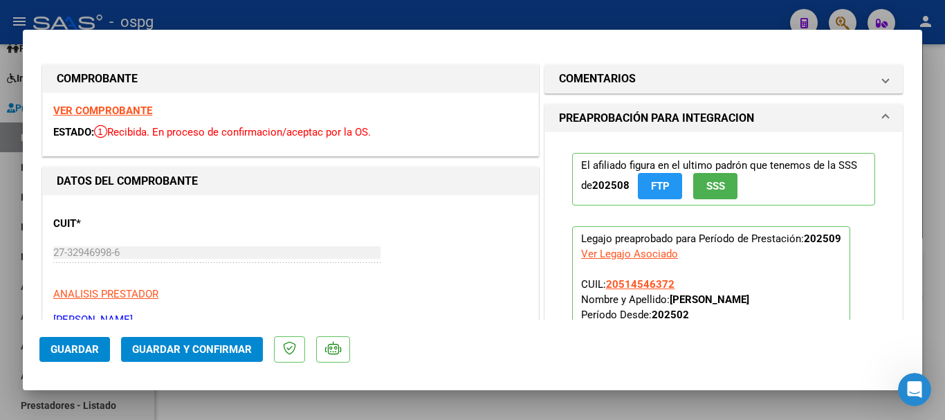
click at [109, 104] on strong "VER COMPROBANTE" at bounding box center [102, 110] width 99 height 12
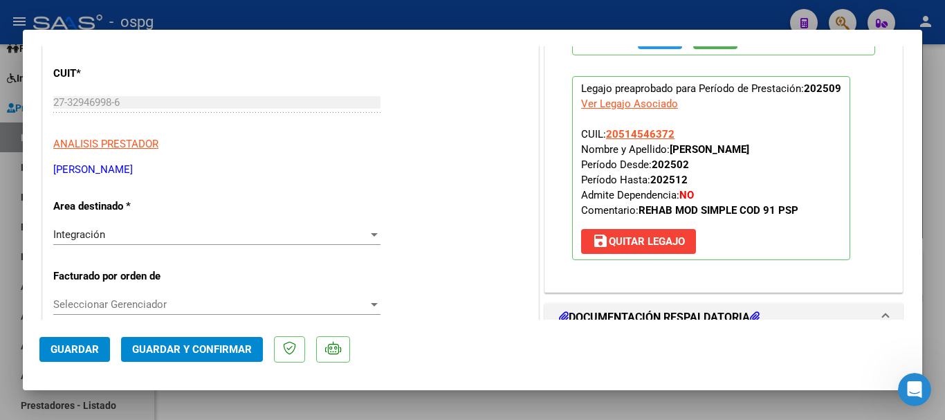
scroll to position [277, 0]
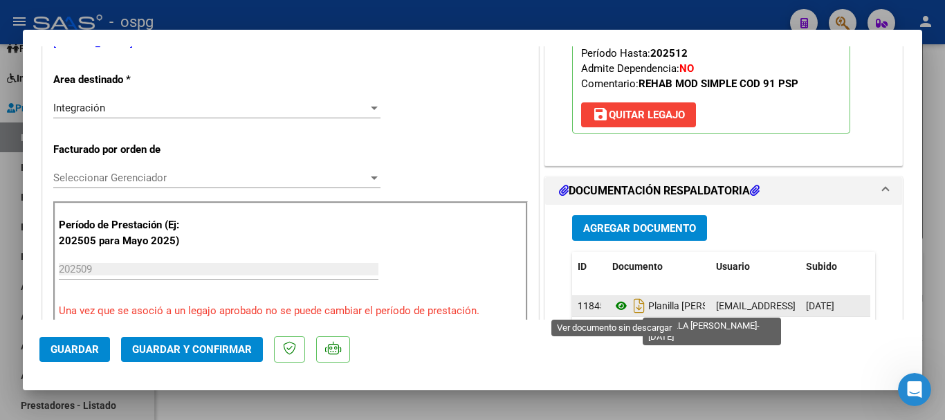
click at [612, 304] on icon at bounding box center [621, 305] width 18 height 17
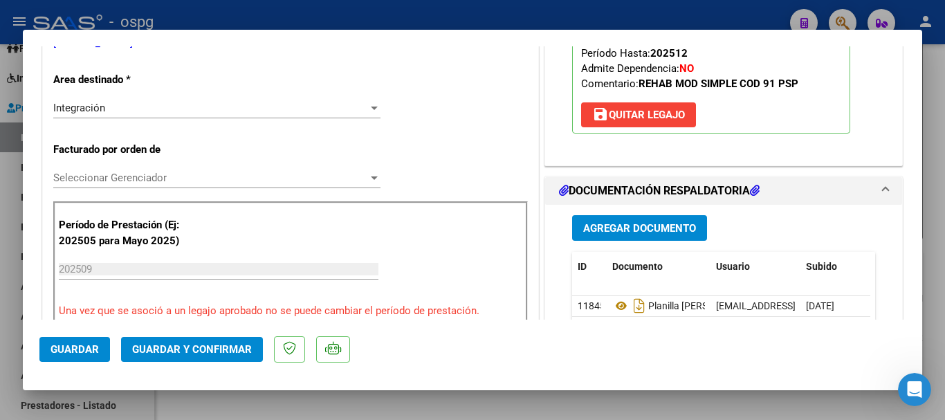
click at [240, 21] on div at bounding box center [472, 210] width 945 height 420
type input "$ 0,00"
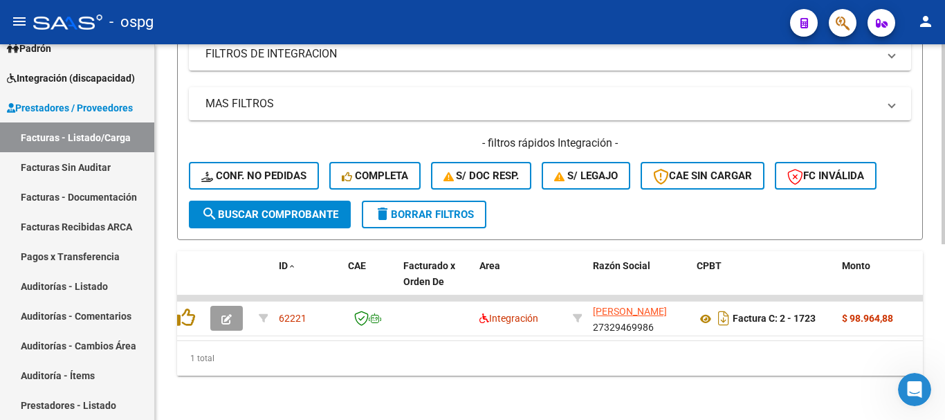
scroll to position [0, 0]
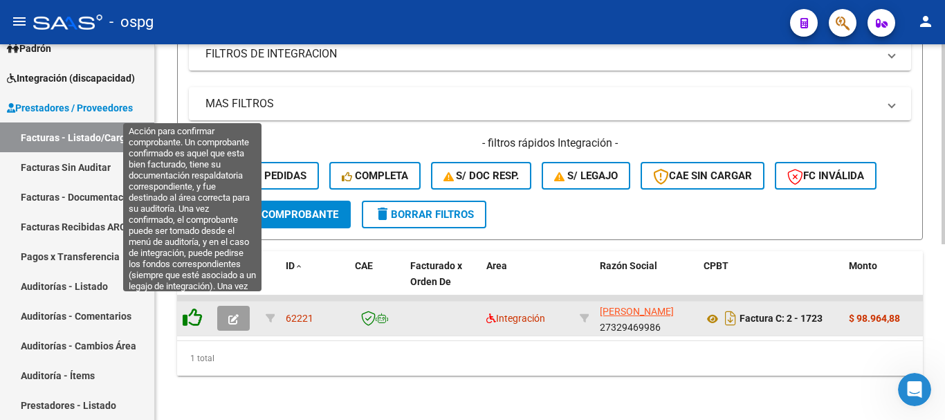
click at [198, 308] on icon at bounding box center [192, 317] width 19 height 19
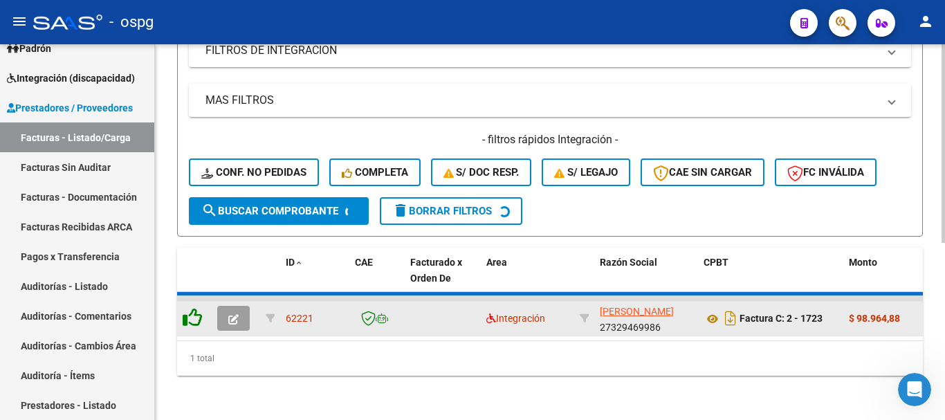
scroll to position [309, 0]
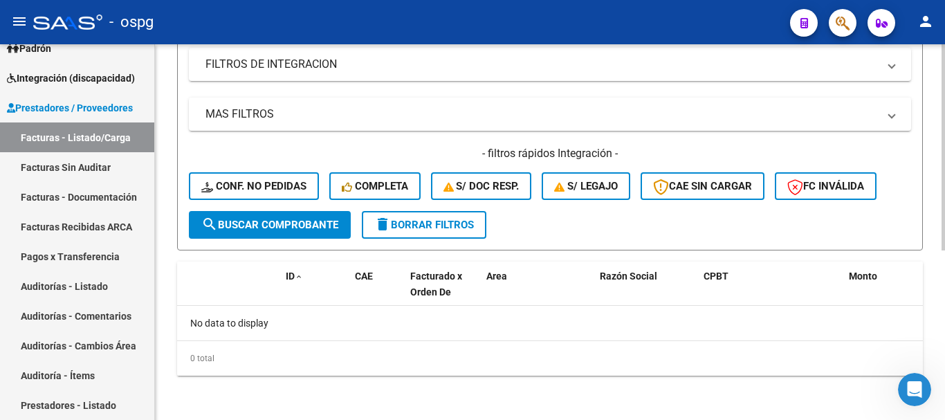
click at [446, 226] on span "delete Borrar Filtros" at bounding box center [424, 225] width 100 height 12
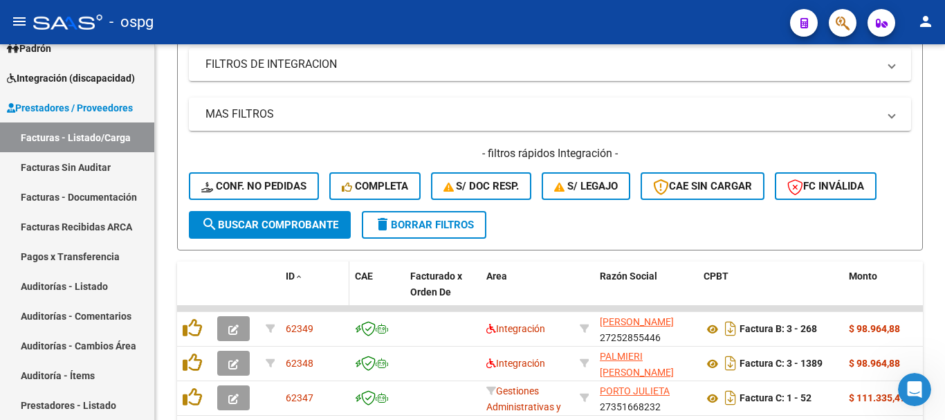
click at [294, 276] on span "ID" at bounding box center [290, 276] width 9 height 11
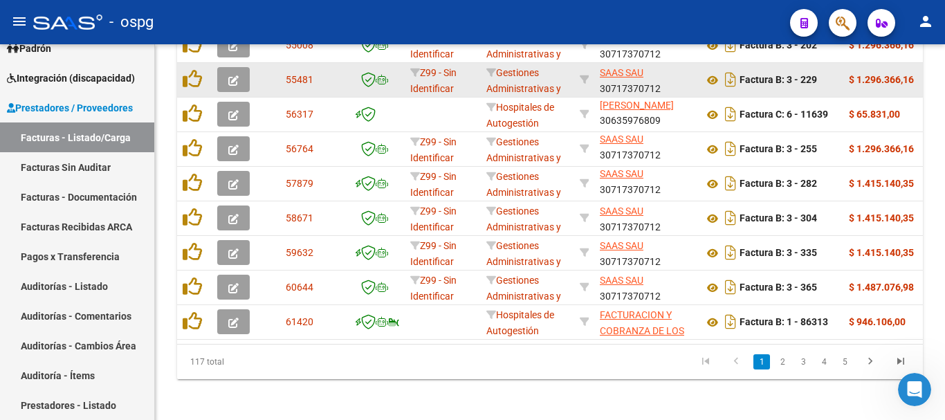
scroll to position [642, 0]
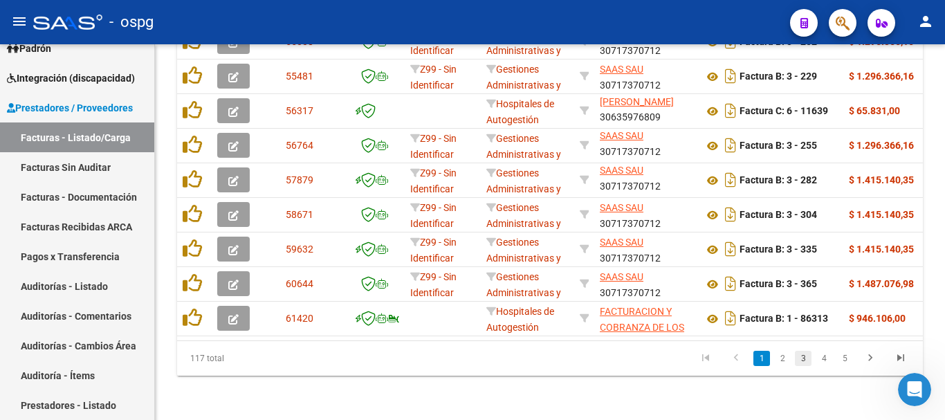
click at [798, 360] on link "3" at bounding box center [803, 358] width 17 height 15
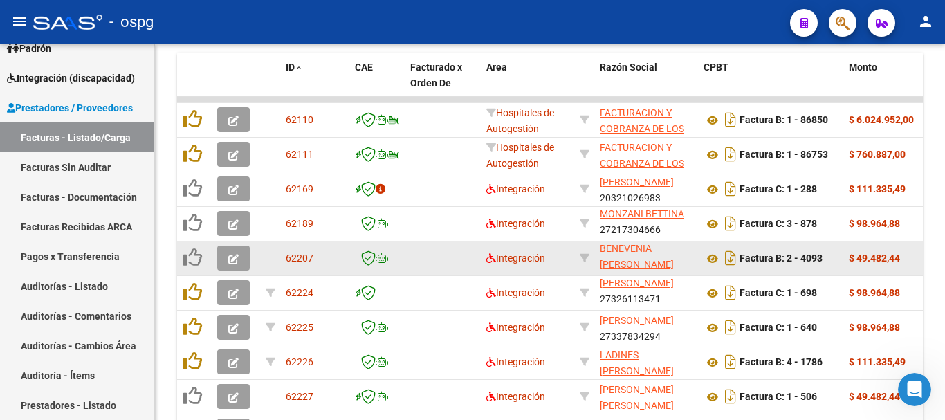
scroll to position [504, 0]
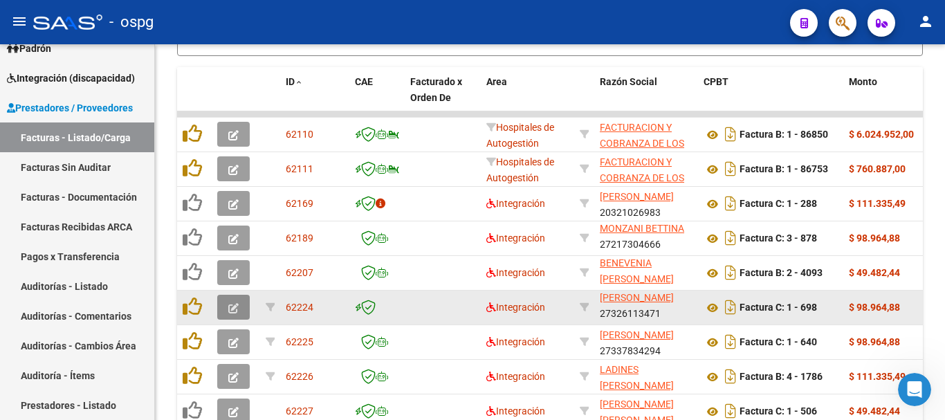
click at [232, 304] on icon "button" at bounding box center [233, 308] width 10 height 10
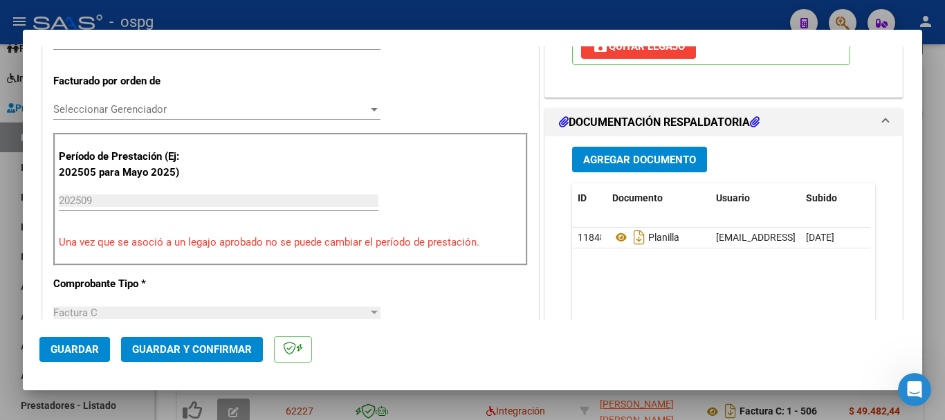
scroll to position [346, 0]
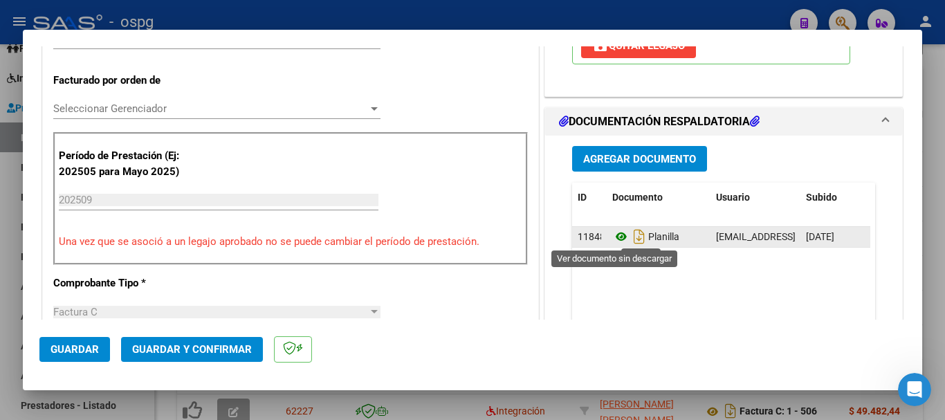
click at [614, 237] on icon at bounding box center [621, 236] width 18 height 17
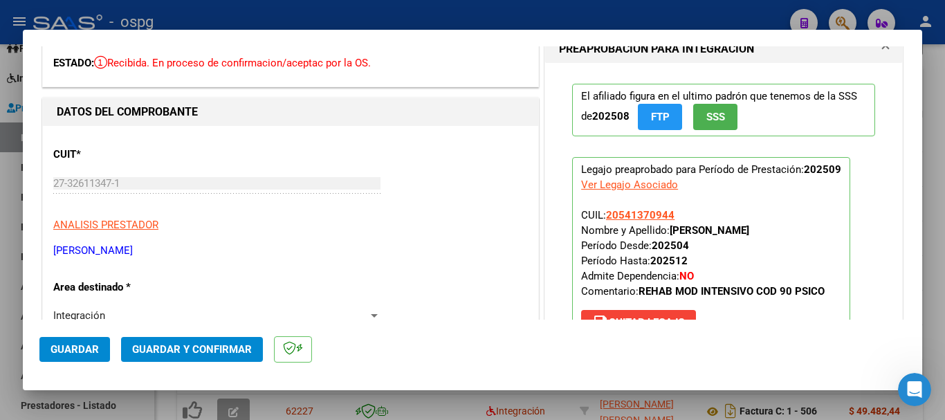
scroll to position [0, 0]
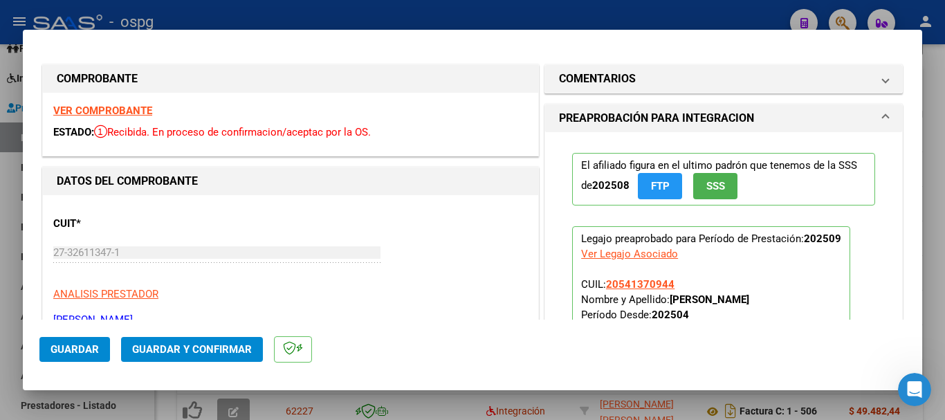
click at [131, 109] on strong "VER COMPROBANTE" at bounding box center [102, 110] width 99 height 12
click at [219, 14] on div at bounding box center [472, 210] width 945 height 420
type input "$ 0,00"
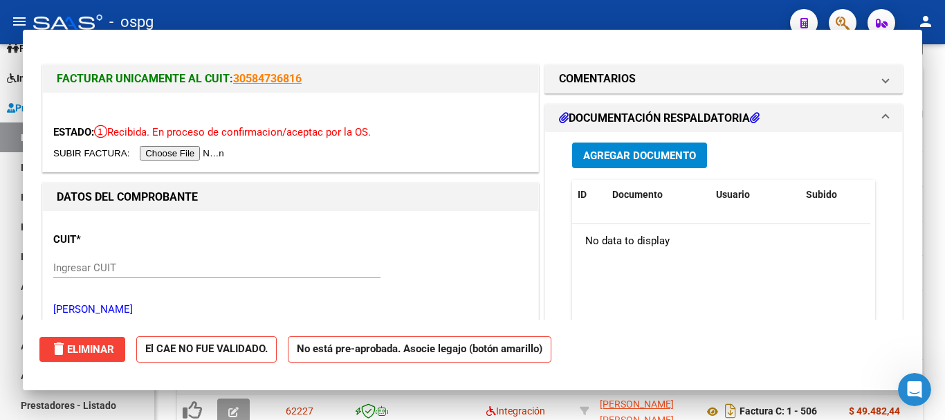
scroll to position [504, 0]
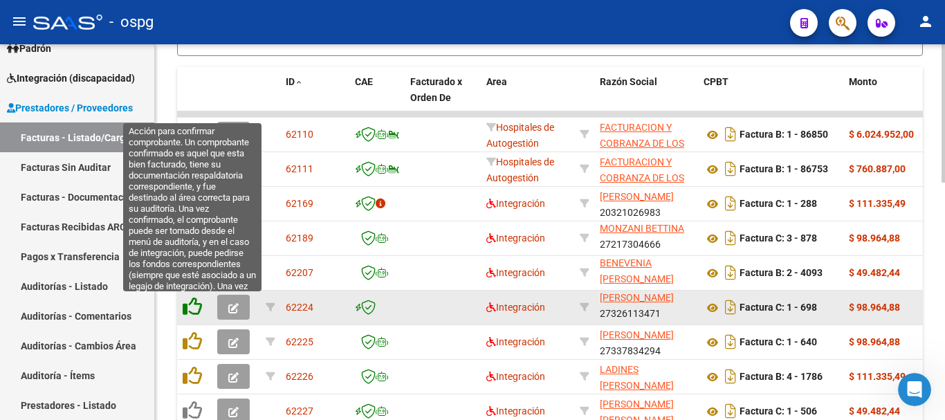
click at [194, 307] on icon at bounding box center [192, 306] width 19 height 19
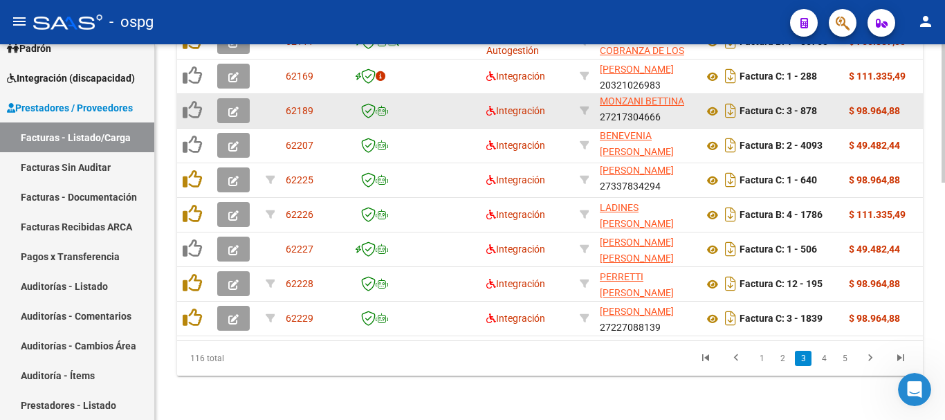
scroll to position [642, 0]
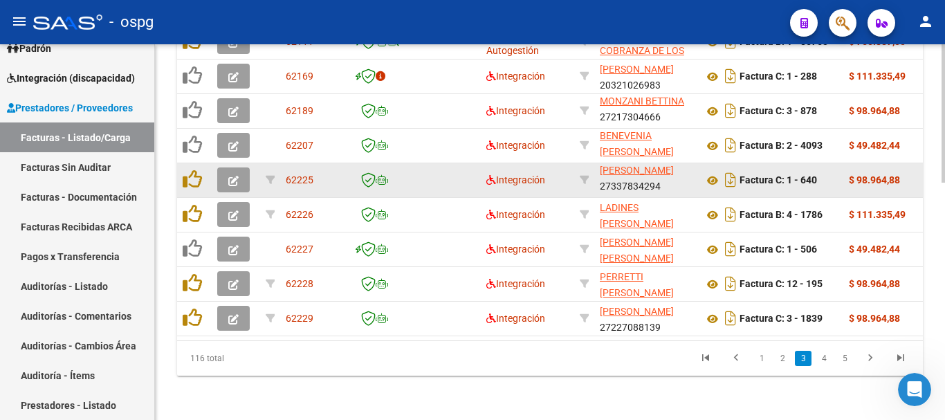
click at [226, 169] on button "button" at bounding box center [233, 179] width 33 height 25
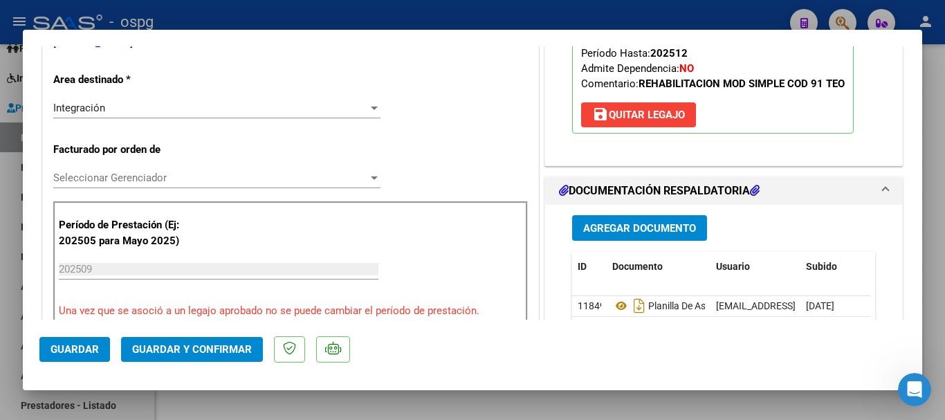
scroll to position [346, 0]
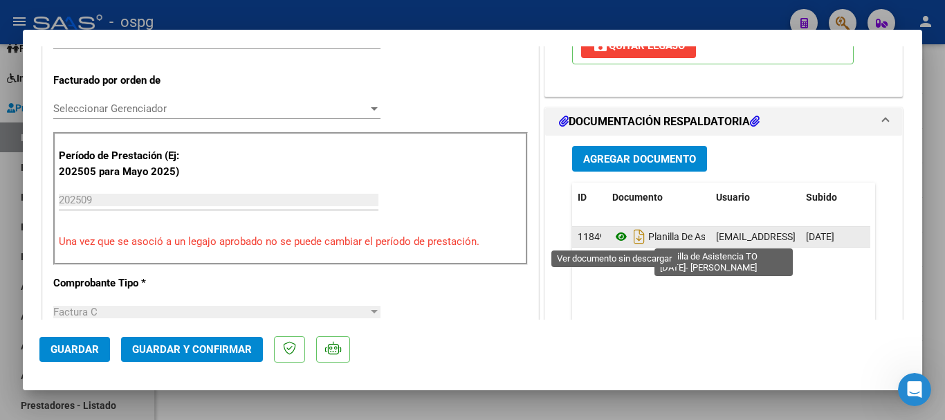
click at [614, 238] on icon at bounding box center [621, 236] width 18 height 17
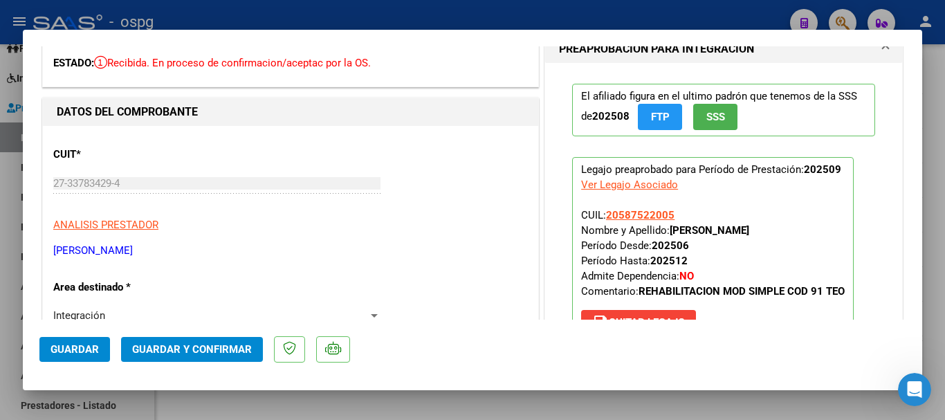
scroll to position [0, 0]
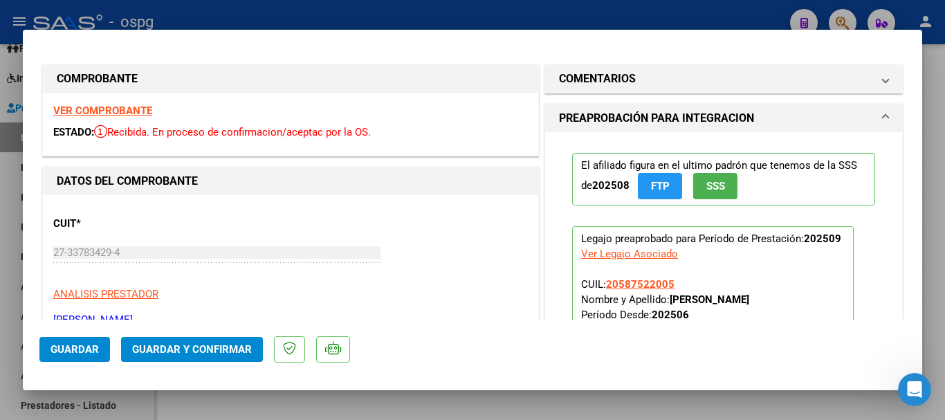
click at [125, 108] on strong "VER COMPROBANTE" at bounding box center [102, 110] width 99 height 12
click at [343, 7] on div at bounding box center [472, 210] width 945 height 420
type input "$ 0,00"
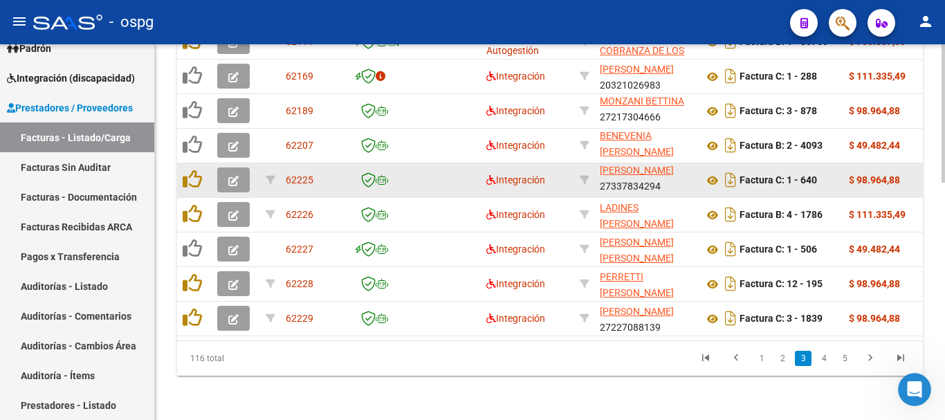
scroll to position [642, 0]
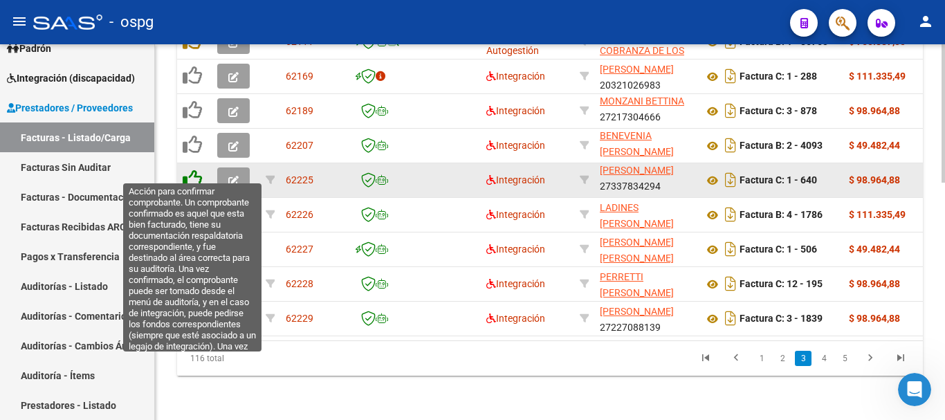
click at [196, 169] on icon at bounding box center [192, 178] width 19 height 19
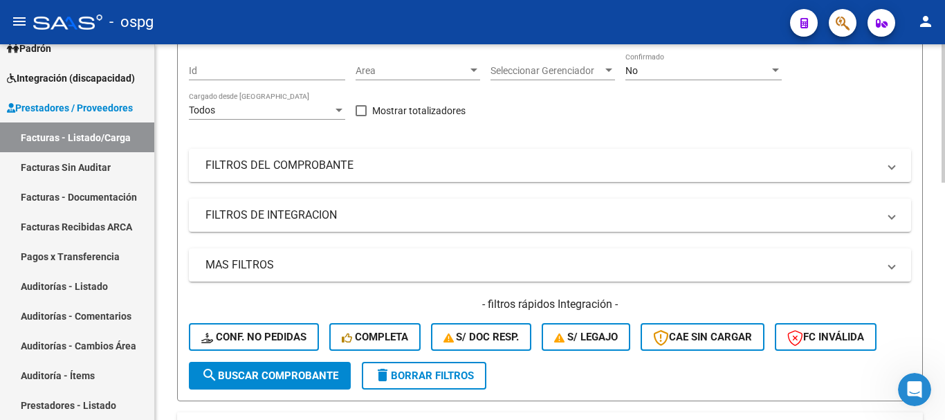
scroll to position [158, 0]
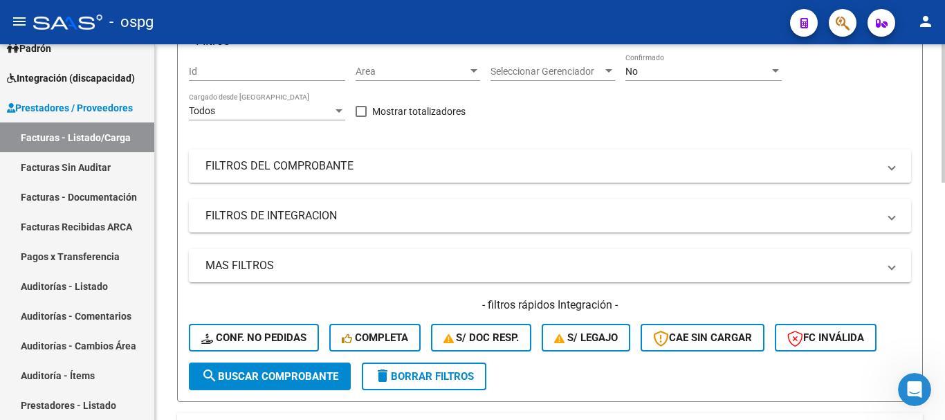
click at [342, 169] on mat-panel-title "FILTROS DEL COMPROBANTE" at bounding box center [541, 165] width 672 height 15
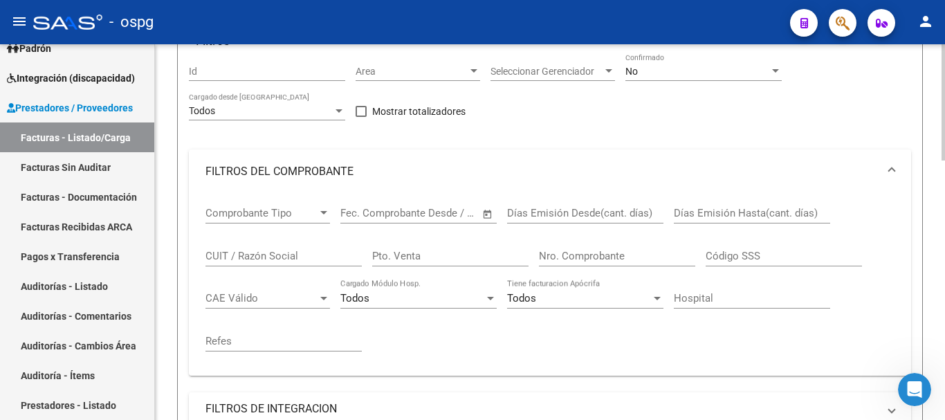
click at [286, 257] on input "CUIT / Razón Social" at bounding box center [283, 256] width 156 height 12
type input "t"
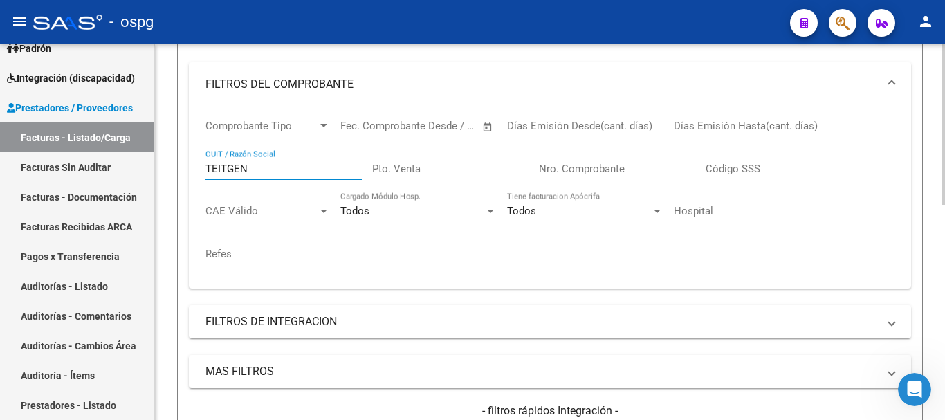
scroll to position [365, 0]
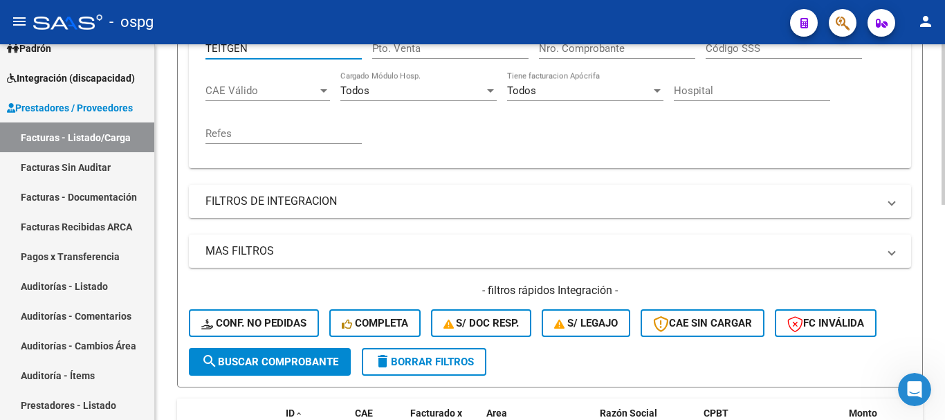
type input "TEITGEN"
click at [268, 371] on button "search Buscar Comprobante" at bounding box center [270, 362] width 162 height 28
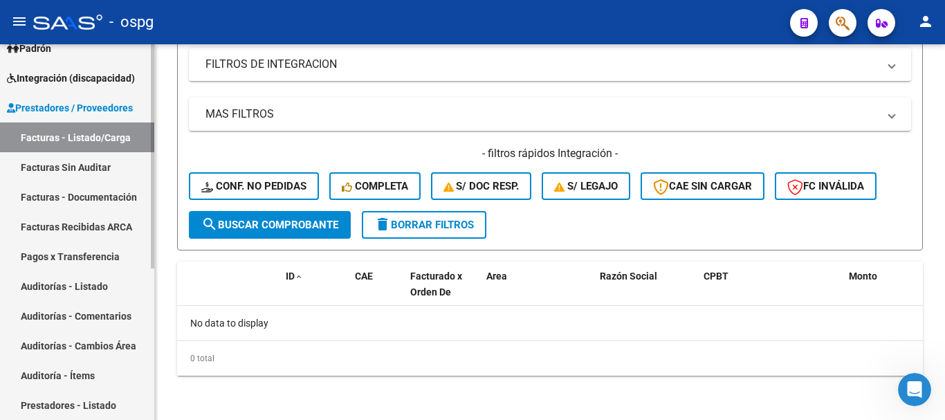
scroll to position [255, 0]
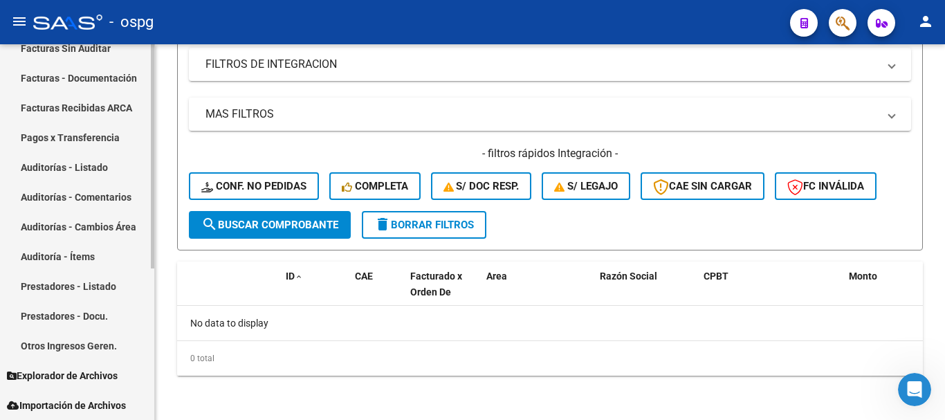
click at [71, 280] on link "Prestadores - Listado" at bounding box center [77, 286] width 154 height 30
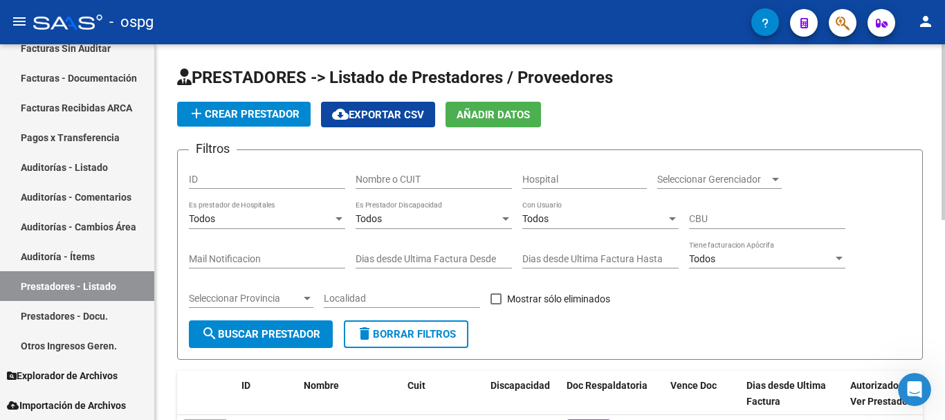
click at [442, 172] on div "Nombre o CUIT" at bounding box center [434, 175] width 156 height 28
click at [276, 340] on button "search Buscar Prestador" at bounding box center [261, 334] width 144 height 28
click at [370, 179] on input "TEITGEN" at bounding box center [434, 180] width 156 height 12
type input "TIETGEN"
click at [268, 334] on span "search Buscar Prestador" at bounding box center [260, 334] width 119 height 12
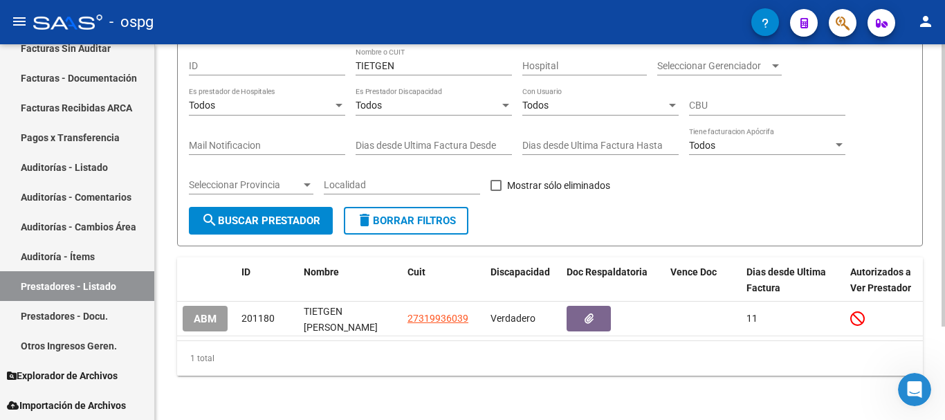
scroll to position [125, 0]
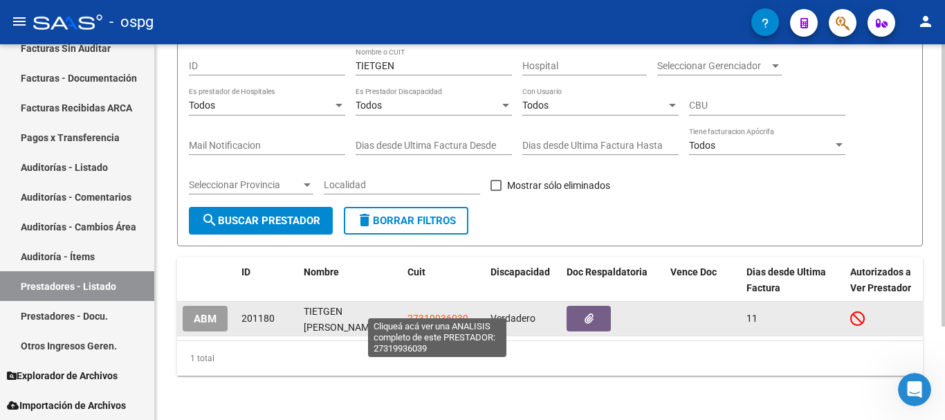
drag, startPoint x: 469, startPoint y: 305, endPoint x: 407, endPoint y: 306, distance: 61.6
click at [407, 311] on div "27319936039" at bounding box center [443, 319] width 72 height 16
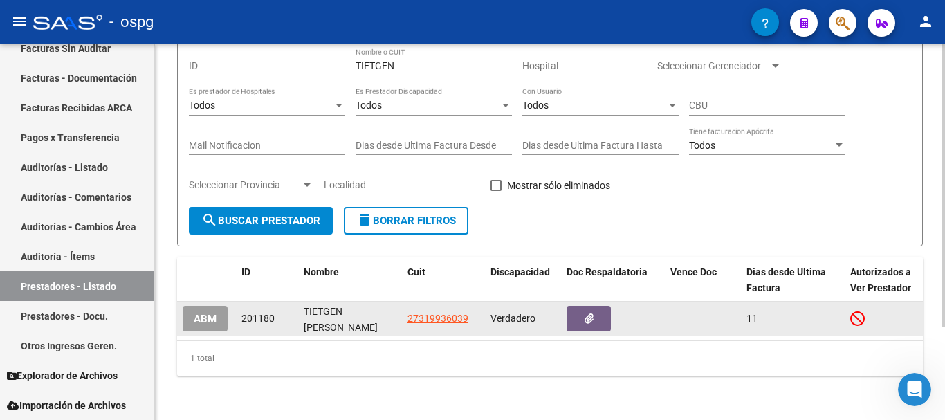
copy span "27319936039"
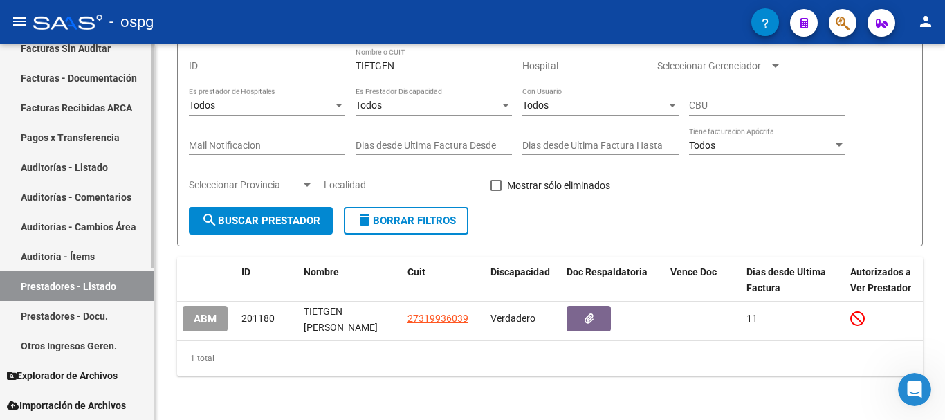
click at [104, 84] on link "Facturas - Documentación" at bounding box center [77, 78] width 154 height 30
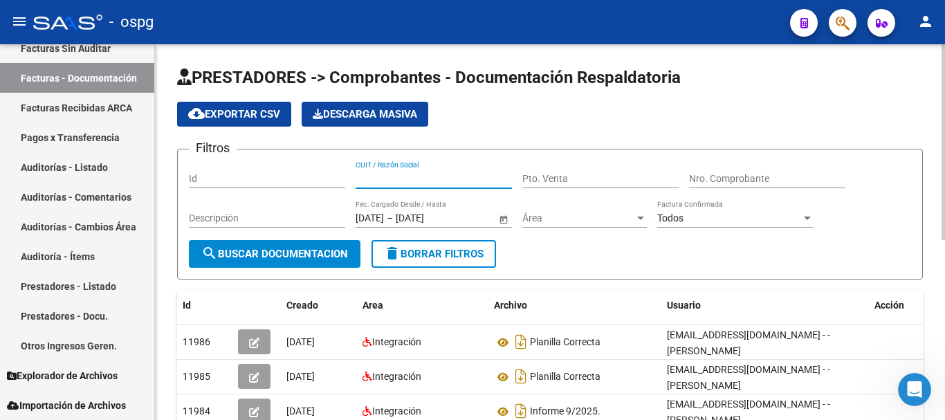
paste input "27319936039"
type input "27319936039"
click at [307, 255] on span "search Buscar Documentacion" at bounding box center [274, 254] width 147 height 12
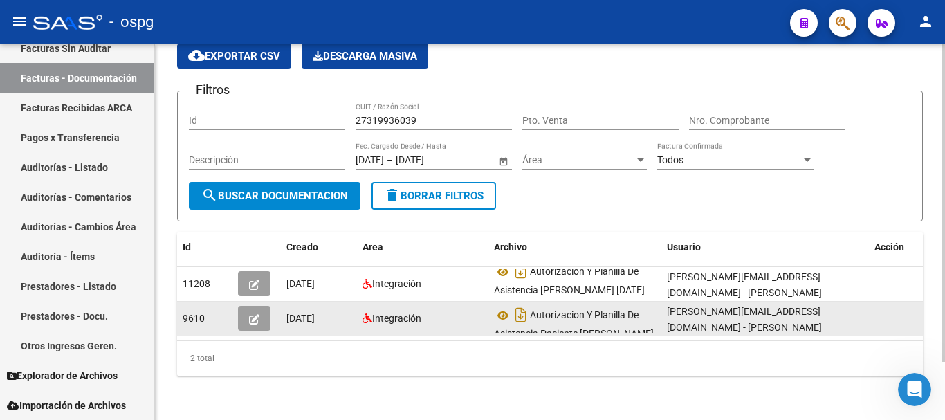
scroll to position [25, 0]
